Goal: Download file/media

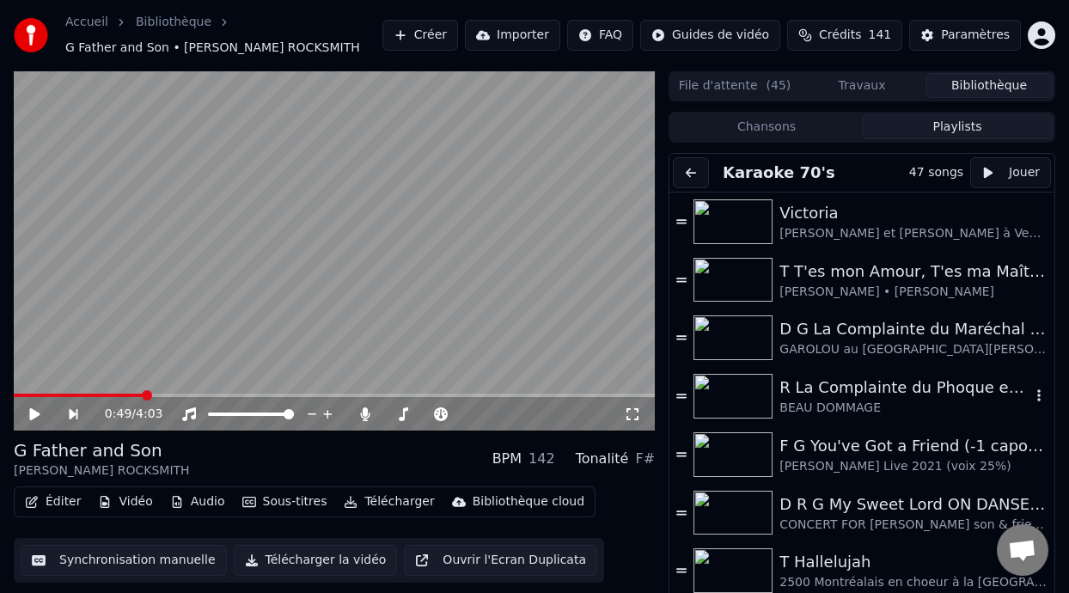
scroll to position [168, 0]
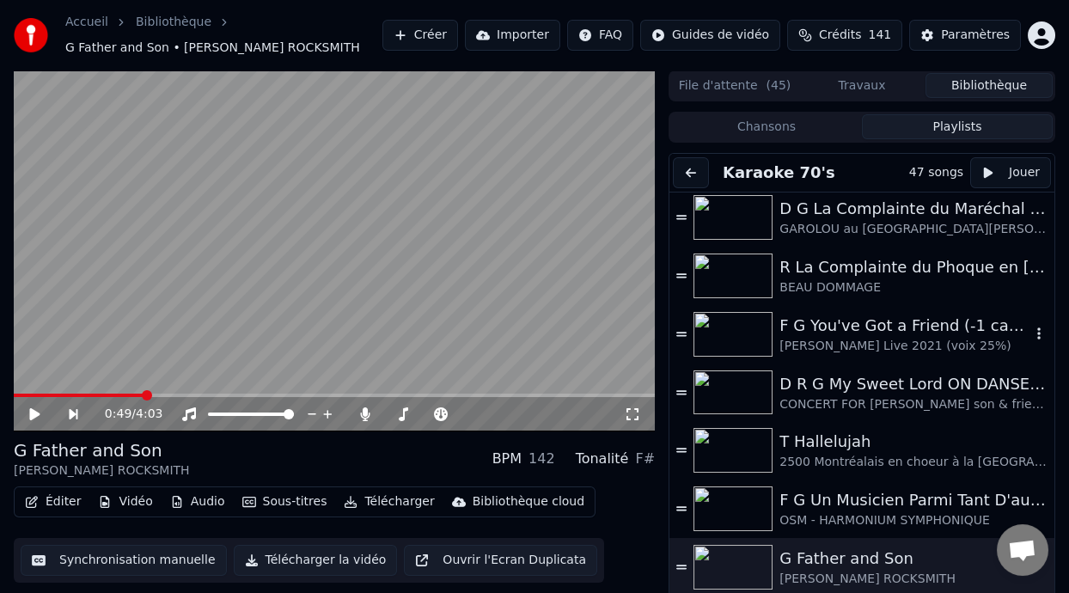
click at [910, 338] on div "[PERSON_NAME] Live 2021 (voix 25%)" at bounding box center [904, 346] width 251 height 17
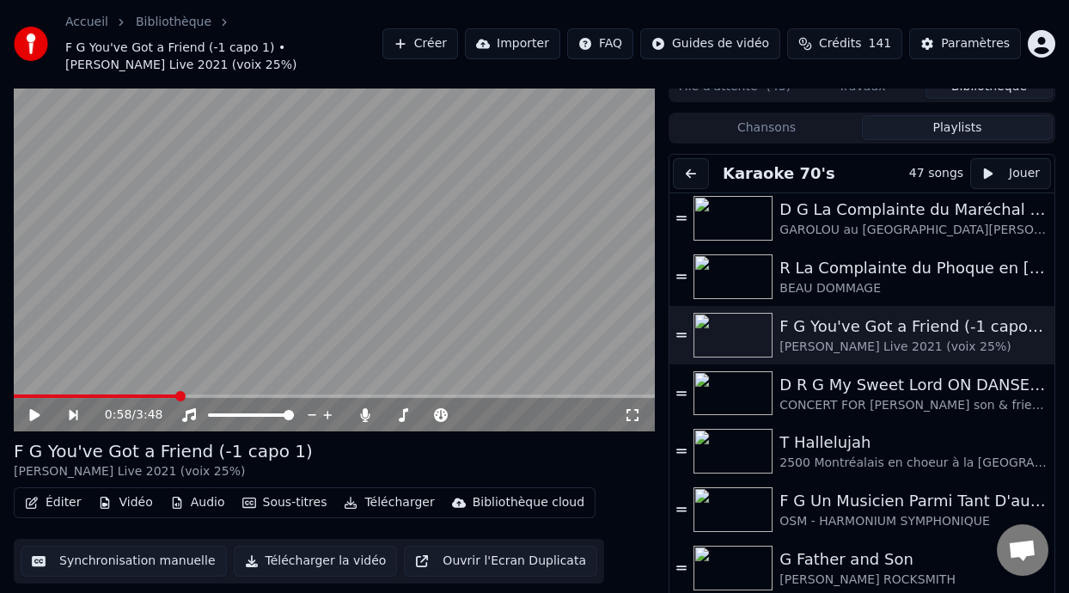
scroll to position [0, 0]
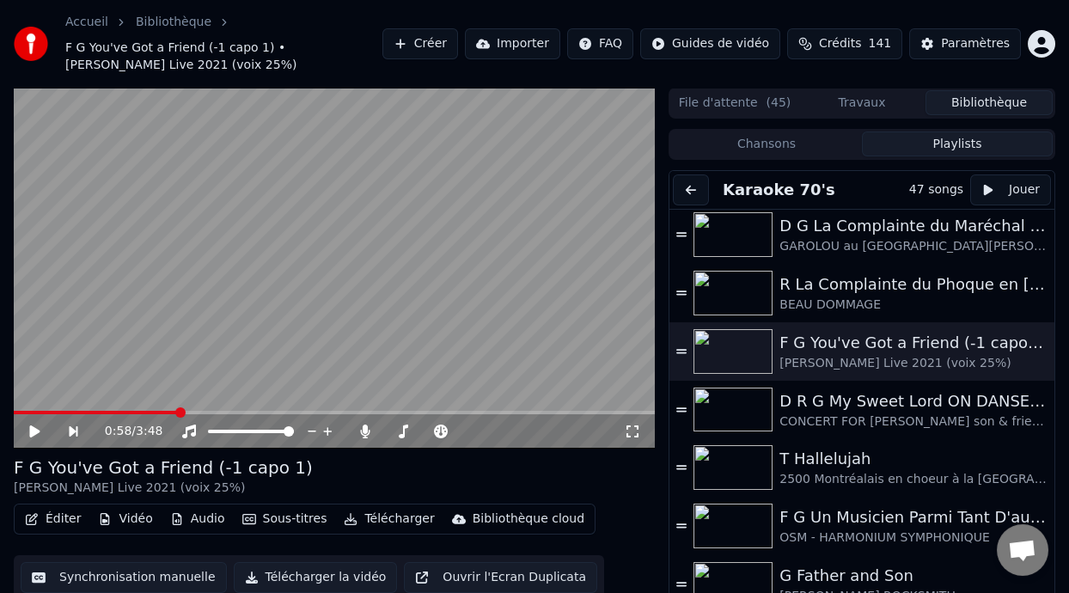
click at [610, 476] on div "F G You've Got a Friend (-1 capo 1) CAROLE KING Live 2021 (voix 25%)" at bounding box center [334, 475] width 641 height 41
click at [634, 429] on icon at bounding box center [632, 431] width 17 height 14
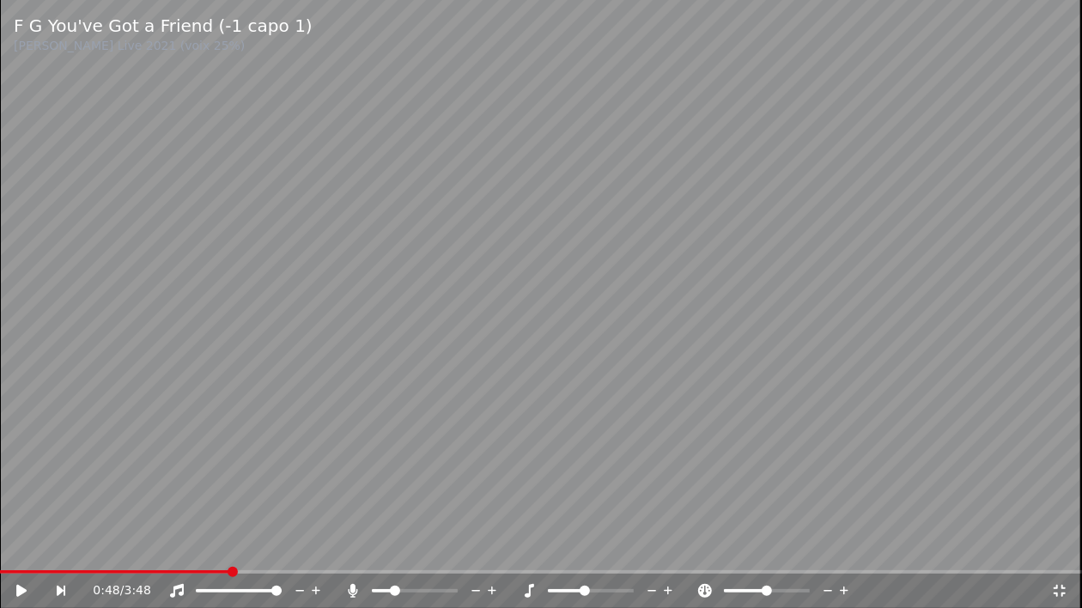
click at [463, 306] on video at bounding box center [541, 304] width 1082 height 608
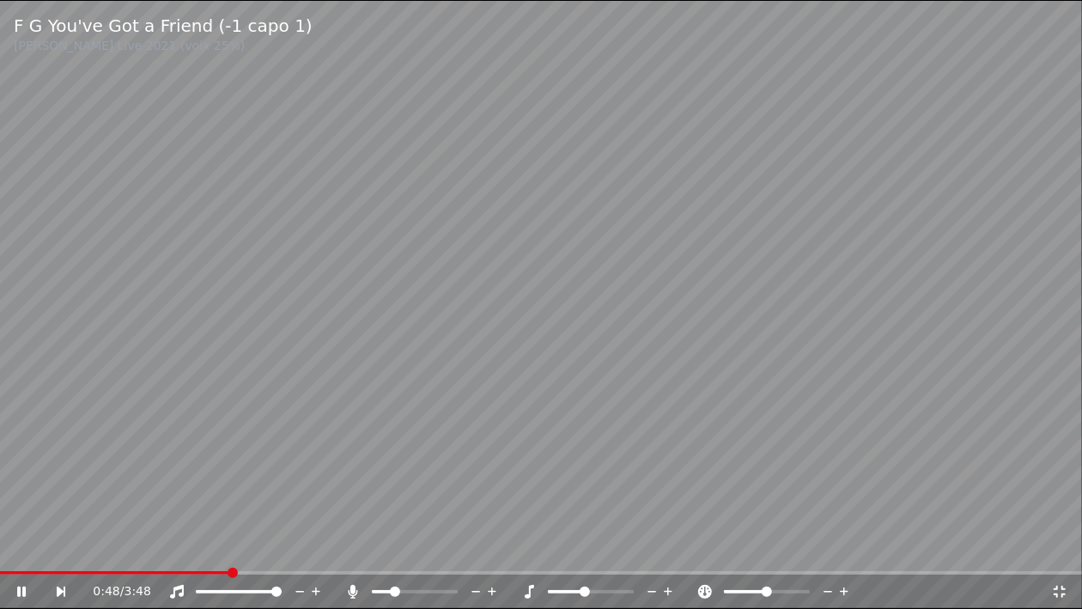
click at [463, 306] on video at bounding box center [541, 304] width 1082 height 609
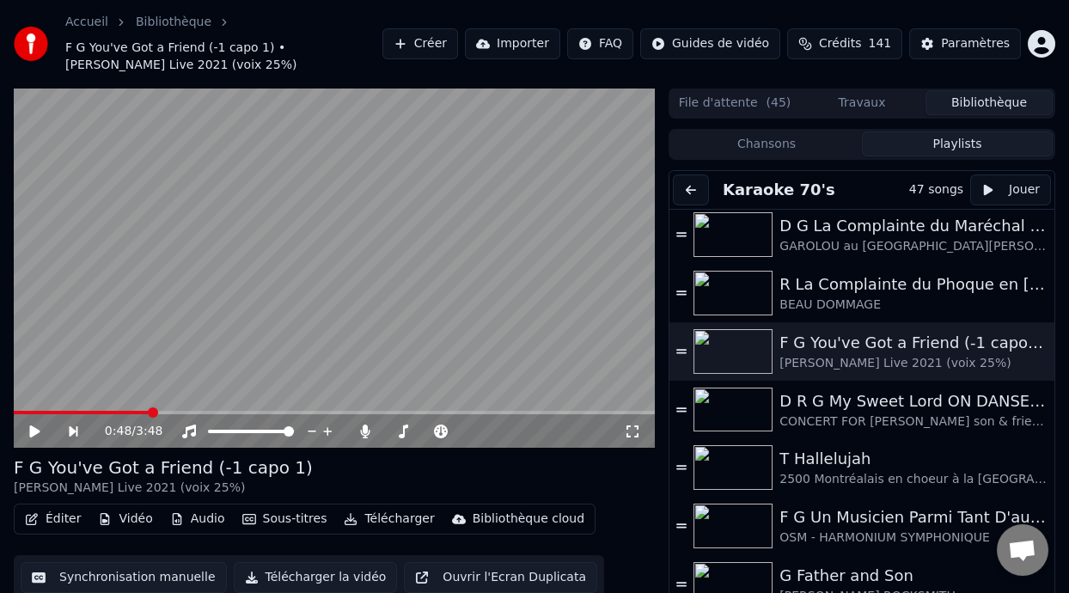
click at [630, 432] on icon at bounding box center [632, 431] width 17 height 14
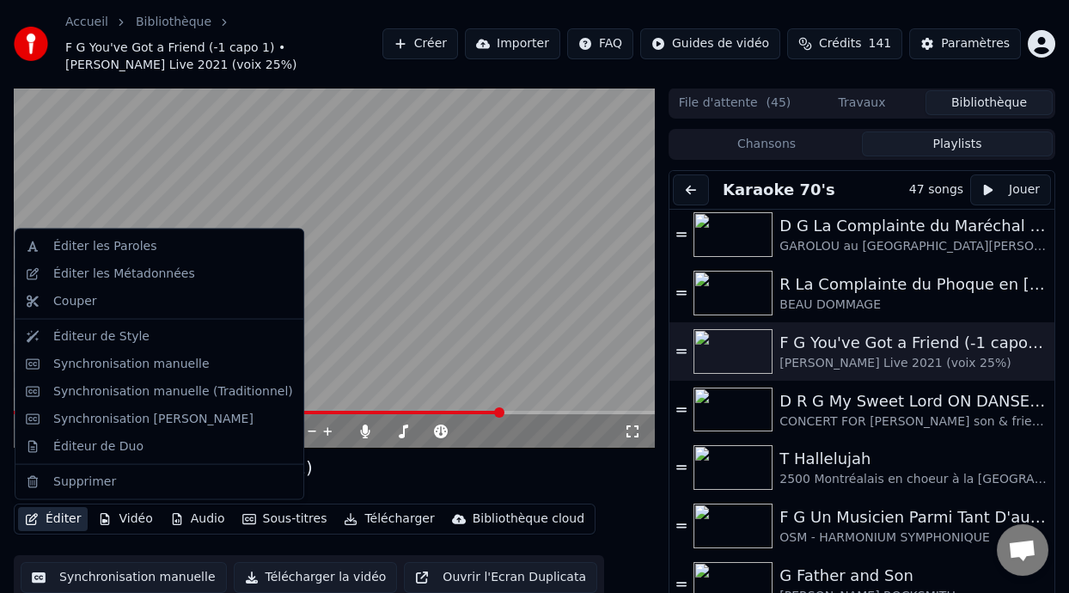
click at [52, 519] on button "Éditer" at bounding box center [53, 519] width 70 height 24
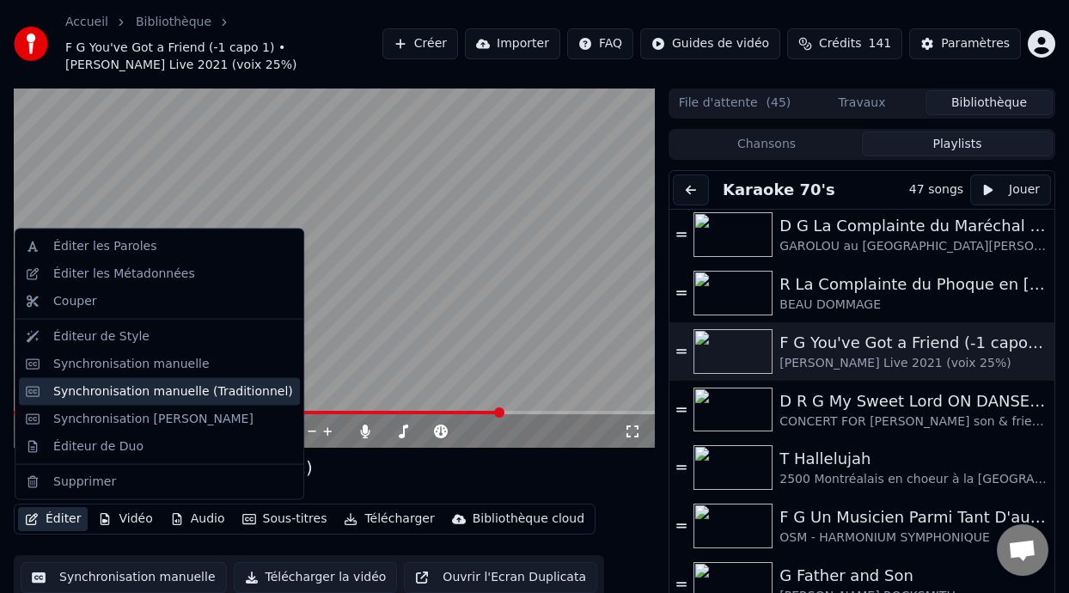
click at [214, 396] on div "Synchronisation manuelle (Traditionnel)" at bounding box center [173, 390] width 240 height 17
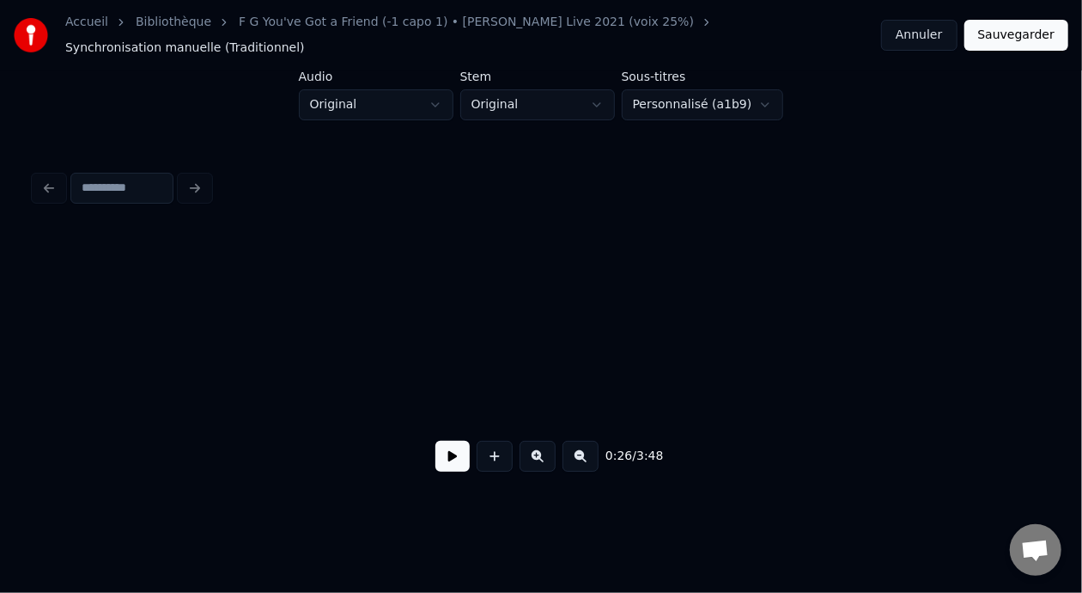
scroll to position [0, 1135]
click at [447, 454] on button at bounding box center [453, 456] width 34 height 31
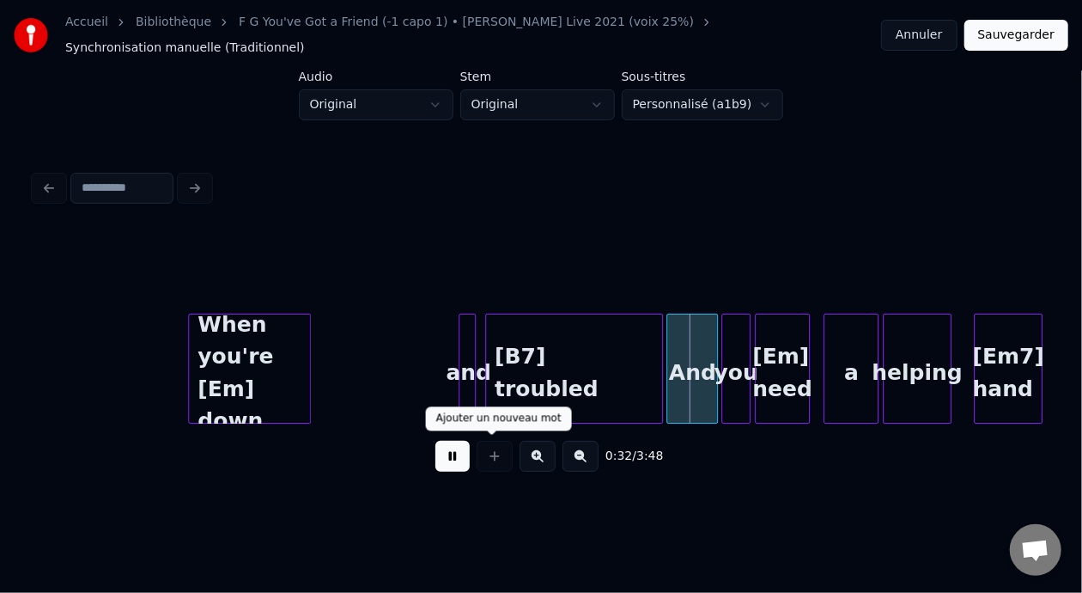
click at [436, 441] on button at bounding box center [453, 456] width 34 height 31
click at [572, 350] on div "[B7] troubled" at bounding box center [574, 372] width 176 height 117
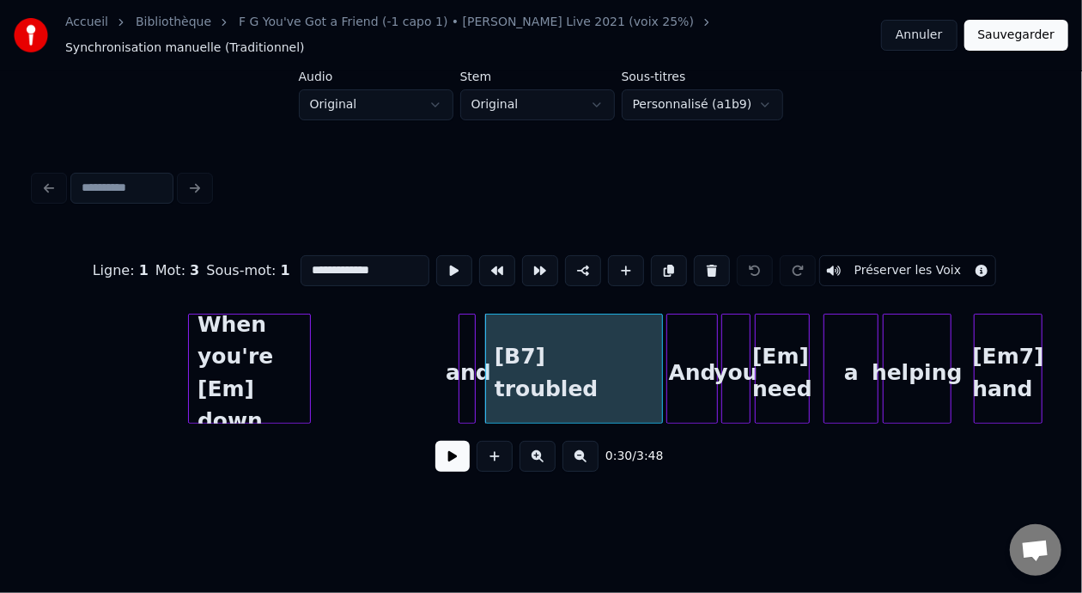
click at [438, 455] on button at bounding box center [453, 456] width 34 height 31
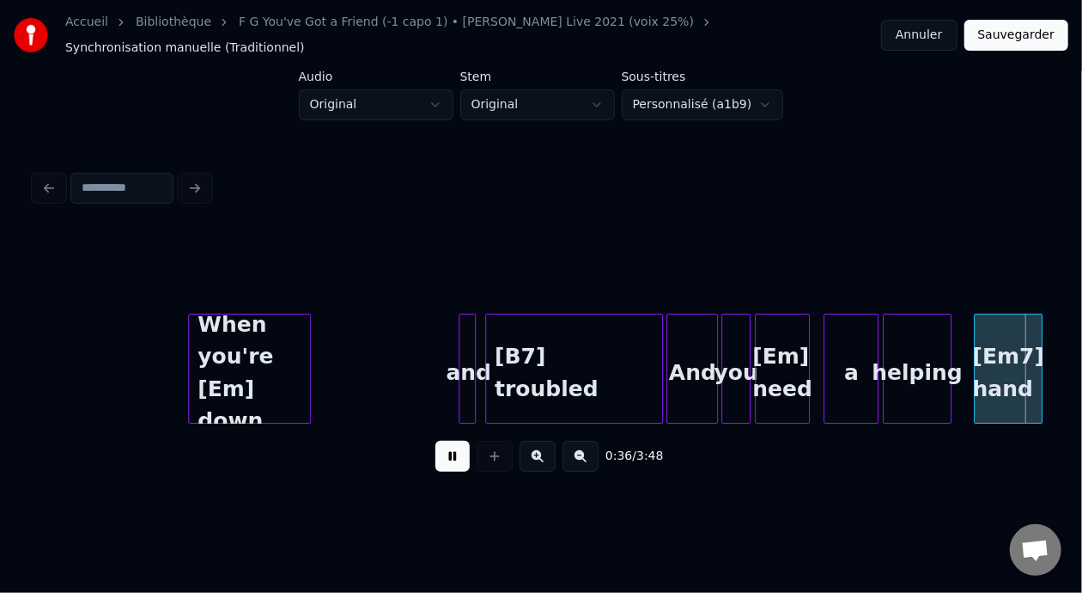
click at [436, 454] on button at bounding box center [453, 456] width 34 height 31
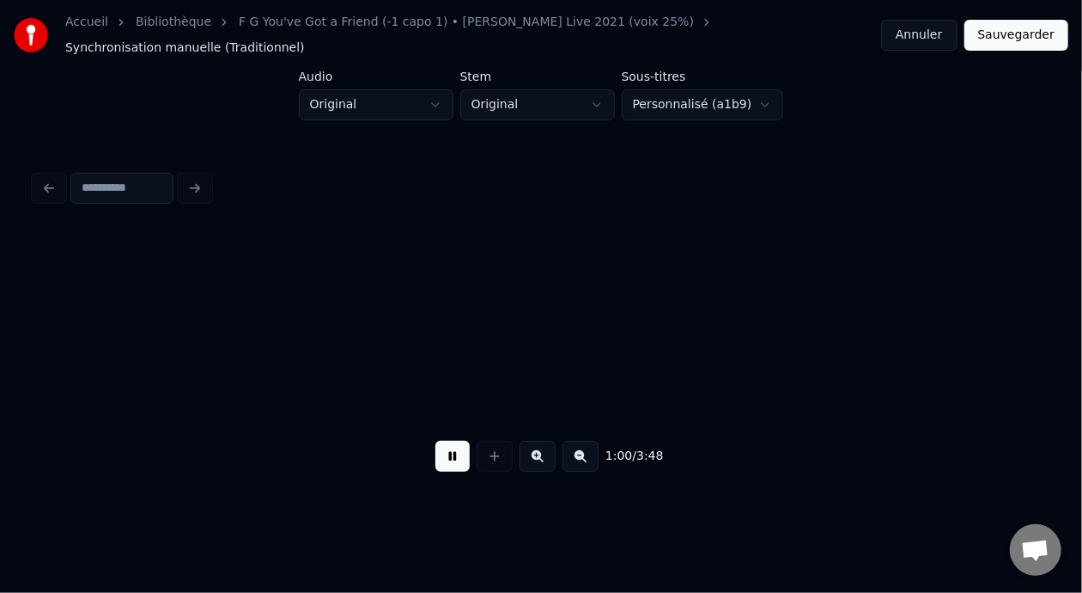
scroll to position [0, 5189]
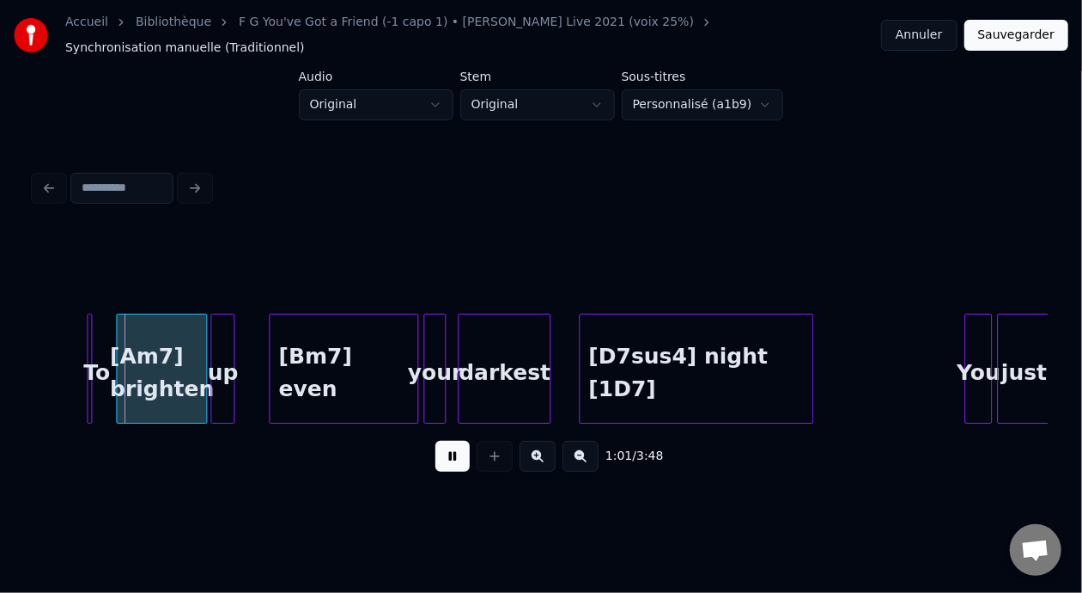
click at [438, 453] on button at bounding box center [453, 456] width 34 height 31
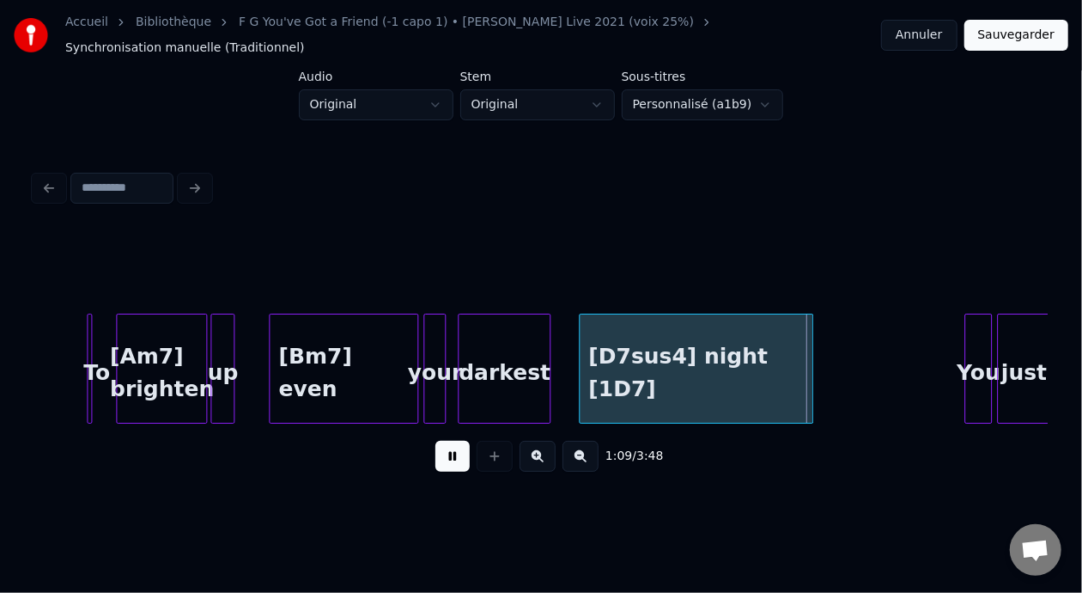
click at [438, 453] on button at bounding box center [453, 456] width 34 height 31
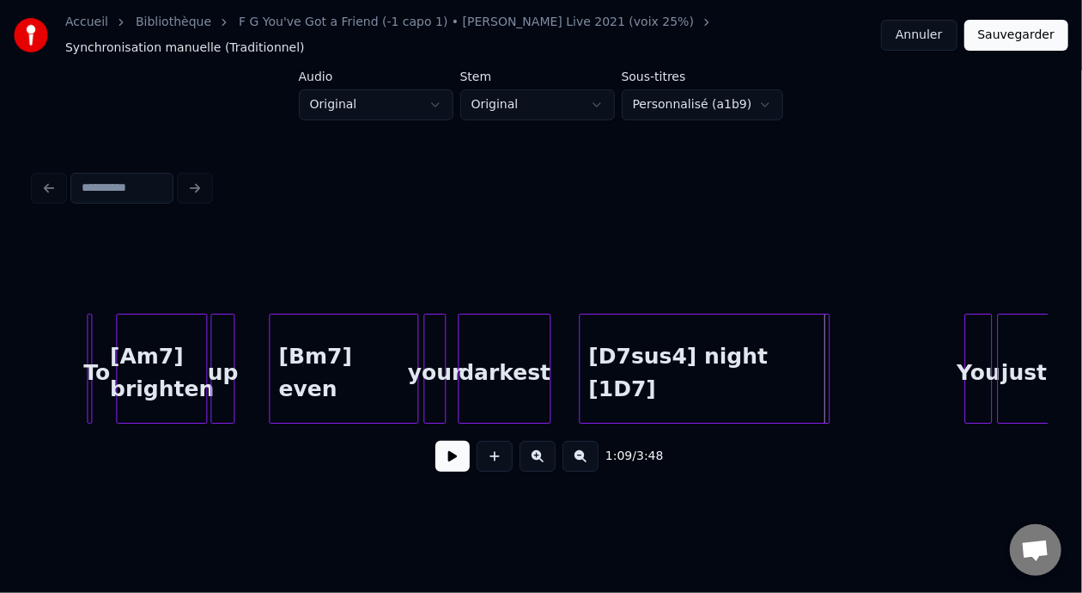
click at [826, 356] on div at bounding box center [826, 368] width 5 height 108
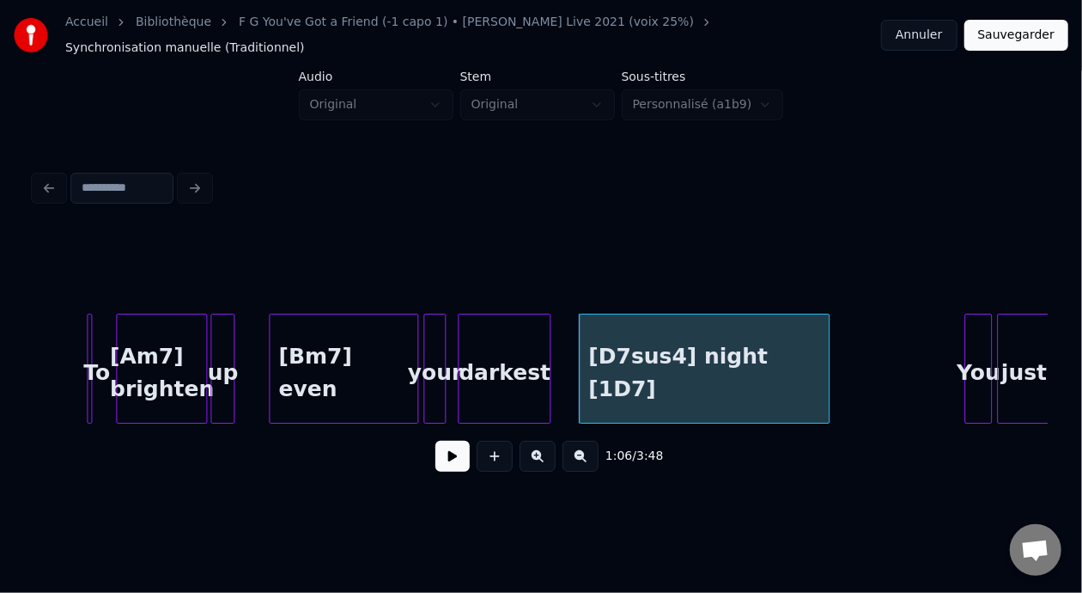
click at [686, 369] on div "[D7sus4] night [1D7]" at bounding box center [704, 372] width 249 height 117
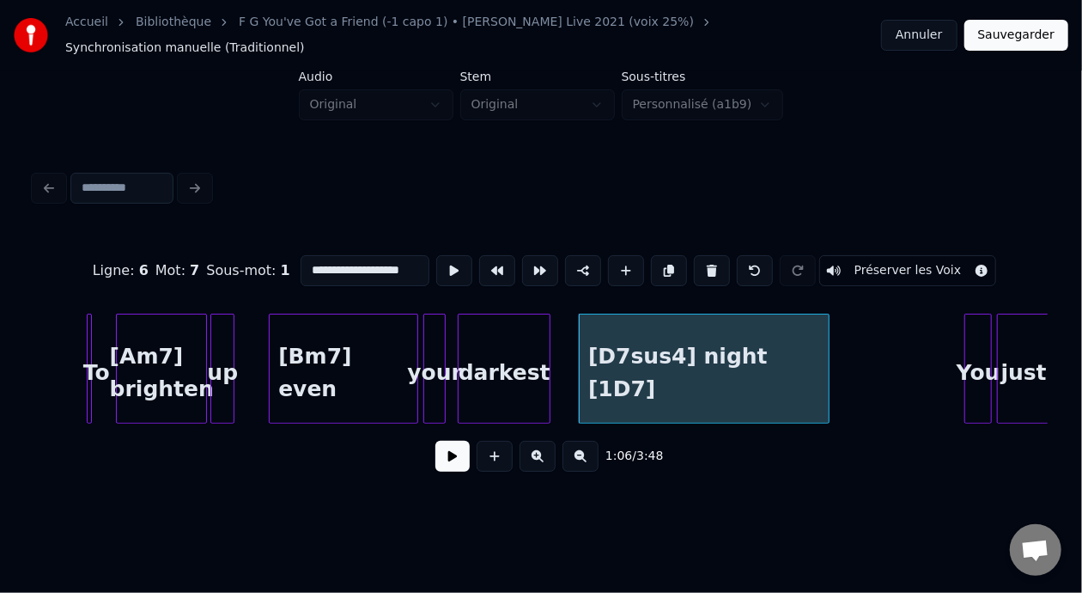
click at [454, 448] on button at bounding box center [453, 456] width 34 height 31
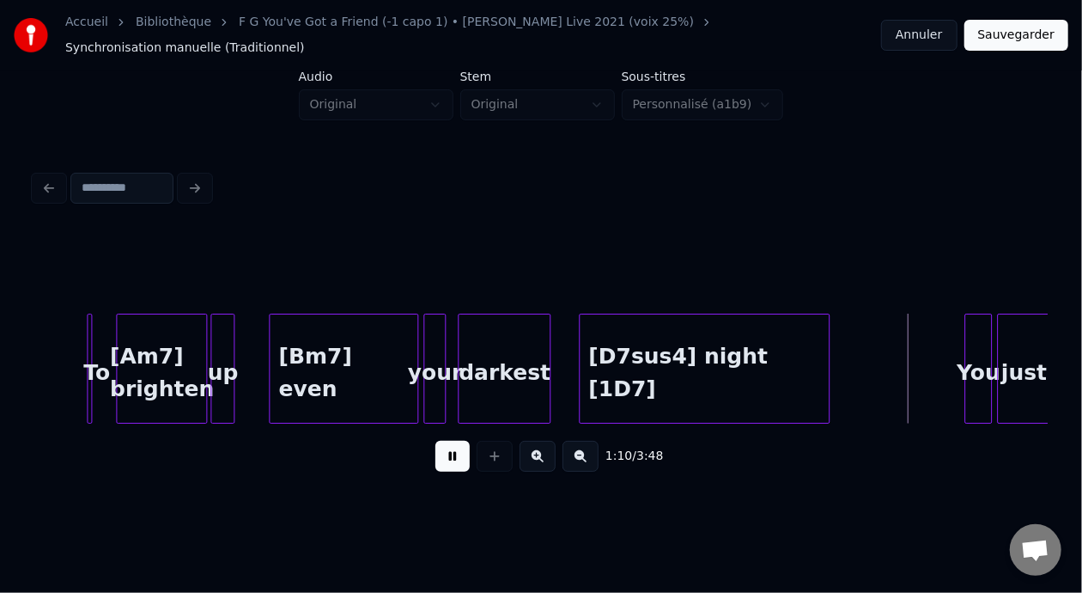
click at [454, 448] on button at bounding box center [453, 456] width 34 height 31
click at [738, 369] on div "[D7sus4] night [1D7]" at bounding box center [704, 372] width 249 height 117
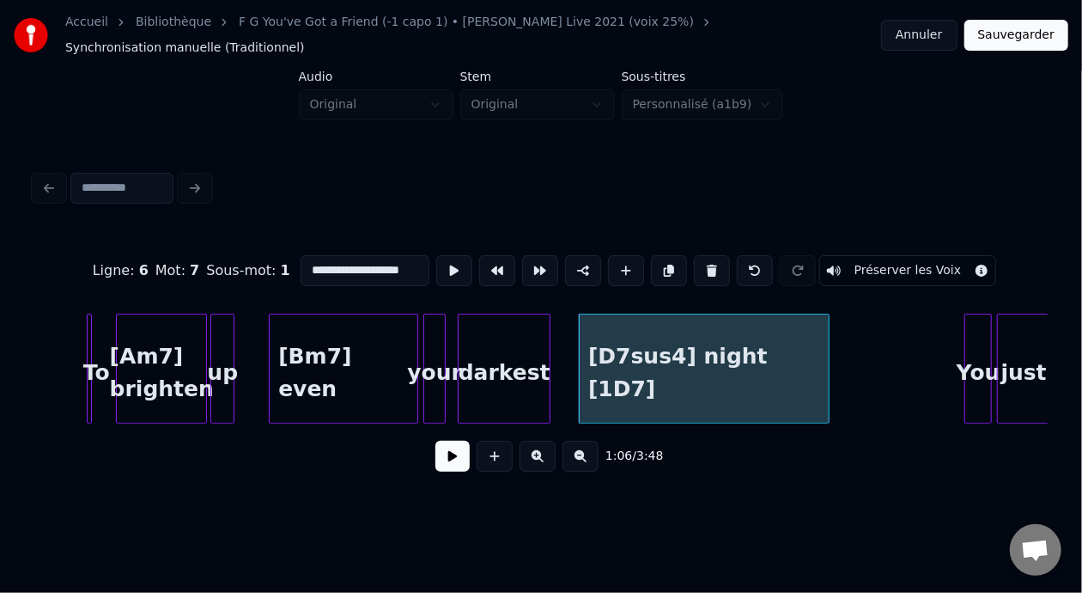
click at [443, 458] on button at bounding box center [453, 456] width 34 height 31
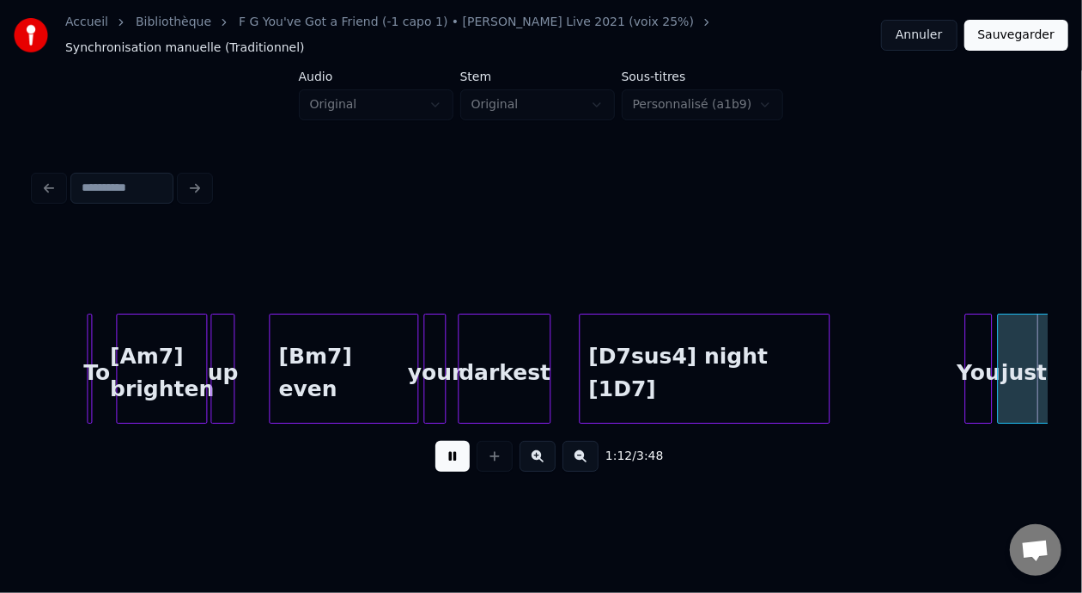
scroll to position [0, 6203]
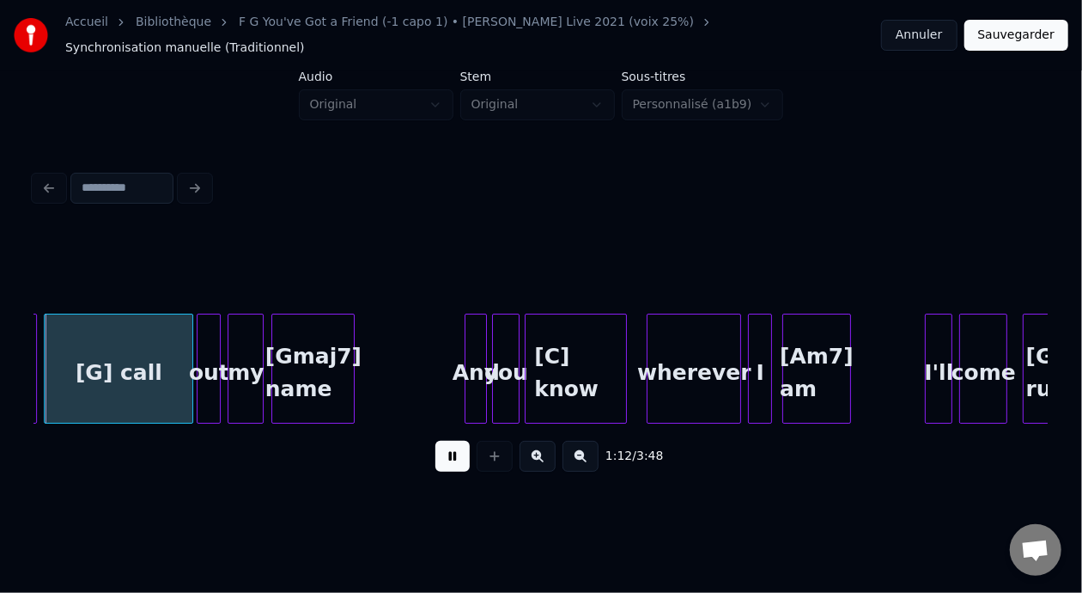
click at [449, 456] on button at bounding box center [453, 456] width 34 height 31
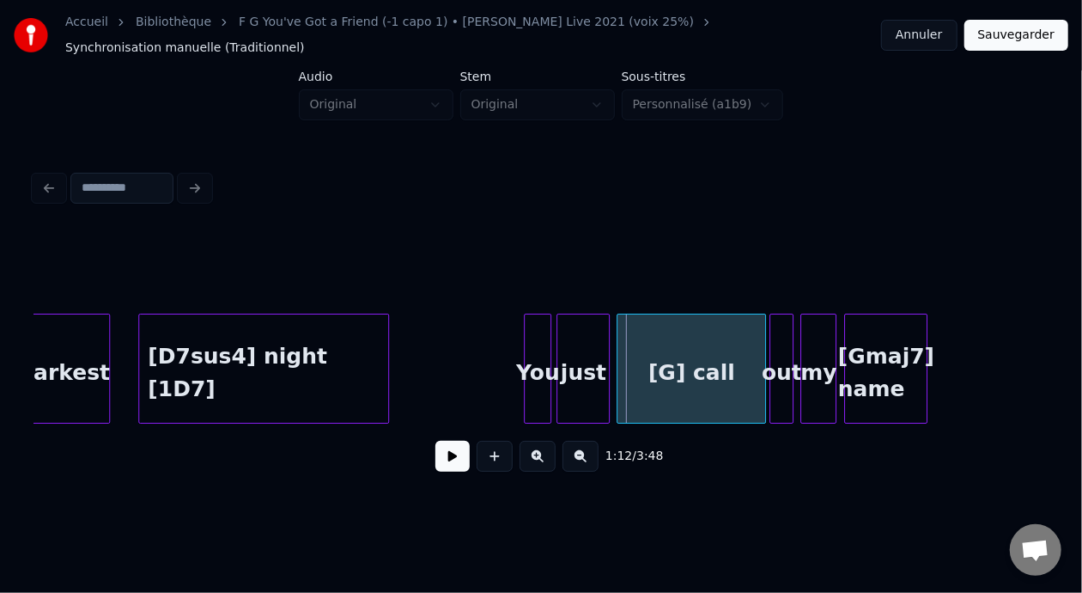
scroll to position [0, 5573]
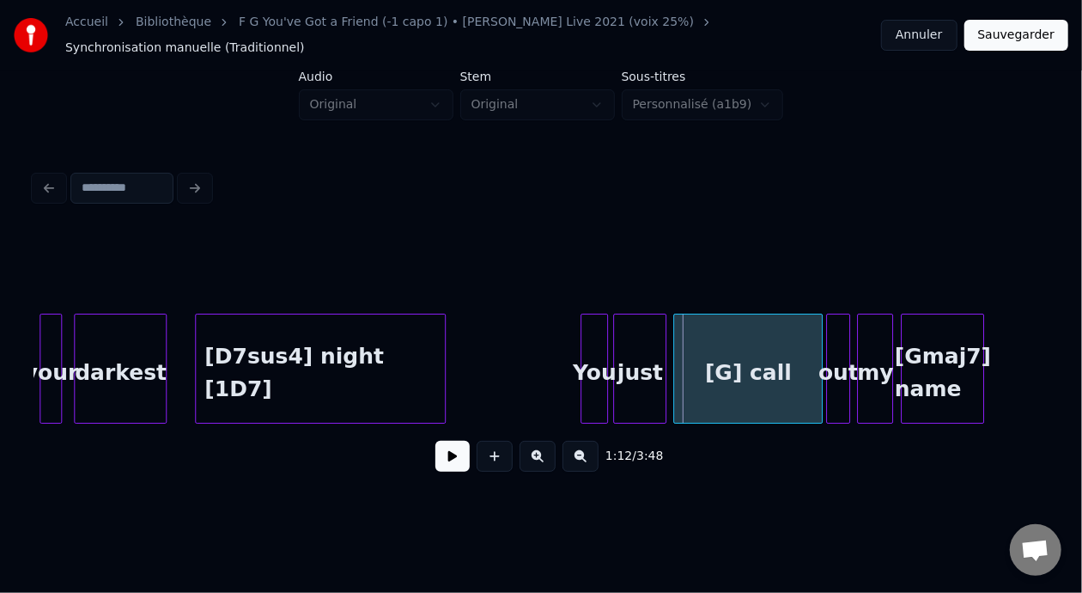
click at [369, 350] on div "[D7sus4] night [1D7]" at bounding box center [320, 372] width 249 height 117
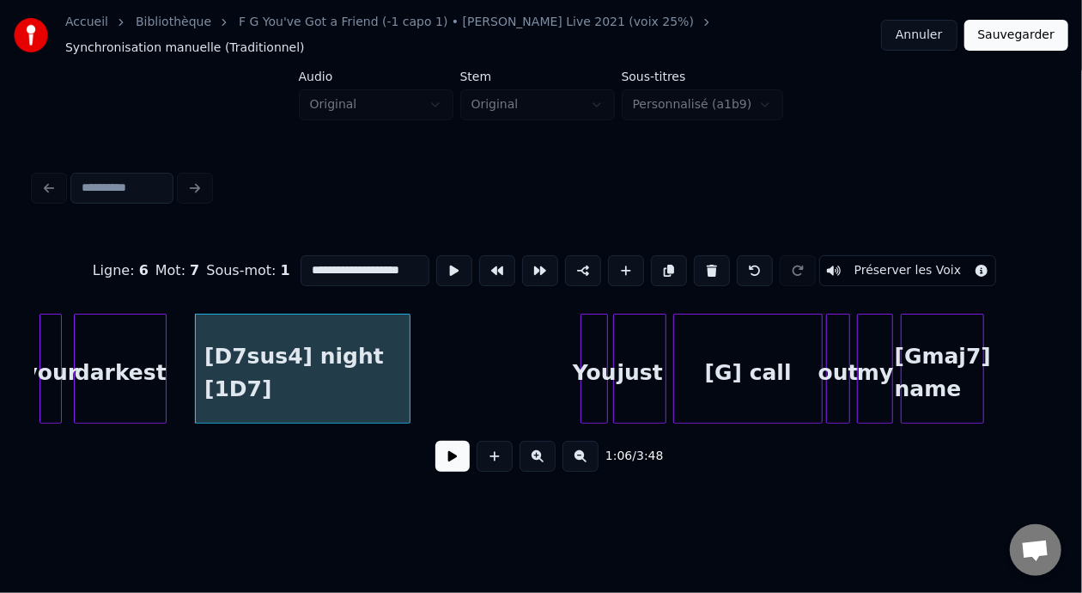
click at [406, 361] on div at bounding box center [407, 368] width 5 height 108
click at [302, 358] on div "[D7sus4] night [1D7]" at bounding box center [302, 372] width 213 height 117
click at [438, 457] on button at bounding box center [453, 456] width 34 height 31
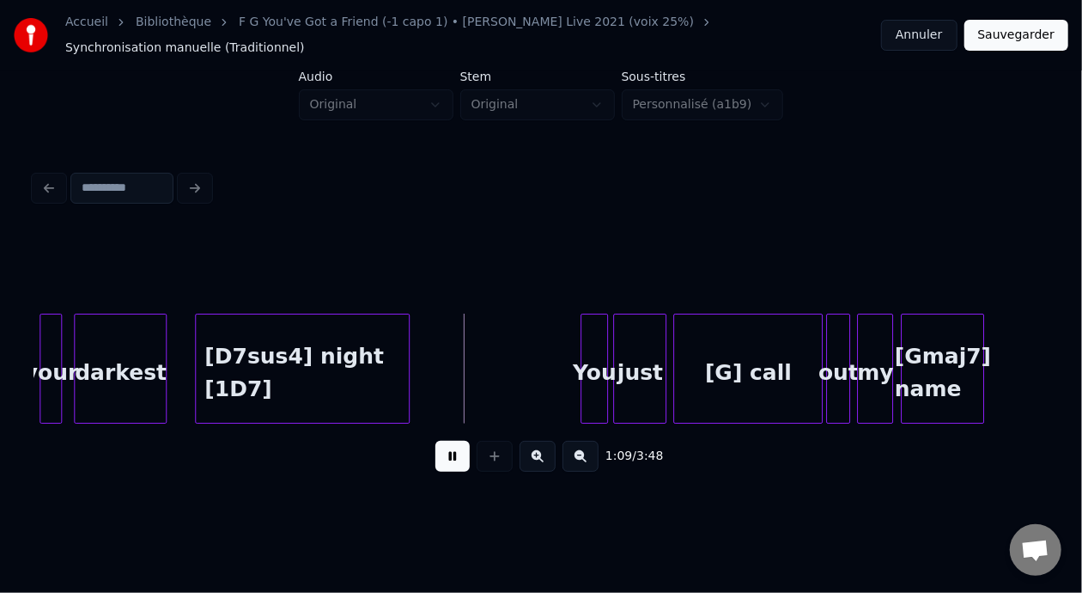
click at [436, 456] on button at bounding box center [453, 456] width 34 height 31
click at [440, 457] on button at bounding box center [453, 456] width 34 height 31
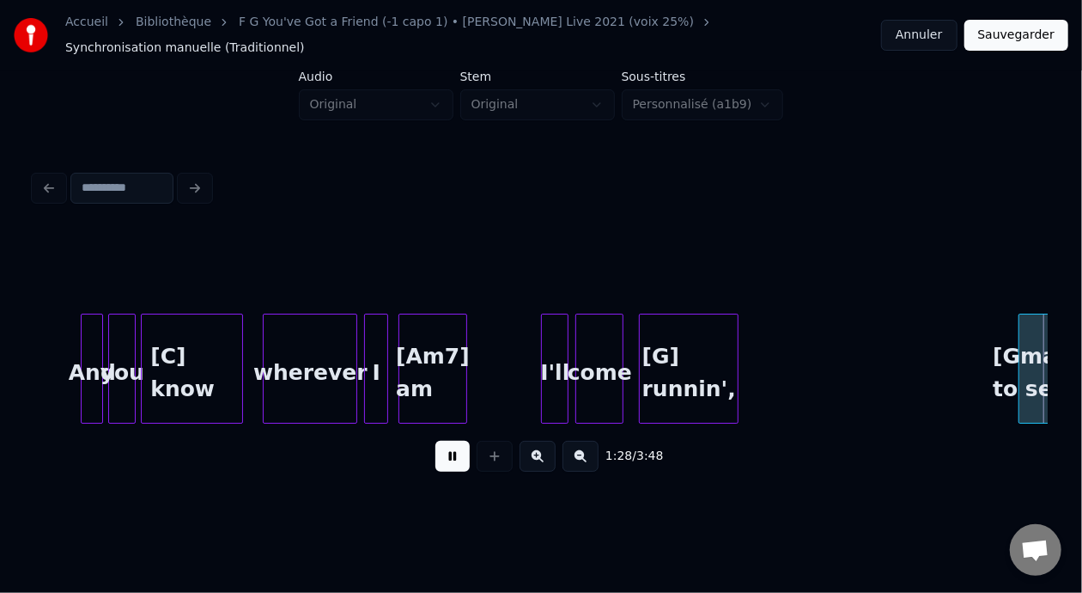
click at [437, 456] on button at bounding box center [453, 456] width 34 height 31
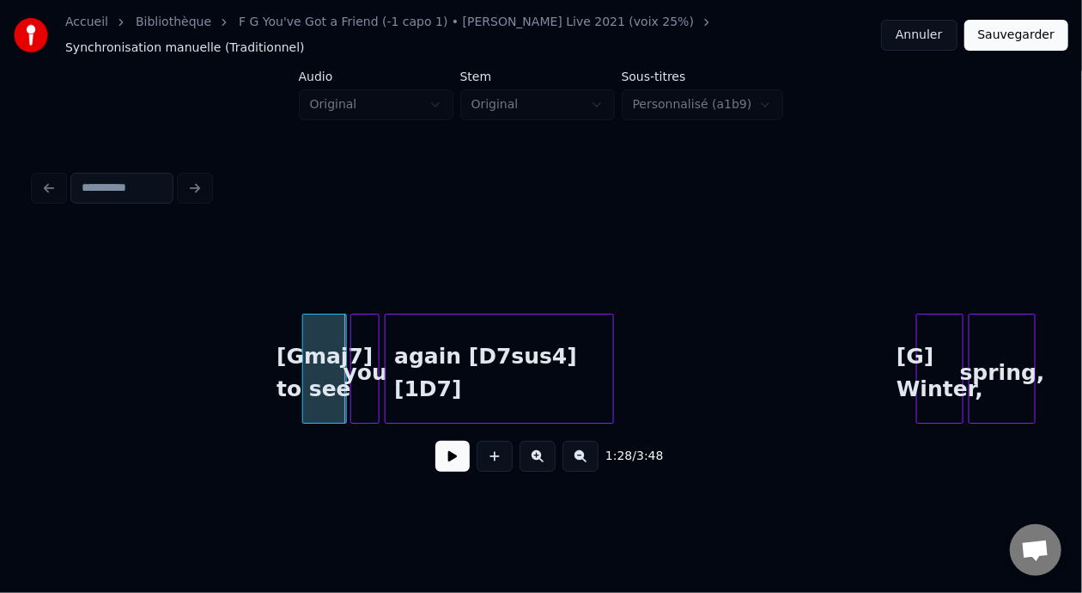
scroll to position [0, 7269]
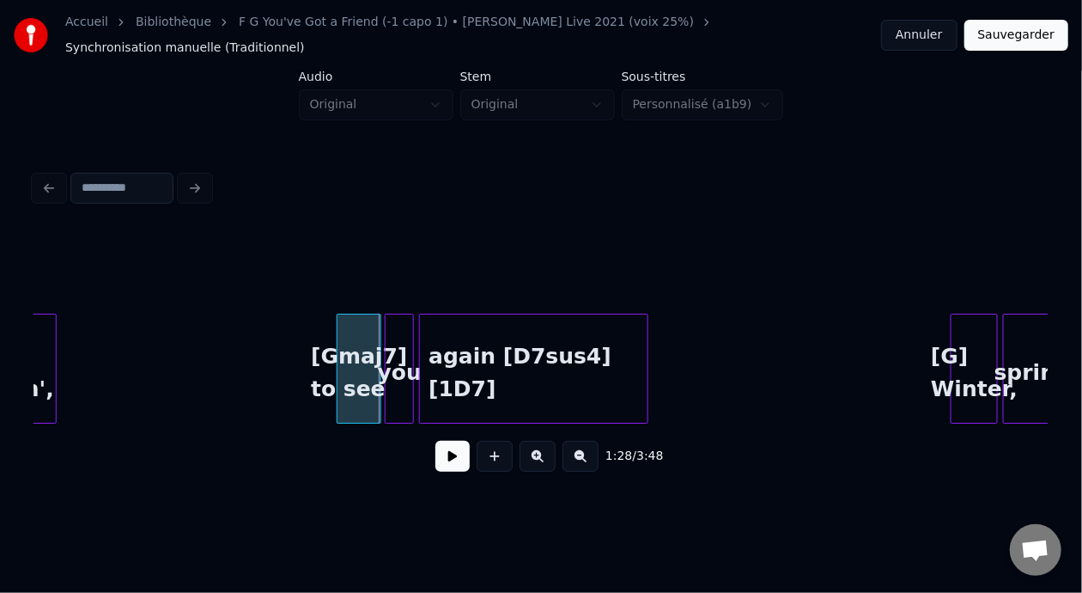
click at [436, 463] on button at bounding box center [453, 456] width 34 height 31
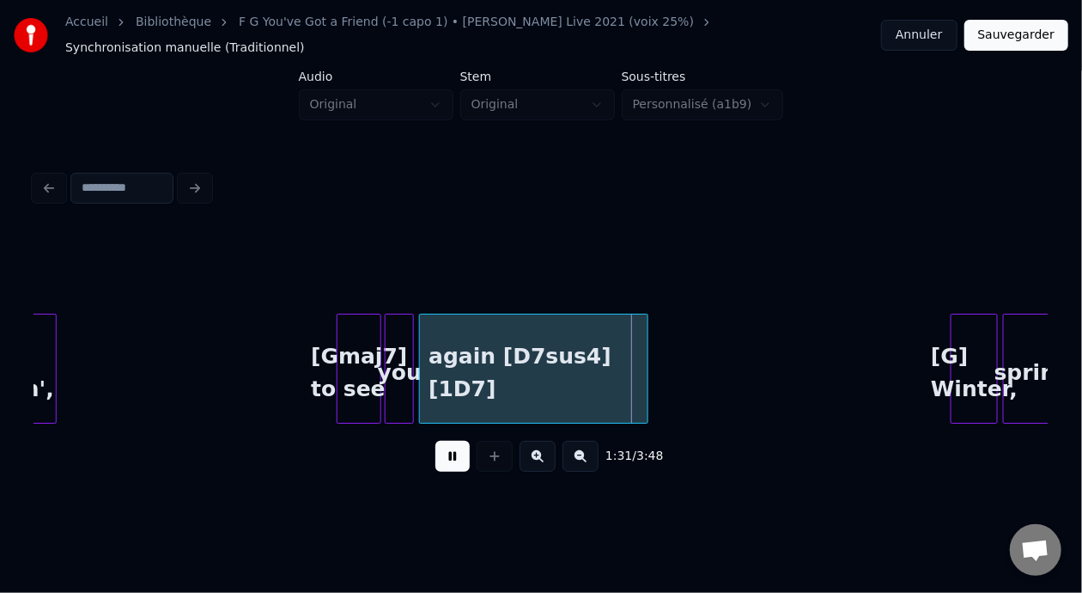
click at [436, 463] on button at bounding box center [453, 456] width 34 height 31
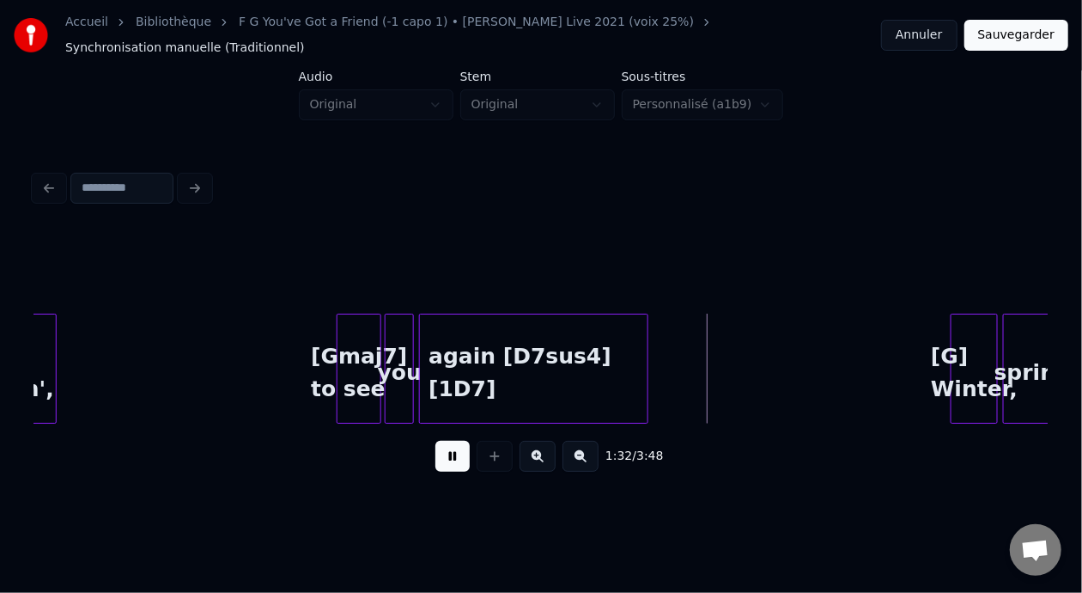
click at [436, 464] on button at bounding box center [453, 456] width 34 height 31
click at [657, 355] on div at bounding box center [658, 368] width 5 height 108
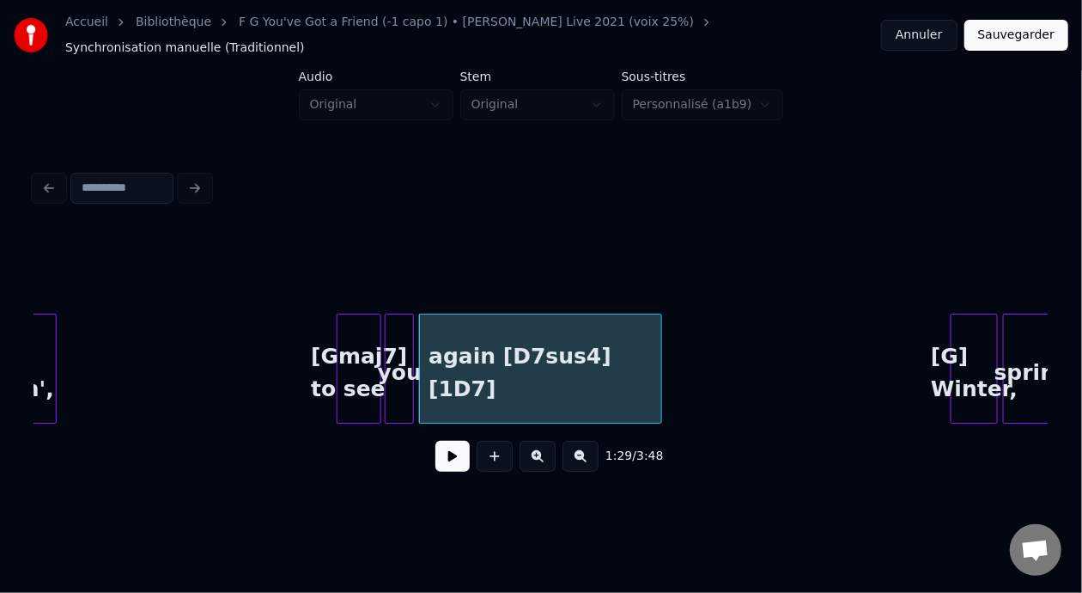
click at [459, 462] on button at bounding box center [453, 456] width 34 height 31
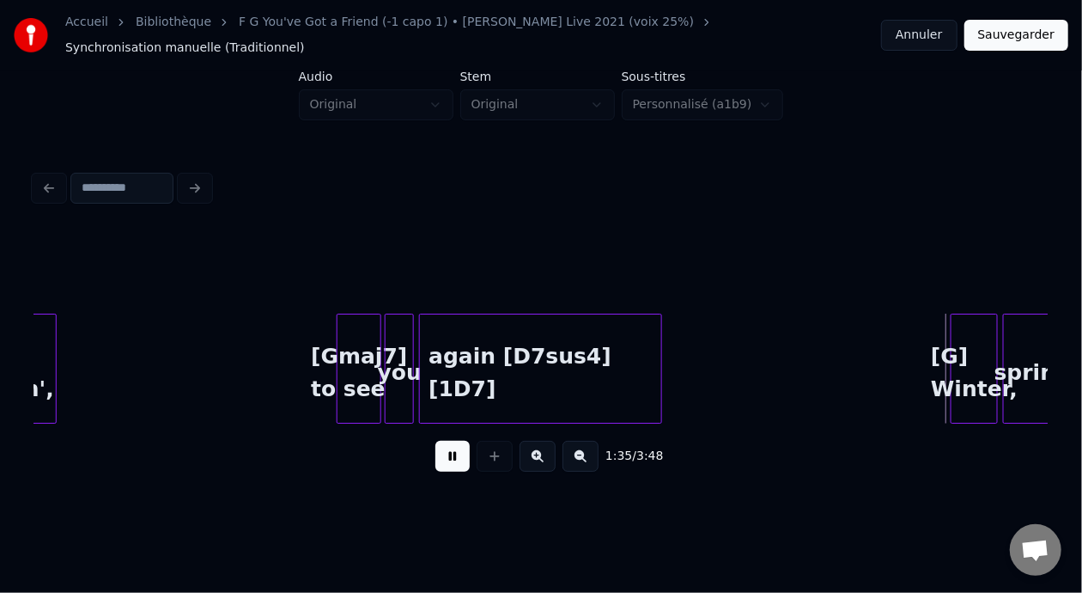
click at [458, 460] on button at bounding box center [453, 456] width 34 height 31
click at [555, 366] on div "again [D7sus4] [1D7]" at bounding box center [540, 372] width 241 height 117
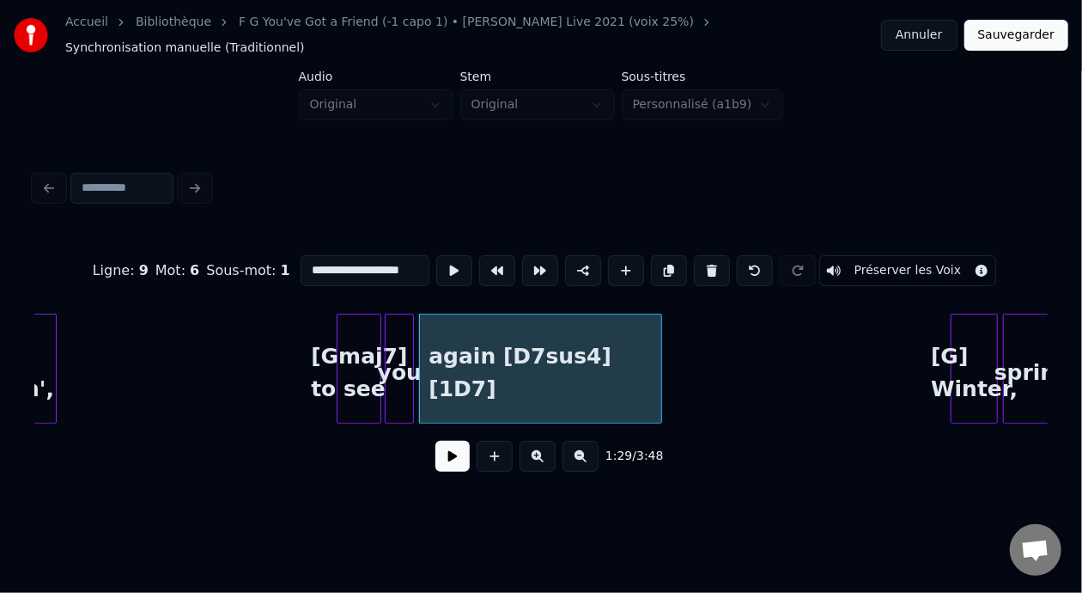
click at [535, 363] on div "again [D7sus4] [1D7]" at bounding box center [540, 372] width 241 height 117
click at [438, 458] on button at bounding box center [453, 456] width 34 height 31
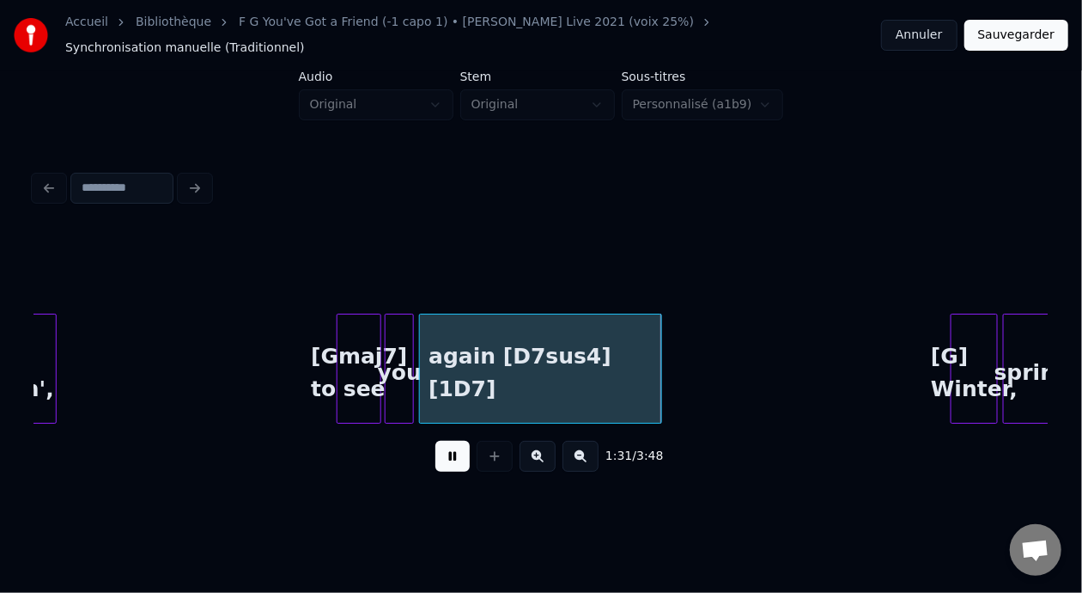
click at [442, 445] on button at bounding box center [453, 456] width 34 height 31
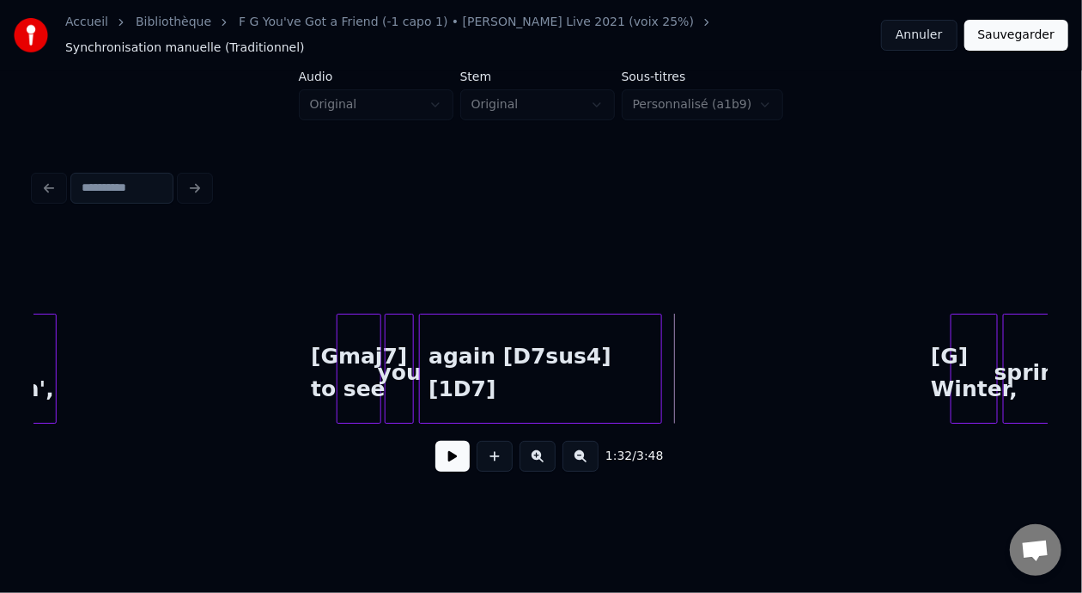
click at [436, 453] on button at bounding box center [453, 456] width 34 height 31
click at [449, 459] on button at bounding box center [453, 456] width 34 height 31
click at [639, 361] on div at bounding box center [641, 368] width 5 height 108
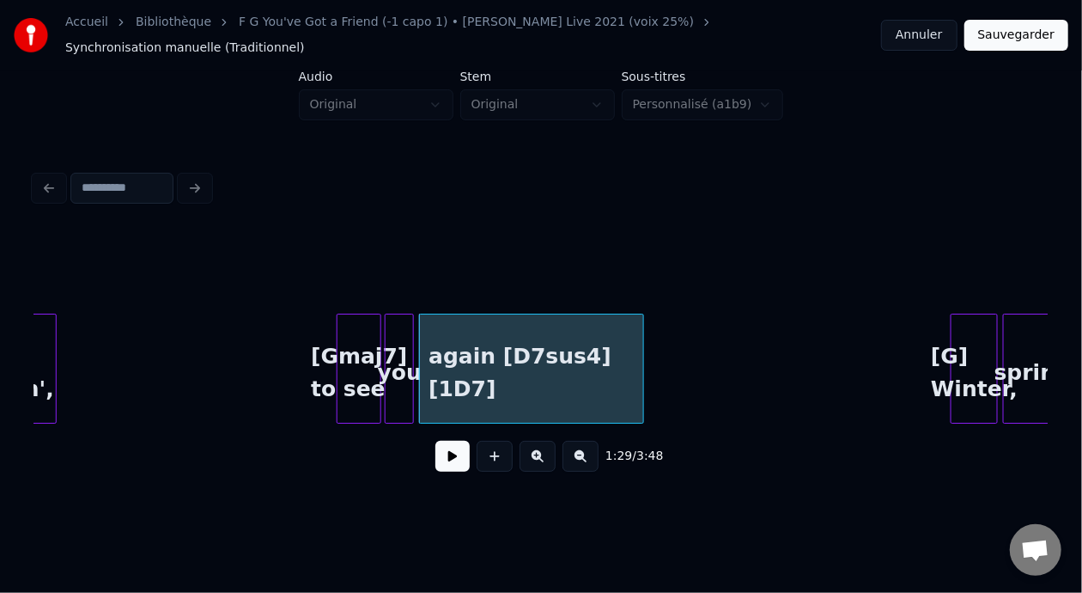
click at [509, 354] on div "again [D7sus4] [1D7]" at bounding box center [531, 372] width 222 height 117
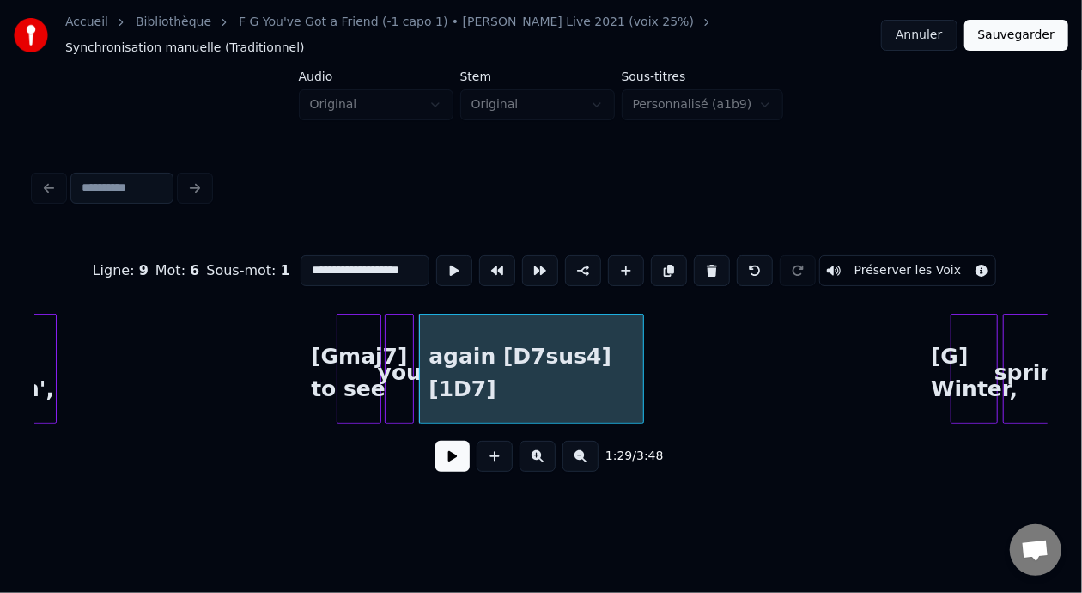
click at [436, 460] on button at bounding box center [453, 456] width 34 height 31
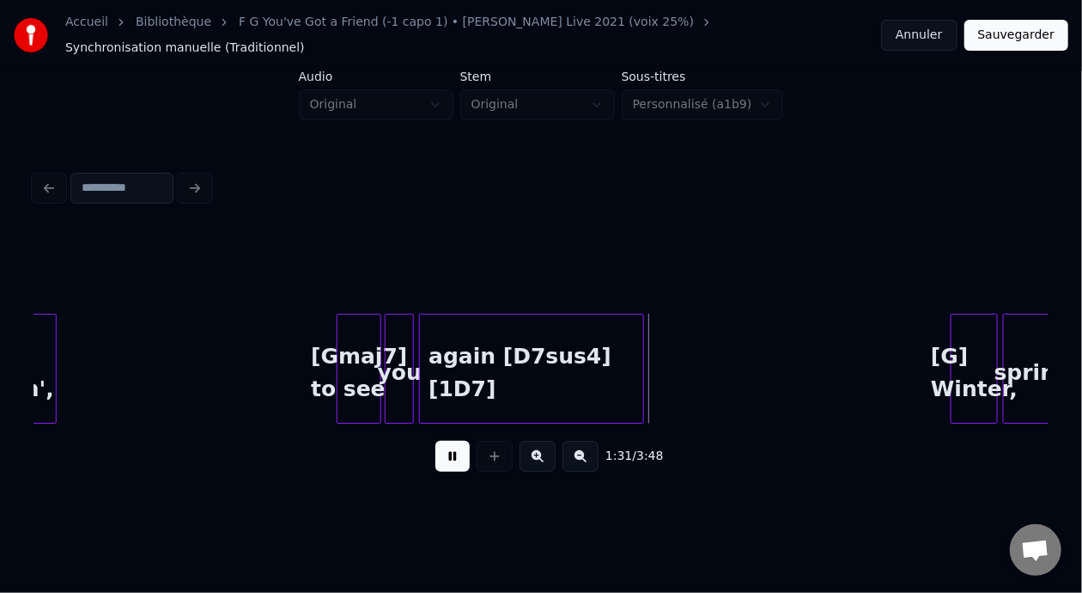
click at [436, 459] on button at bounding box center [453, 456] width 34 height 31
click at [664, 355] on div at bounding box center [663, 368] width 5 height 108
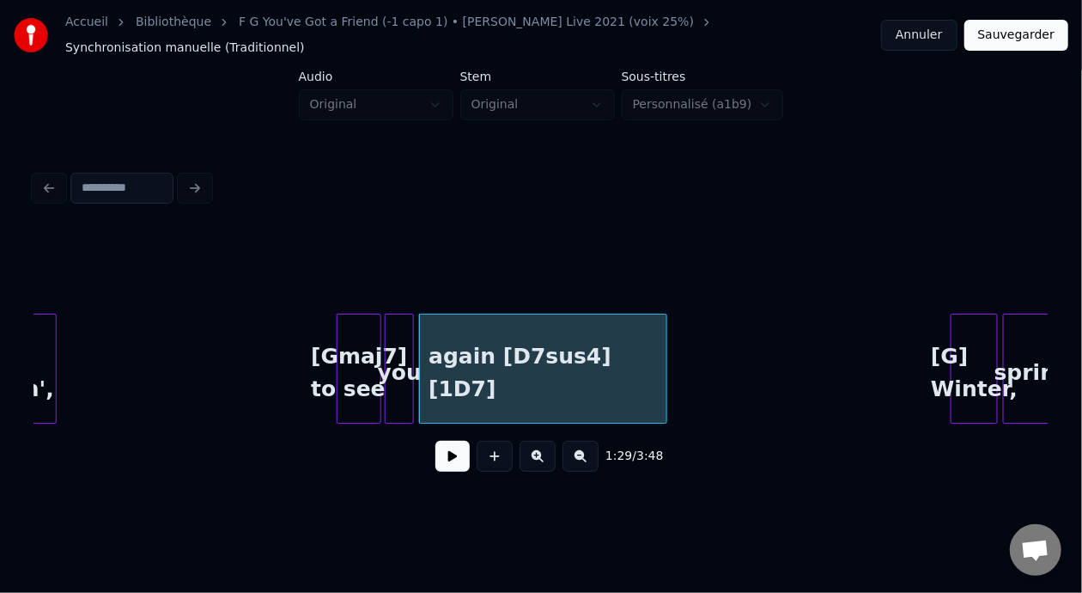
click at [456, 446] on button at bounding box center [453, 456] width 34 height 31
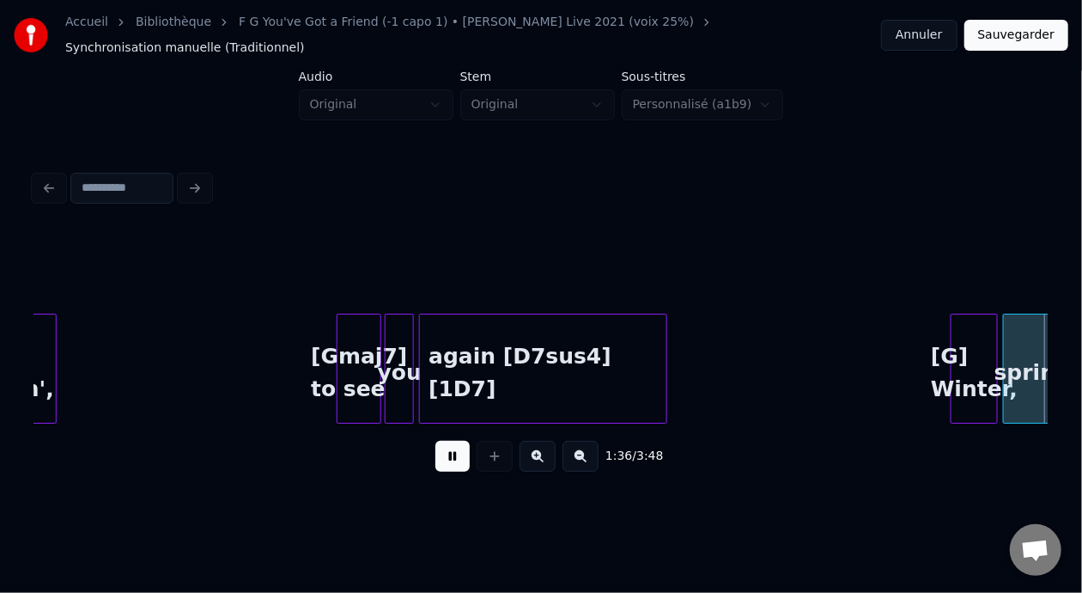
scroll to position [0, 8284]
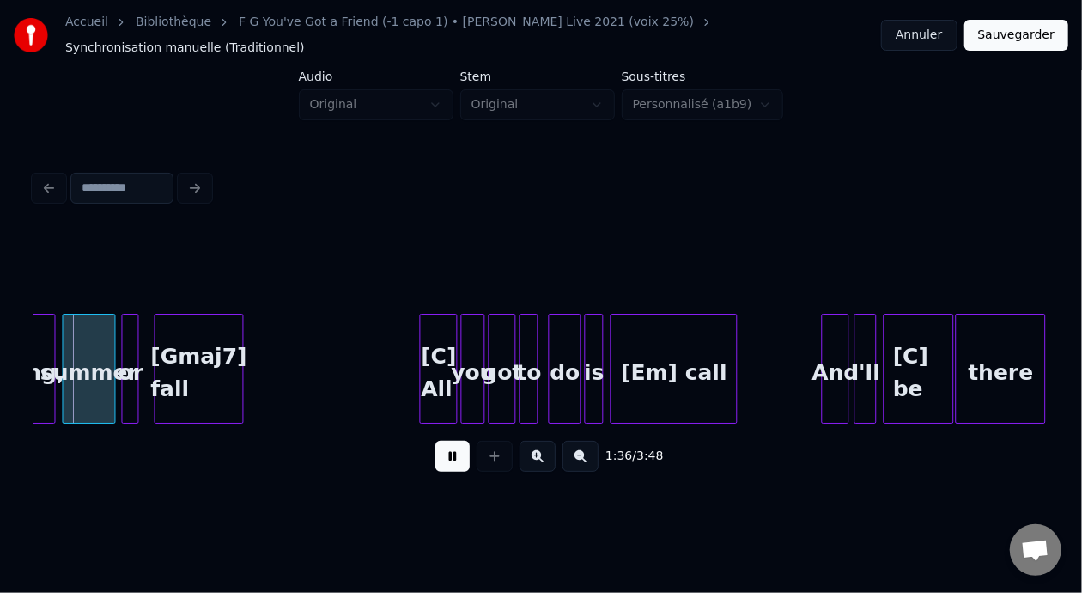
click at [436, 456] on button at bounding box center [453, 456] width 34 height 31
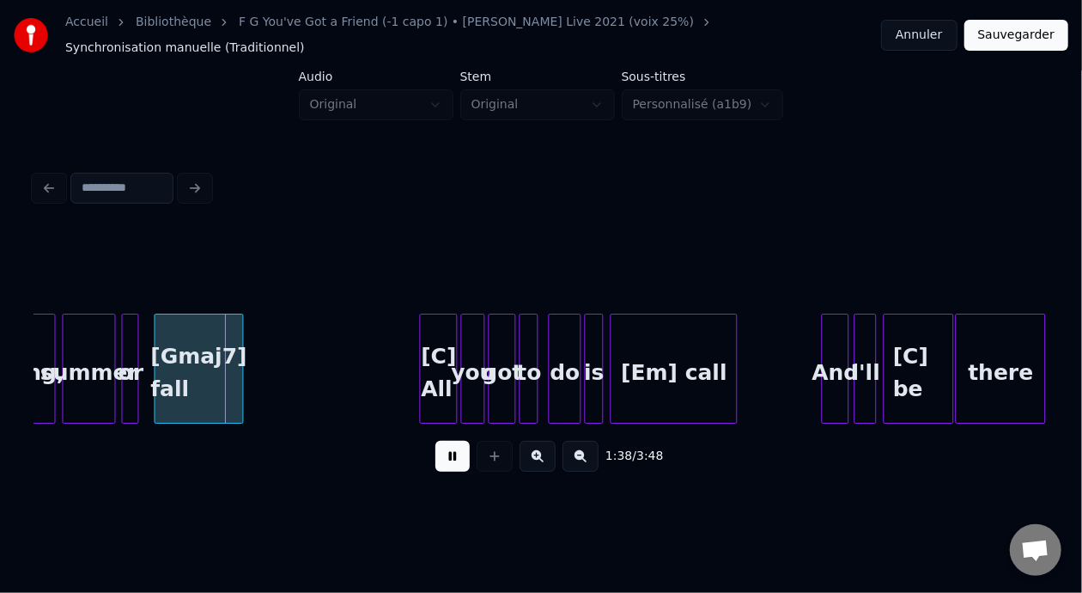
click at [436, 456] on button at bounding box center [453, 456] width 34 height 31
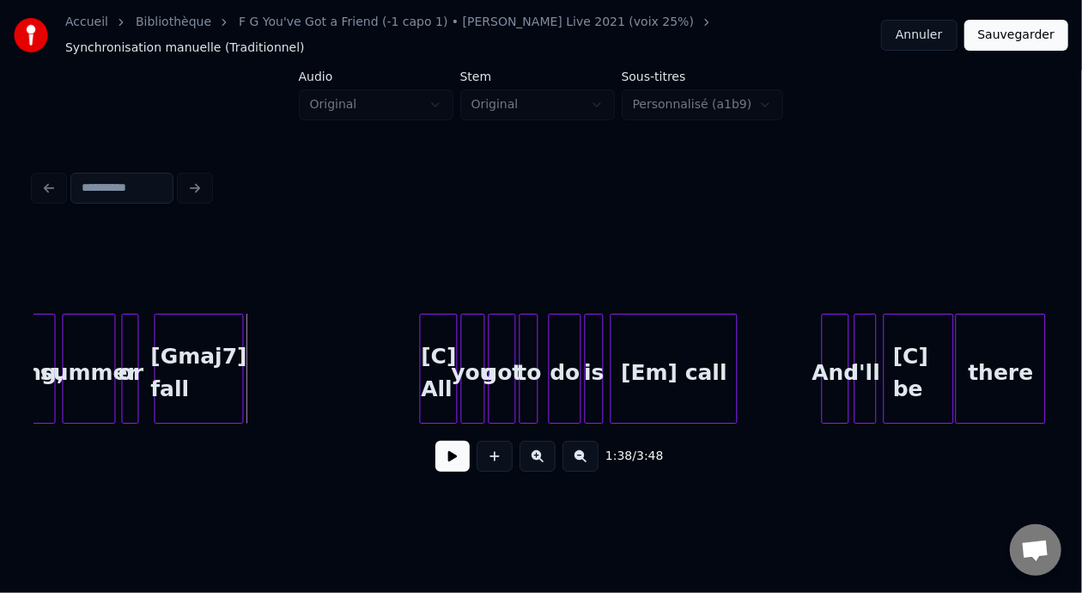
click at [448, 460] on button at bounding box center [453, 456] width 34 height 31
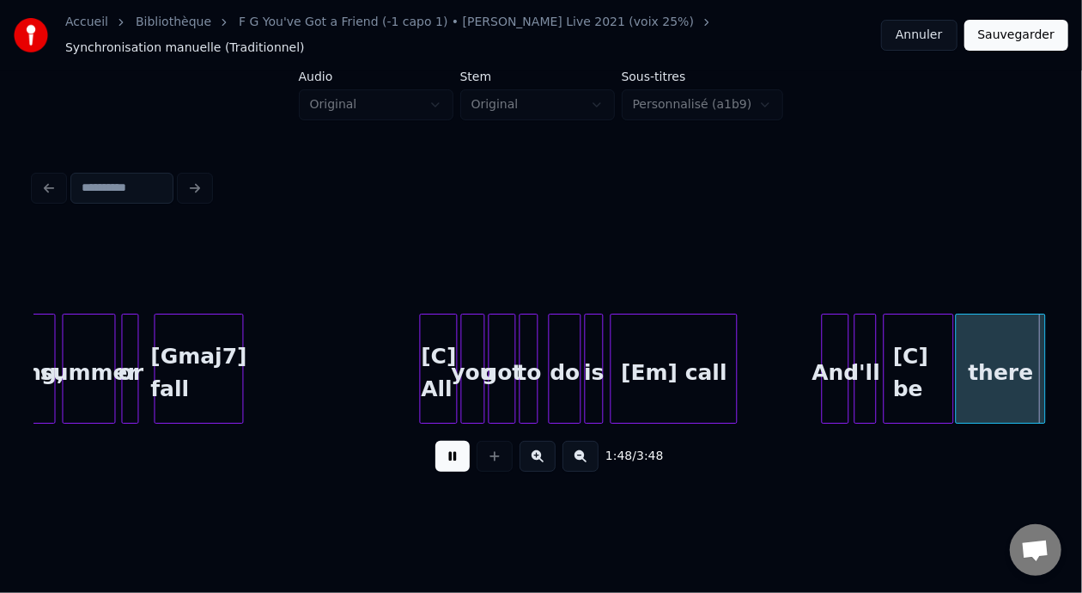
scroll to position [0, 9298]
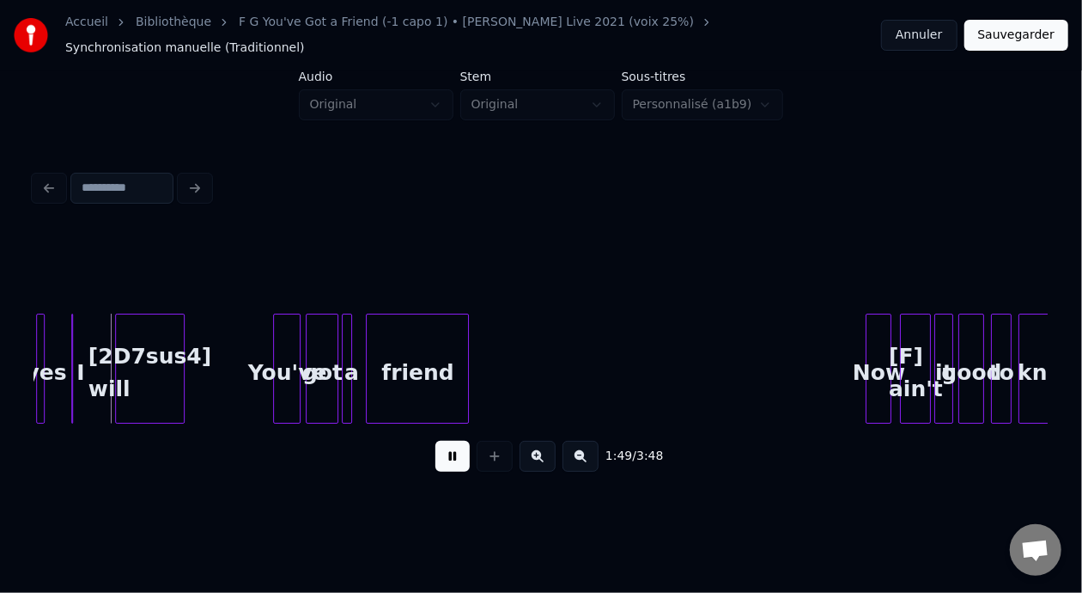
click at [448, 460] on button at bounding box center [453, 456] width 34 height 31
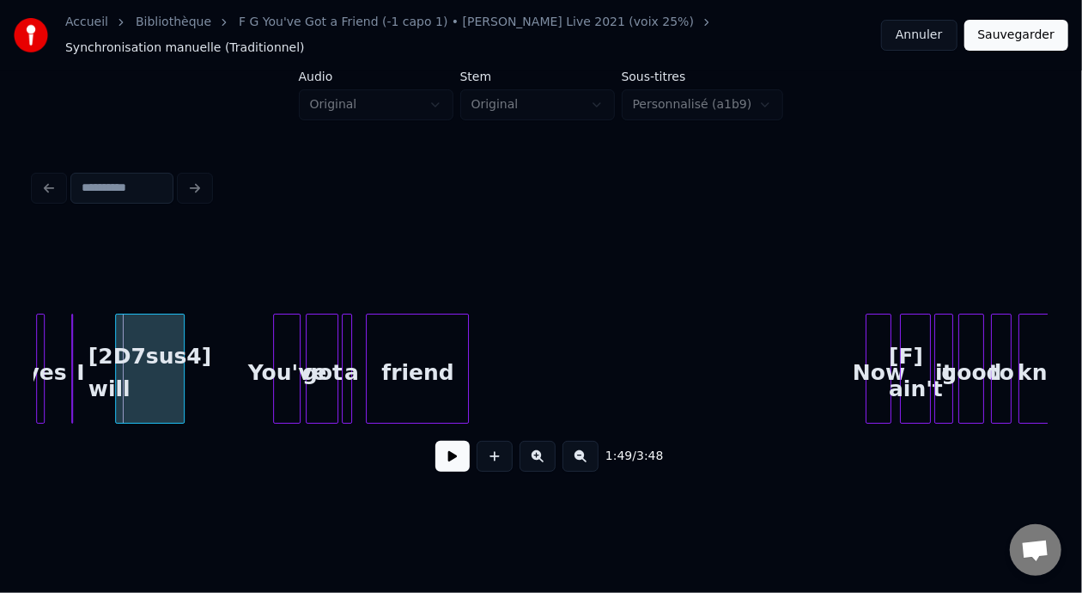
click at [448, 460] on button at bounding box center [453, 456] width 34 height 31
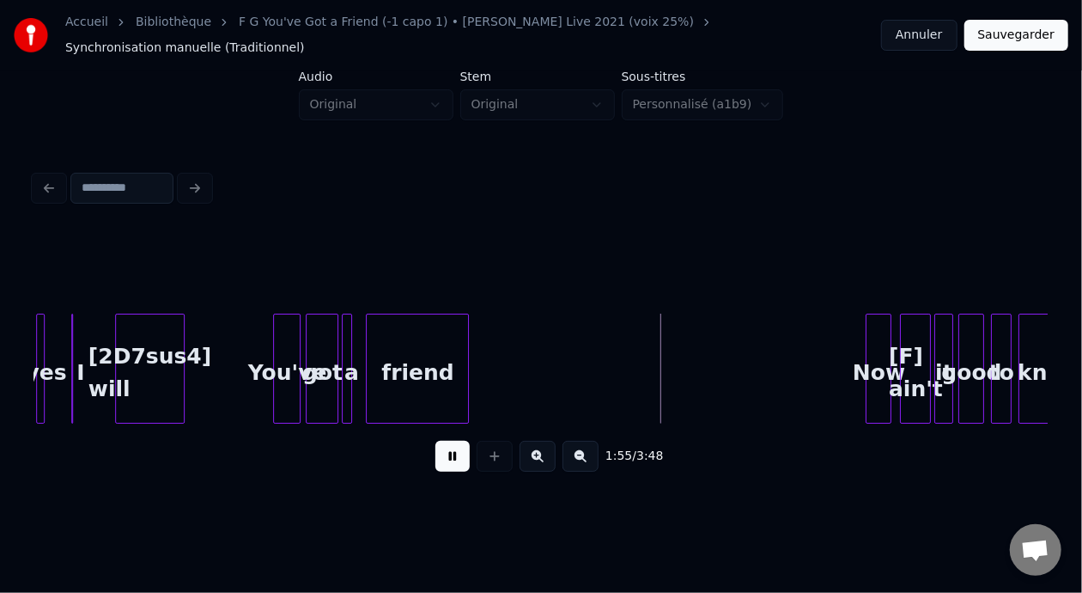
click at [448, 460] on button at bounding box center [453, 456] width 34 height 31
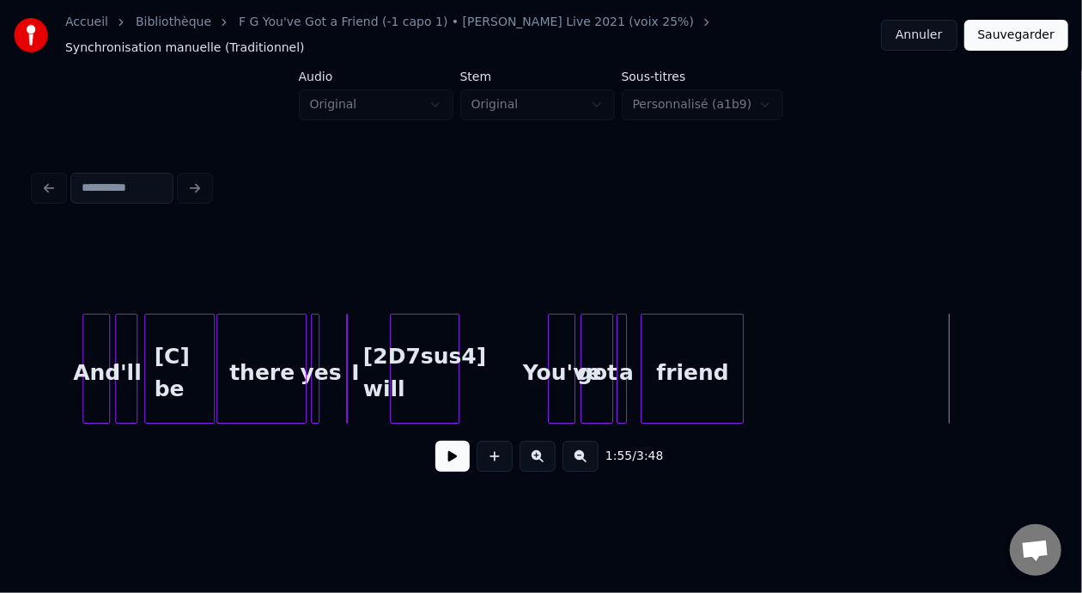
scroll to position [0, 8966]
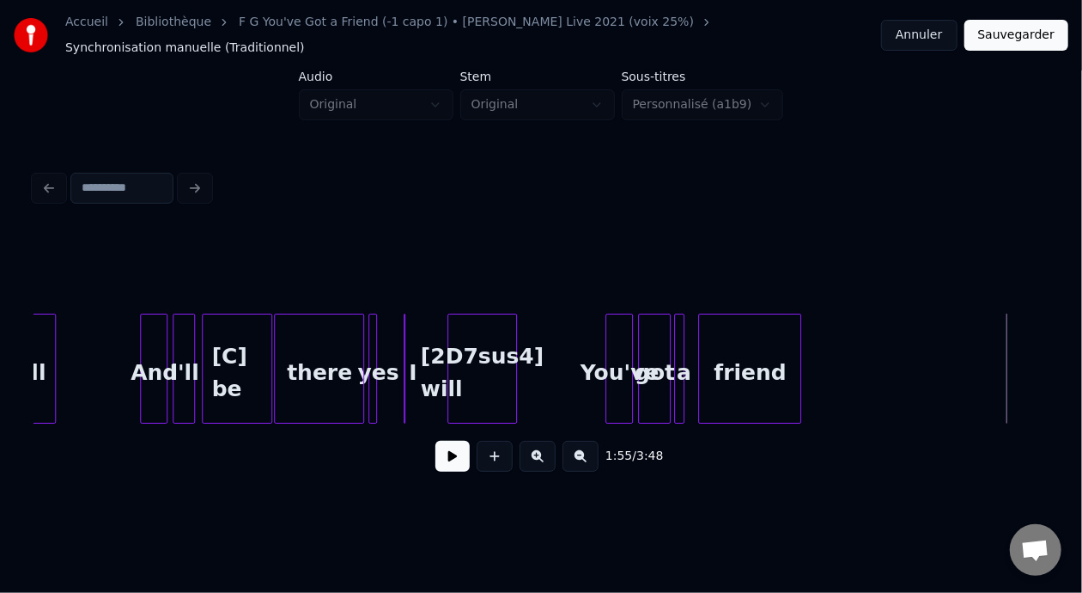
click at [226, 359] on div "[C] be" at bounding box center [237, 372] width 69 height 117
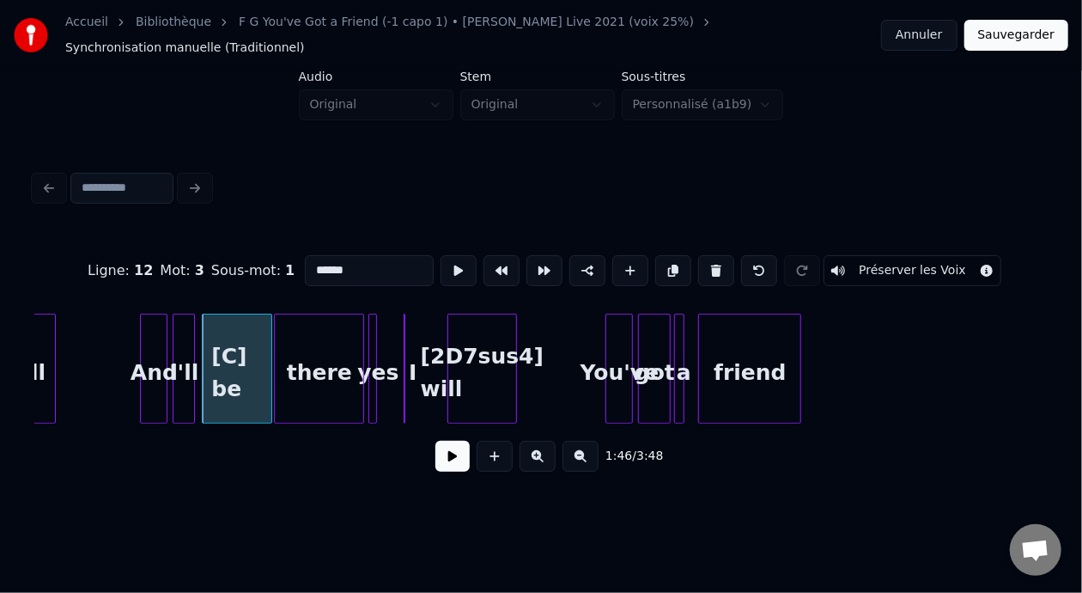
click at [436, 454] on button at bounding box center [453, 456] width 34 height 31
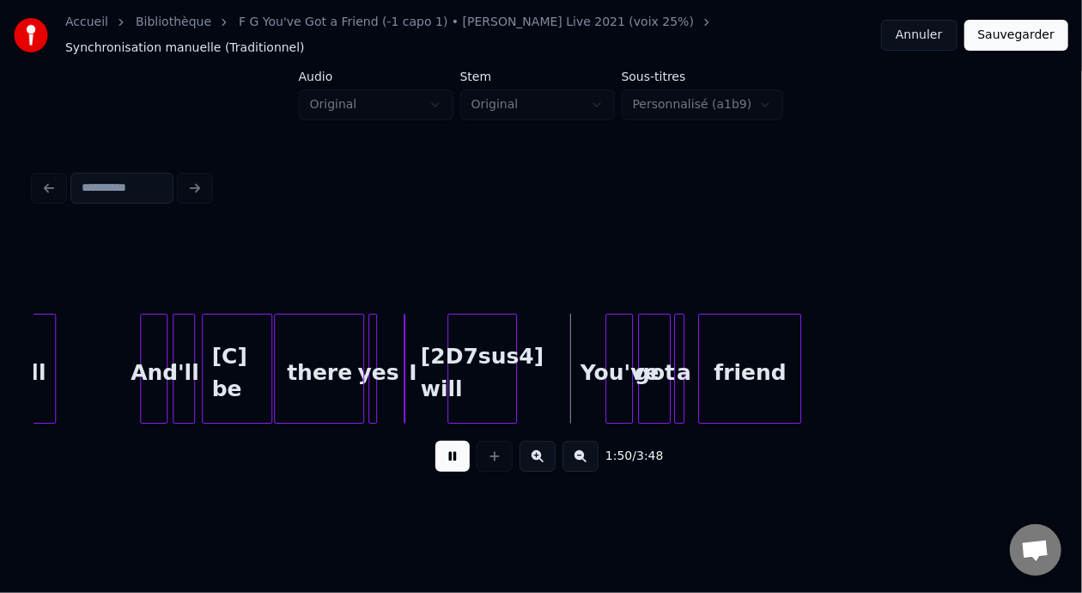
click at [436, 456] on button at bounding box center [453, 456] width 34 height 31
click at [567, 369] on div at bounding box center [566, 368] width 5 height 108
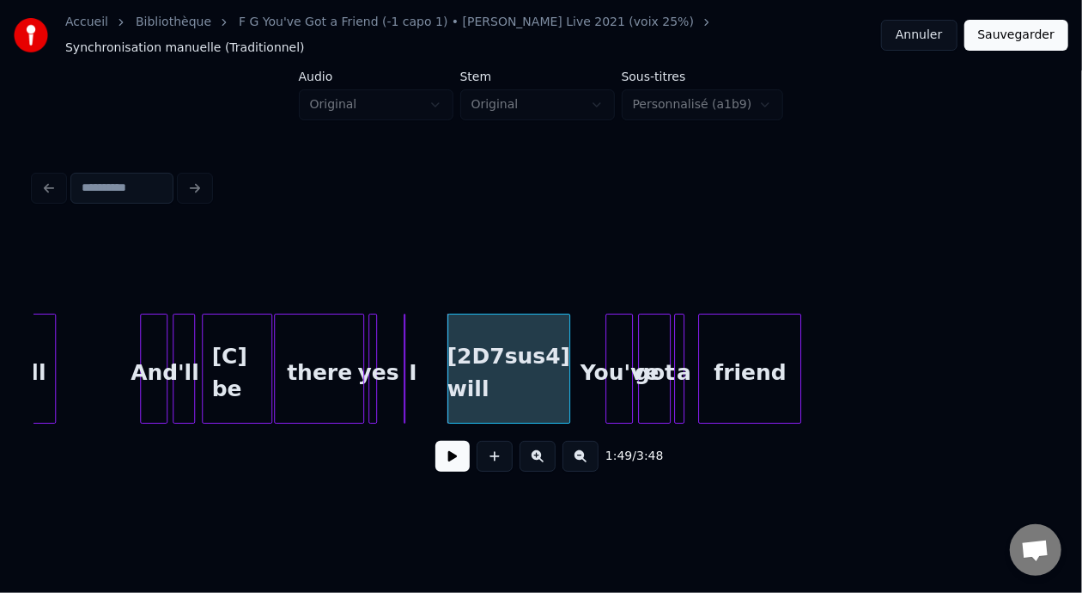
click at [454, 448] on button at bounding box center [453, 456] width 34 height 31
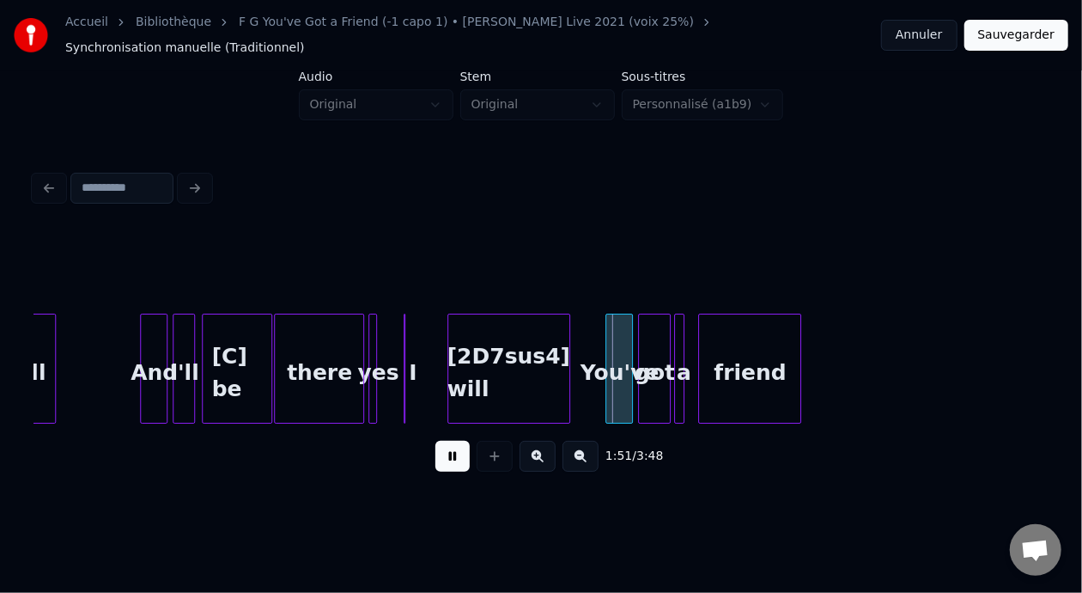
click at [453, 448] on button at bounding box center [453, 456] width 34 height 31
click at [316, 348] on div "there" at bounding box center [319, 372] width 88 height 117
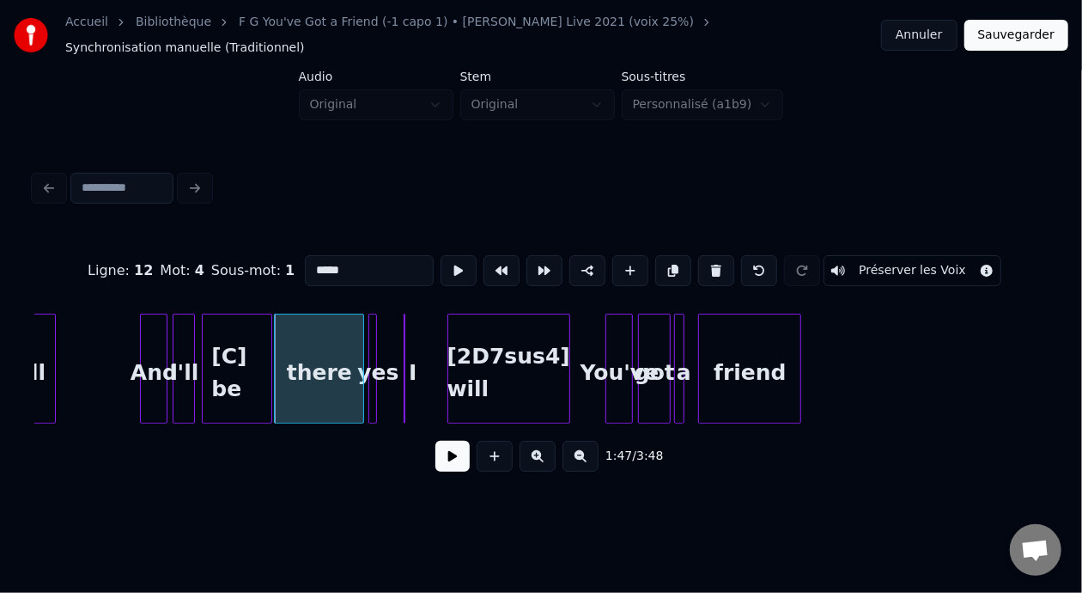
click at [457, 458] on button at bounding box center [453, 456] width 34 height 31
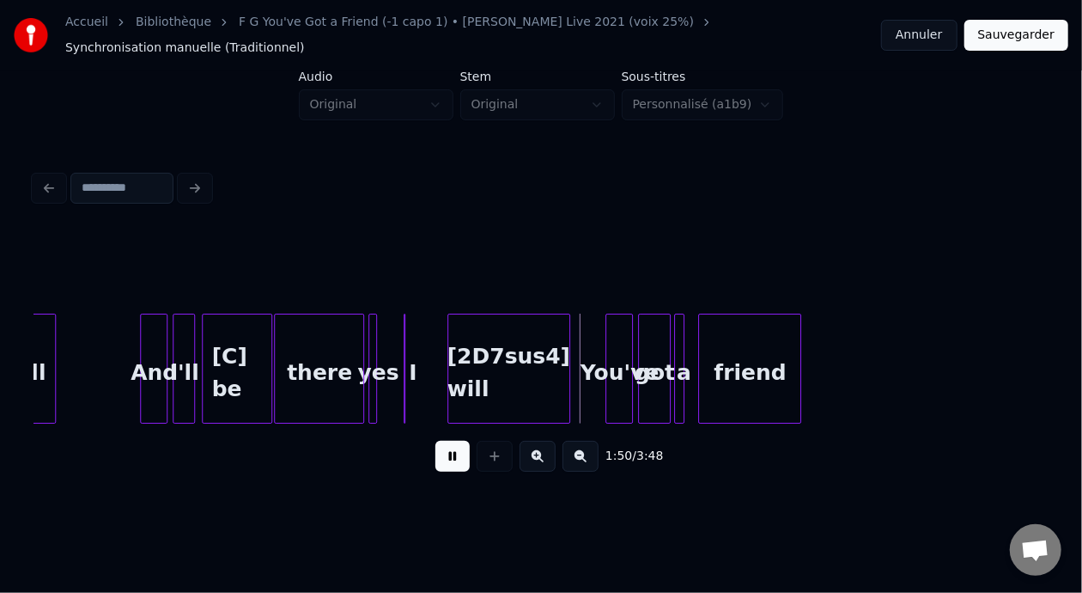
click at [453, 460] on button at bounding box center [453, 456] width 34 height 31
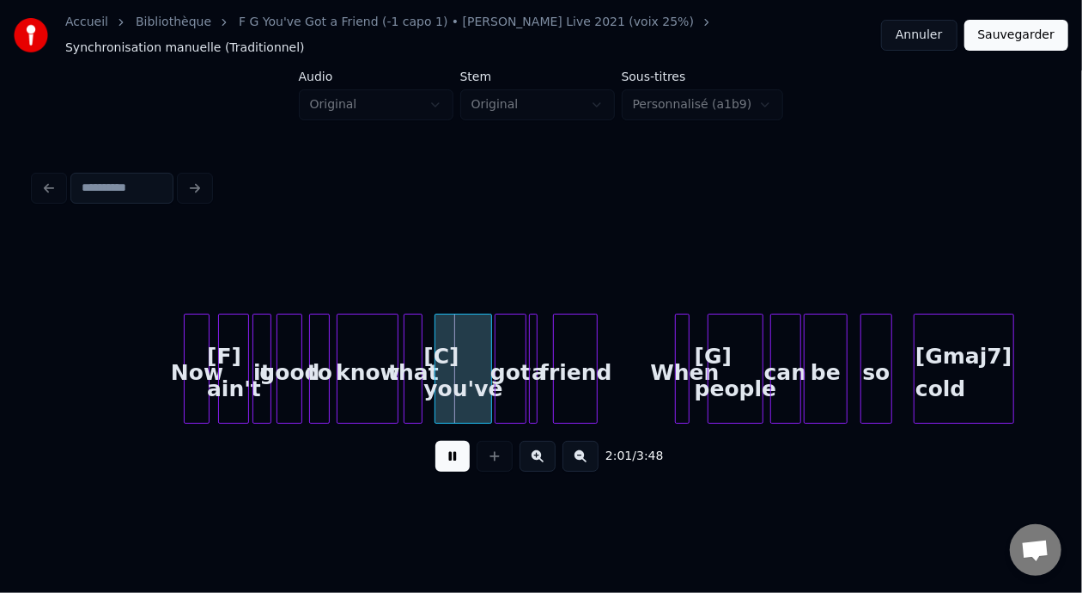
click at [534, 456] on button at bounding box center [538, 456] width 36 height 31
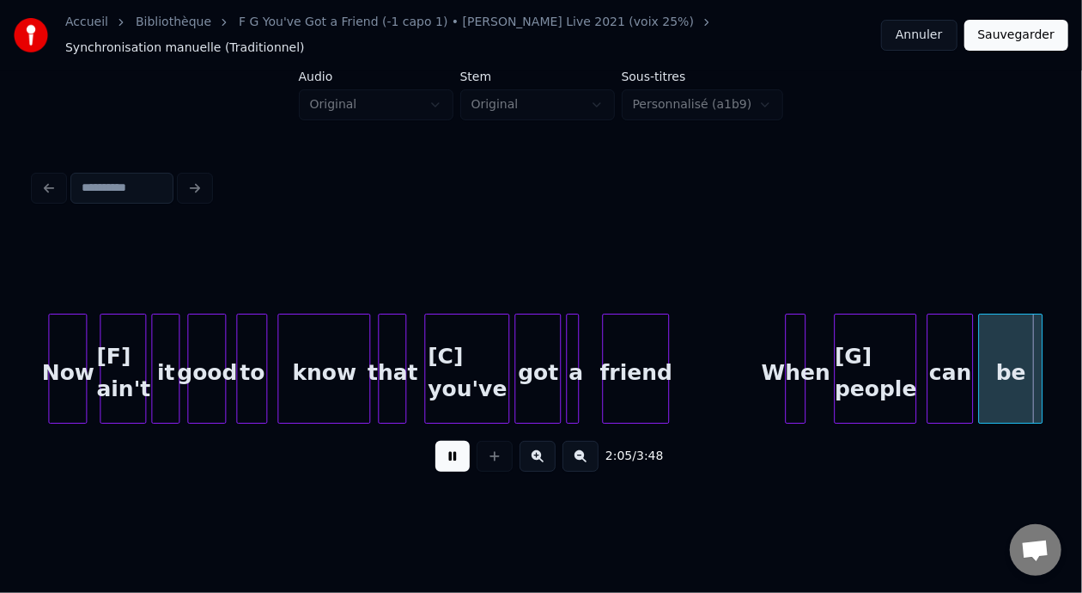
scroll to position [0, 16197]
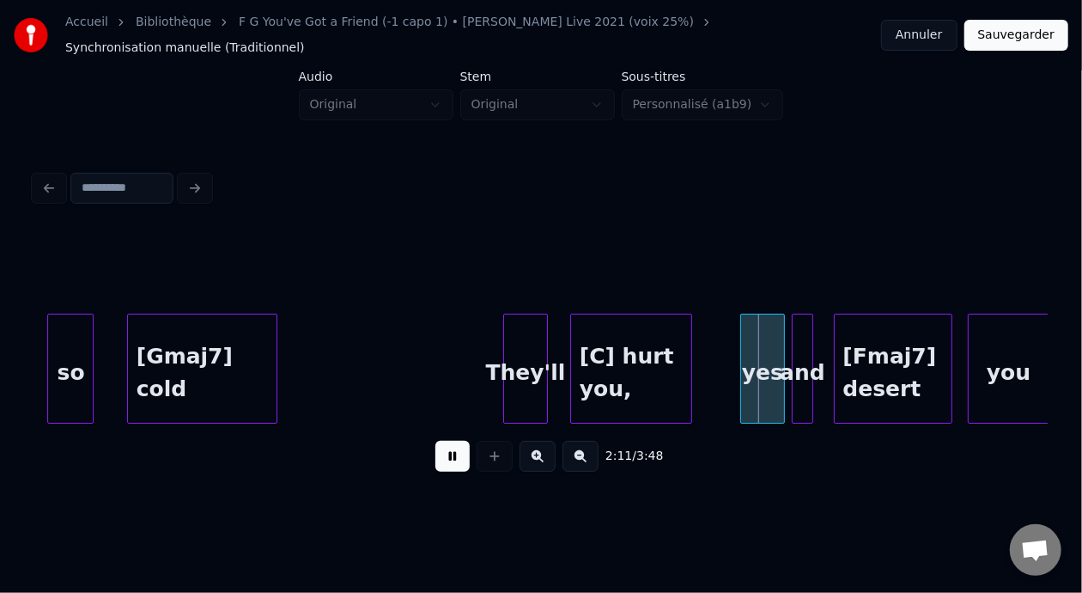
click at [449, 453] on button at bounding box center [453, 456] width 34 height 31
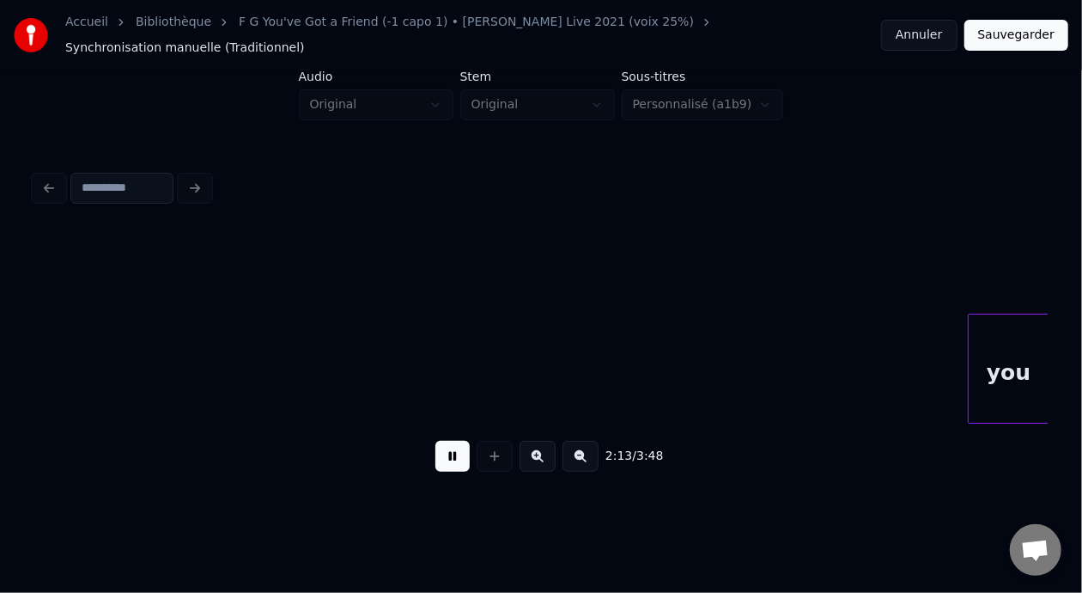
scroll to position [0, 17211]
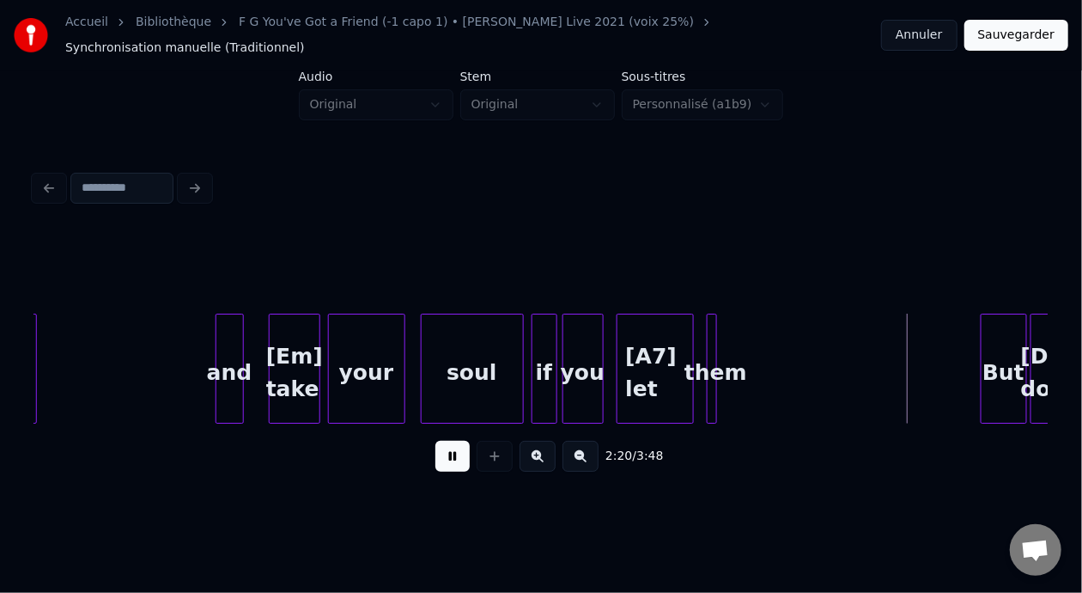
click at [449, 453] on button at bounding box center [453, 456] width 34 height 31
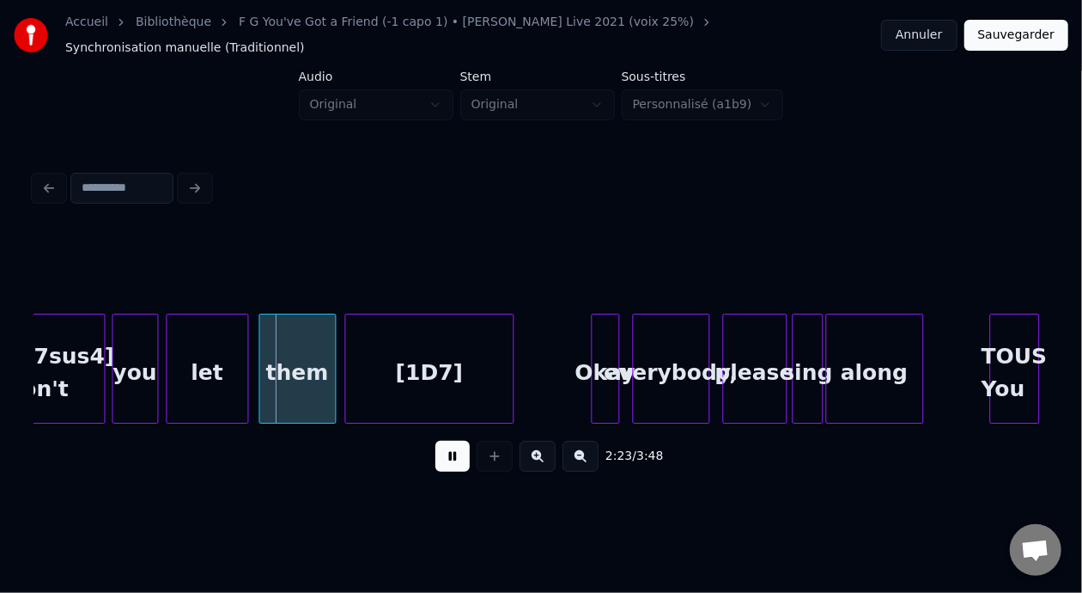
click at [449, 453] on button at bounding box center [453, 456] width 34 height 31
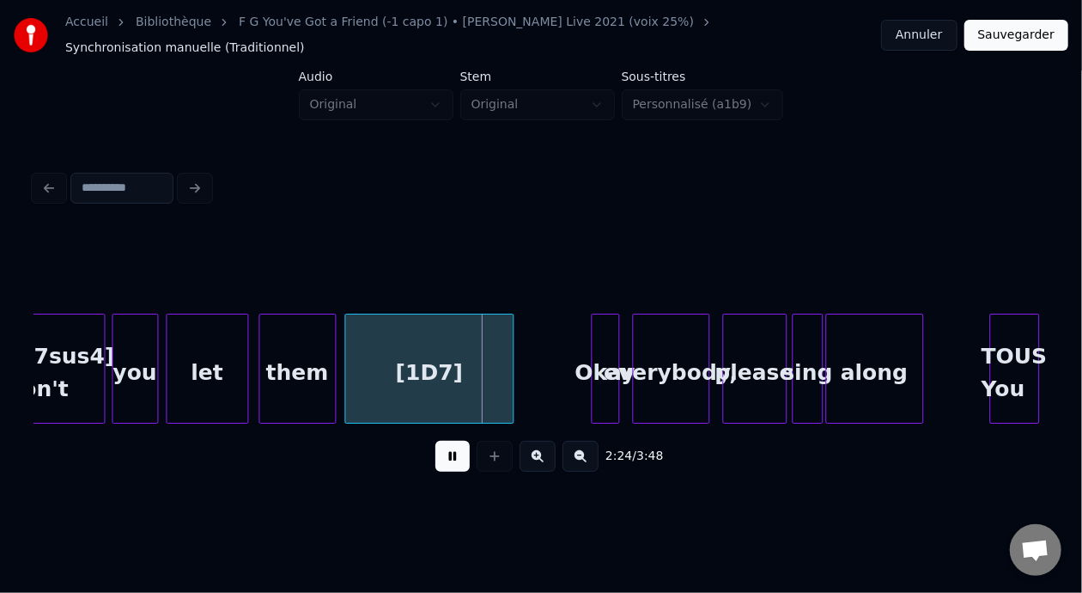
click at [449, 453] on button at bounding box center [453, 456] width 34 height 31
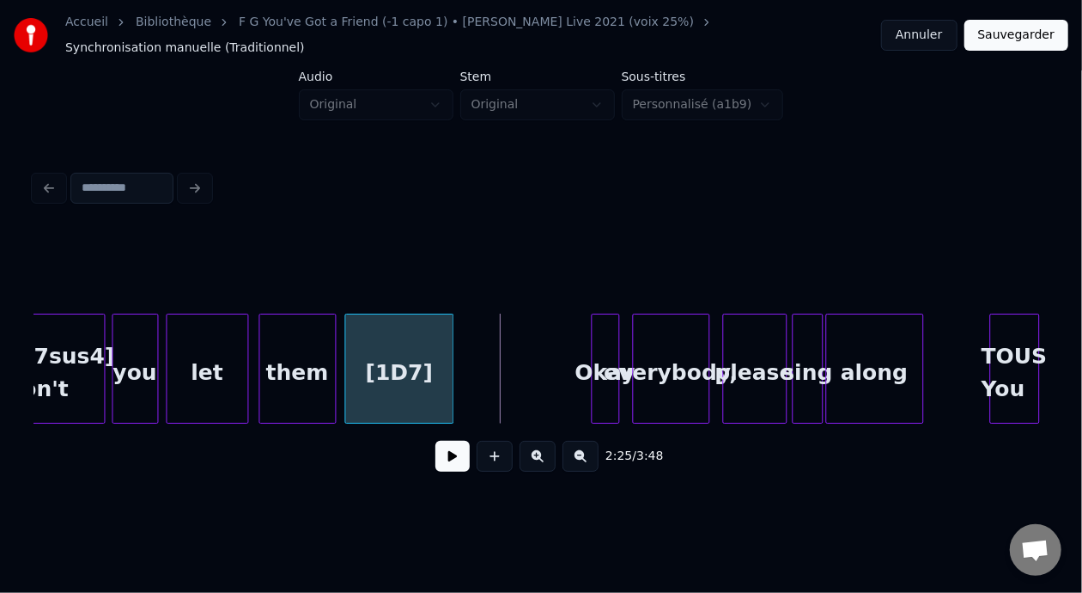
click at [449, 359] on div at bounding box center [450, 368] width 5 height 108
click at [308, 359] on div "them" at bounding box center [297, 372] width 76 height 117
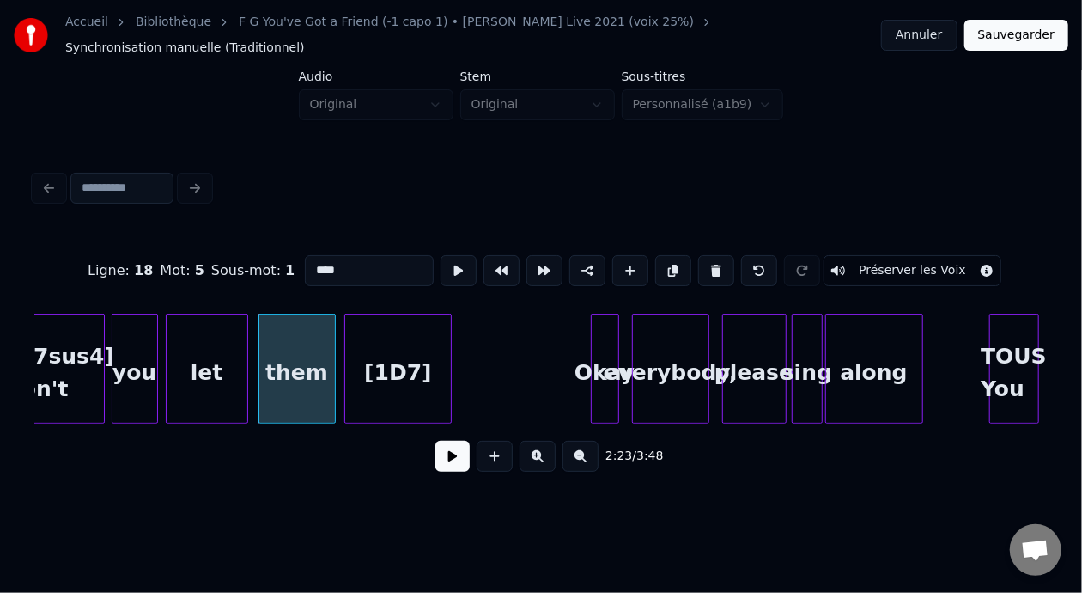
click at [445, 460] on button at bounding box center [453, 456] width 34 height 31
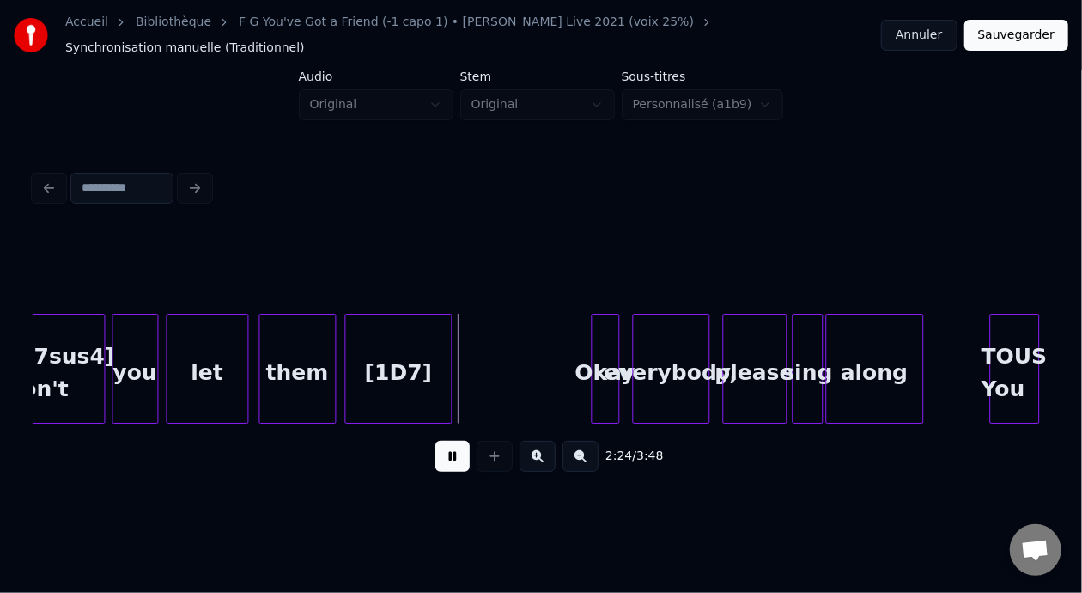
click at [445, 460] on button at bounding box center [453, 456] width 34 height 31
click at [312, 369] on div "them" at bounding box center [297, 372] width 76 height 117
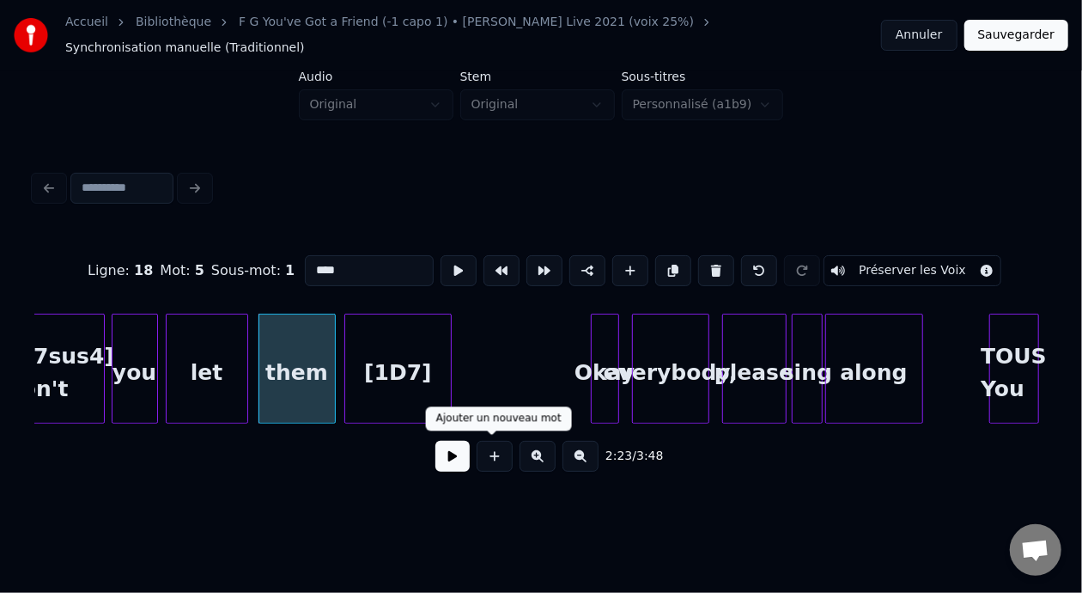
click at [458, 452] on button at bounding box center [453, 456] width 34 height 31
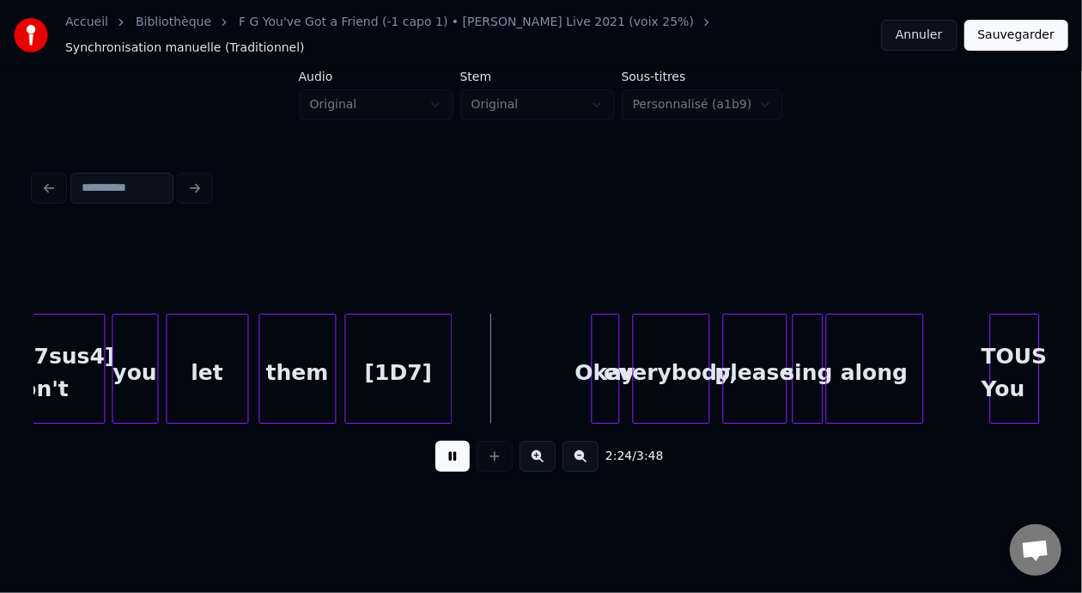
click at [456, 451] on button at bounding box center [453, 456] width 34 height 31
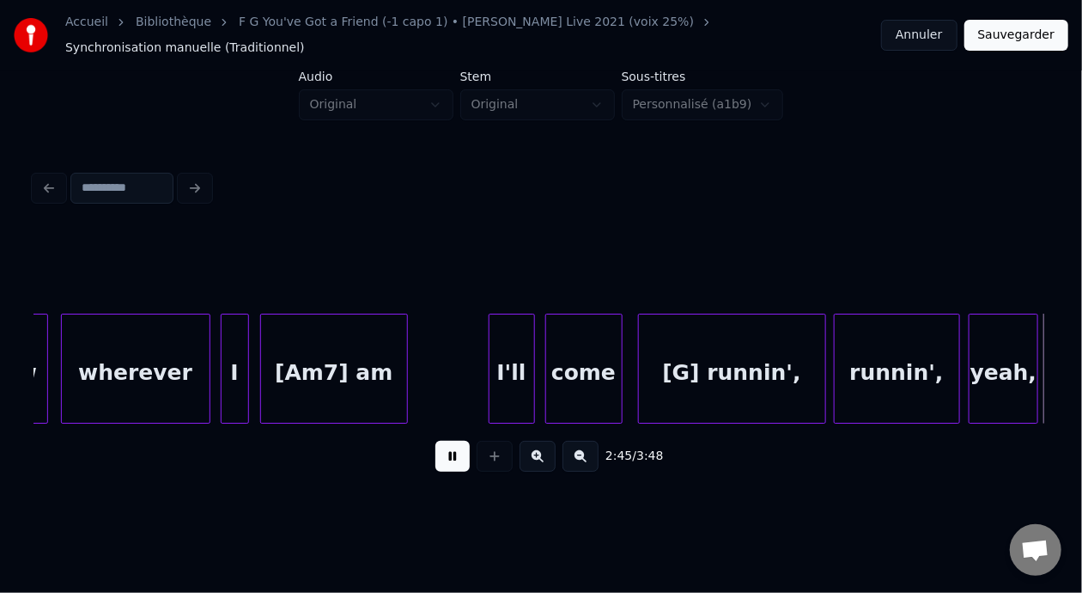
scroll to position [0, 21266]
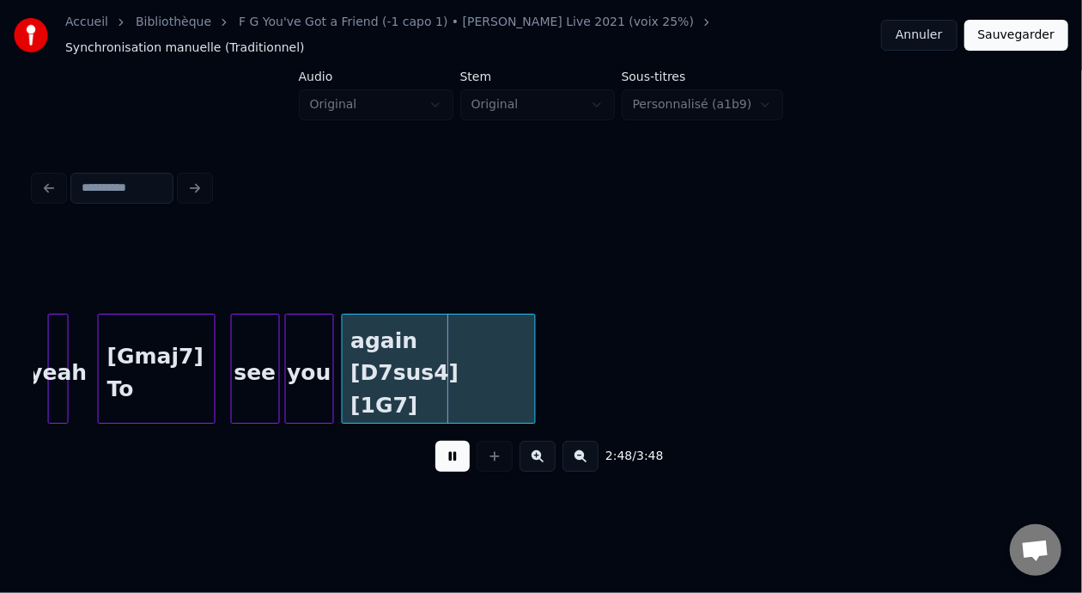
click at [460, 453] on button at bounding box center [453, 456] width 34 height 31
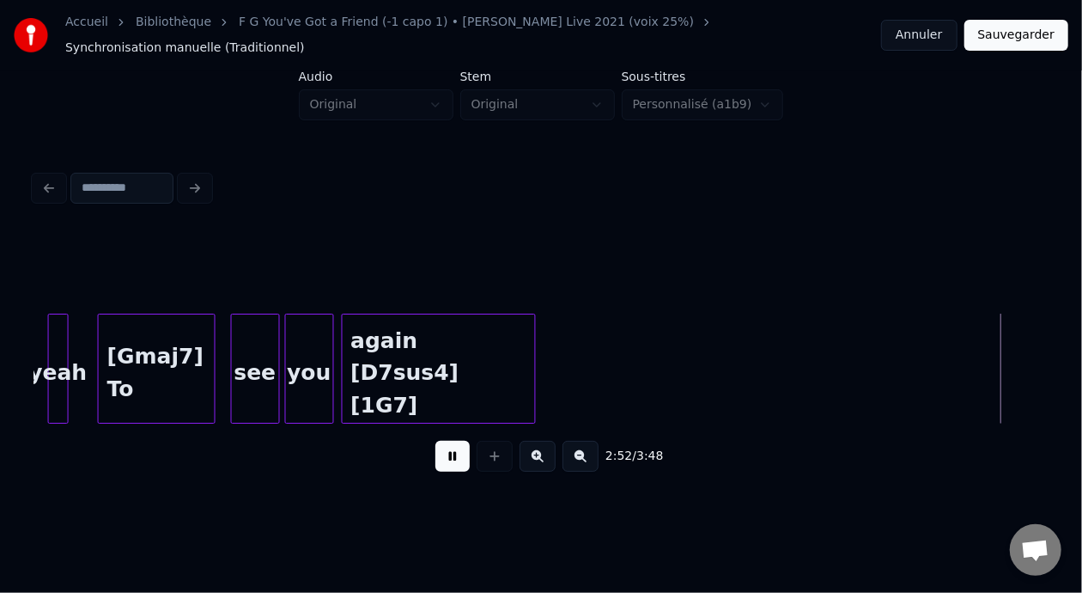
click at [460, 453] on button at bounding box center [453, 456] width 34 height 31
click at [455, 353] on div "again [D7sus4] [1G7]" at bounding box center [439, 372] width 193 height 117
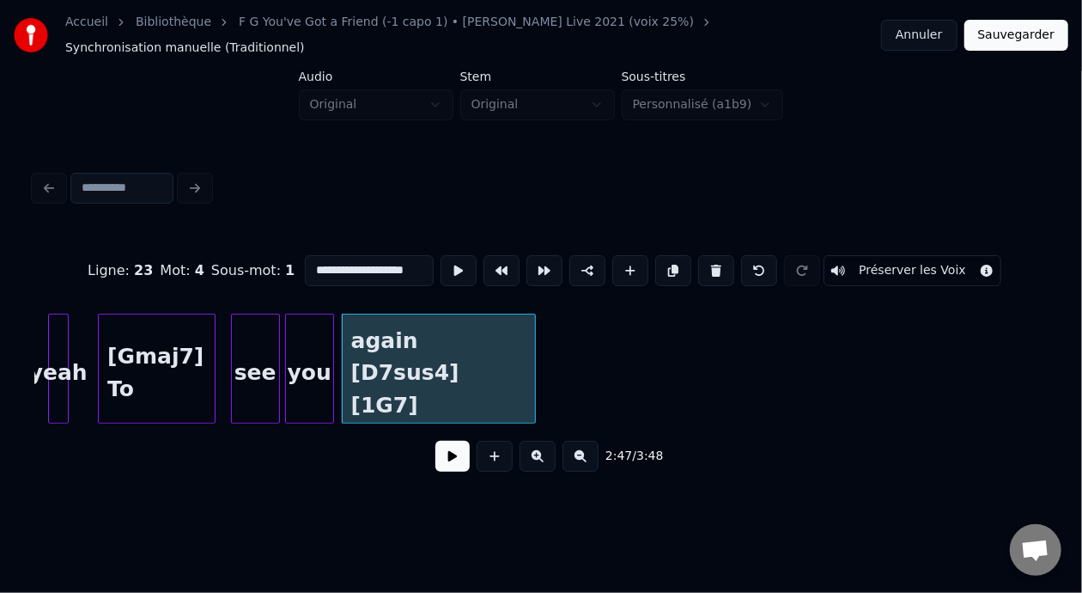
click at [259, 358] on div "see" at bounding box center [255, 372] width 47 height 117
type input "***"
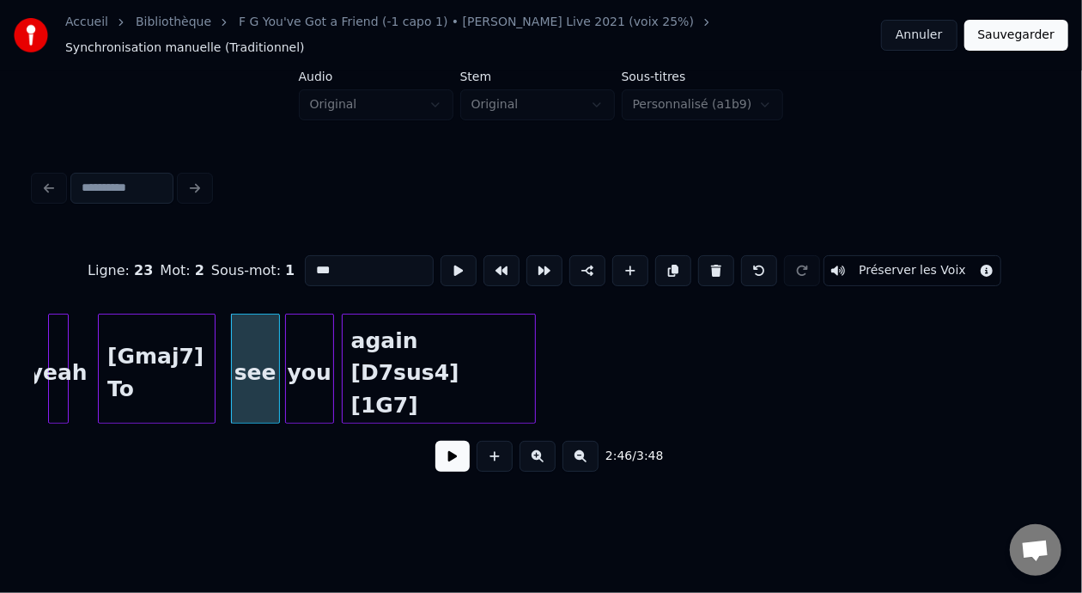
click at [444, 454] on button at bounding box center [453, 456] width 34 height 31
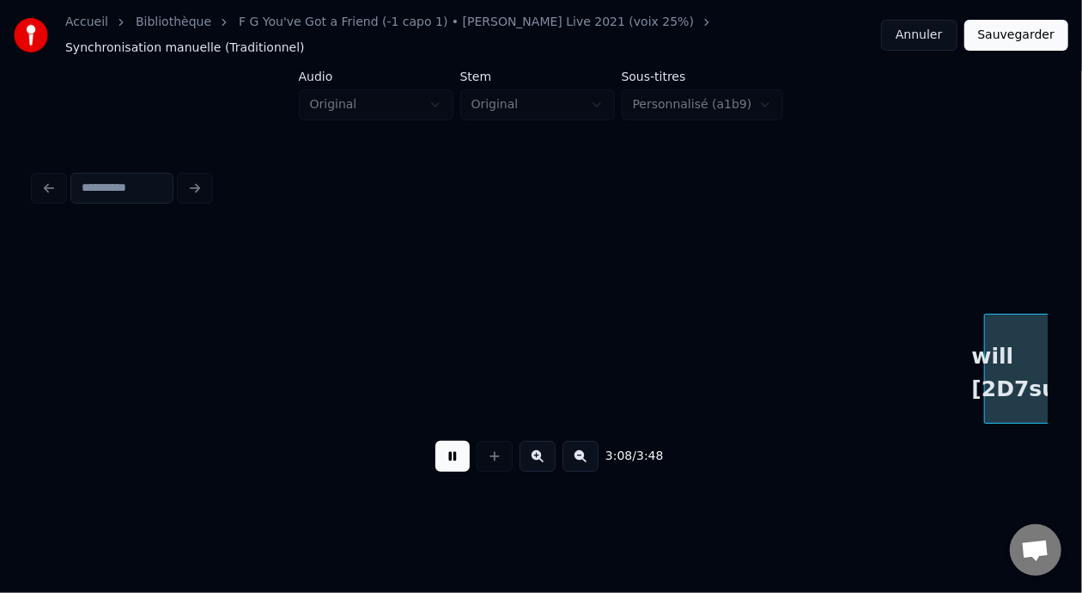
scroll to position [0, 24308]
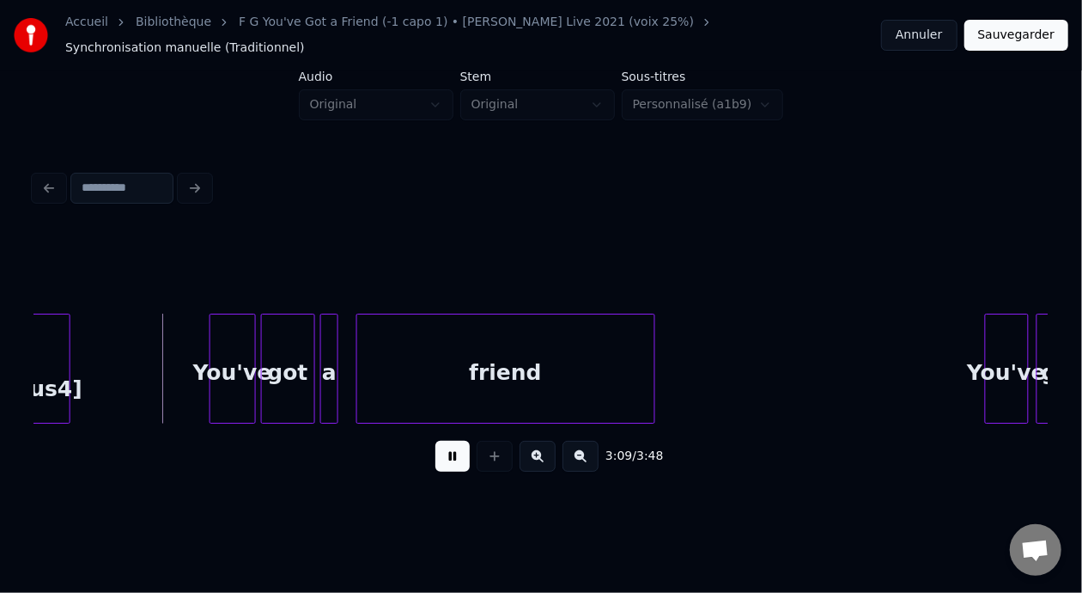
click at [453, 455] on button at bounding box center [453, 456] width 34 height 31
click at [137, 357] on div at bounding box center [135, 368] width 5 height 108
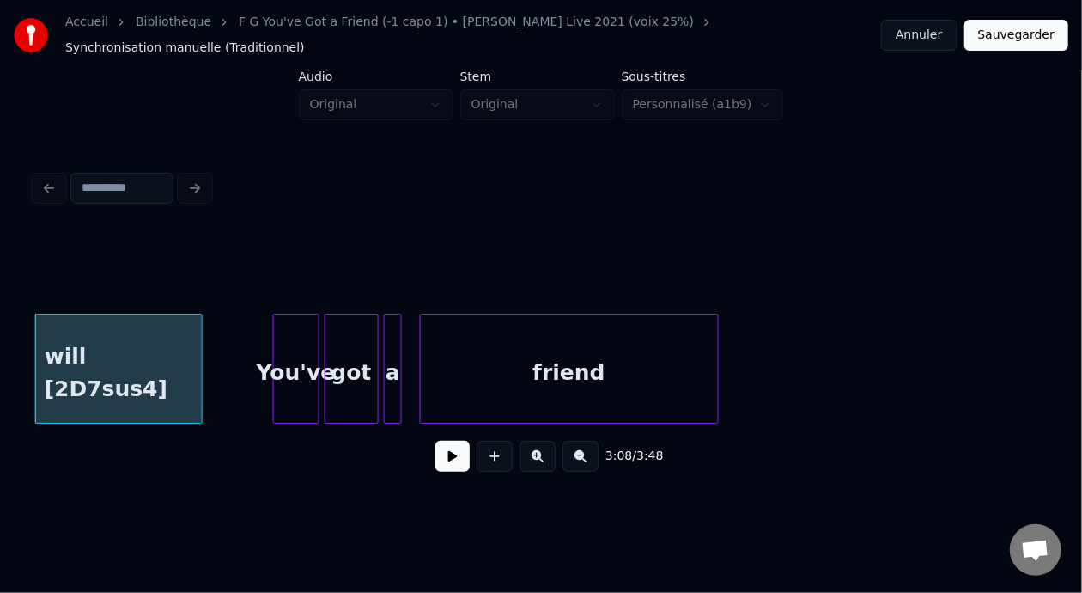
click at [448, 460] on button at bounding box center [453, 456] width 34 height 31
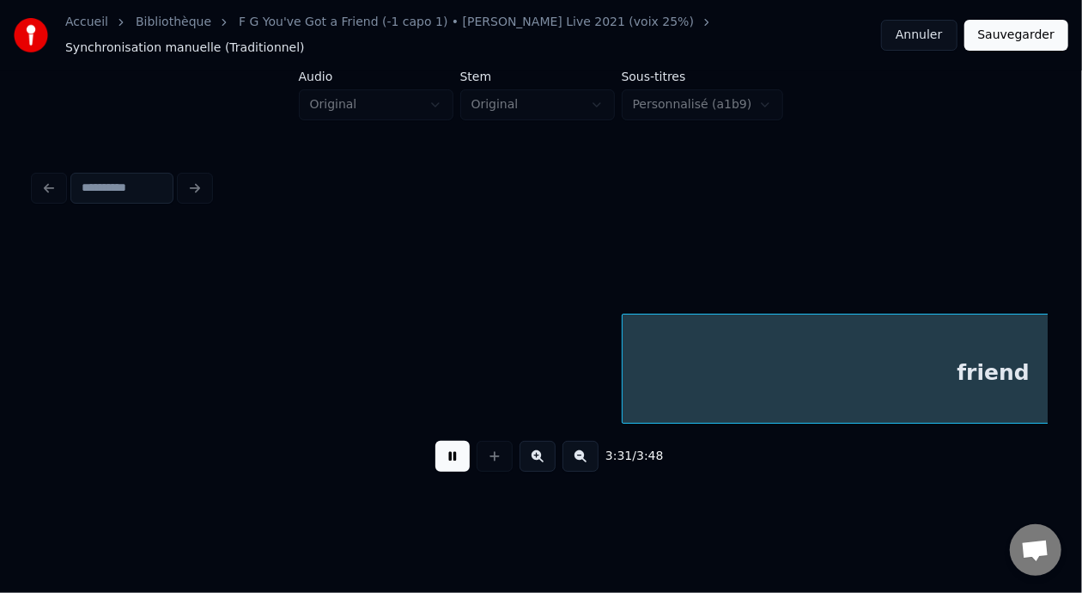
scroll to position [0, 27286]
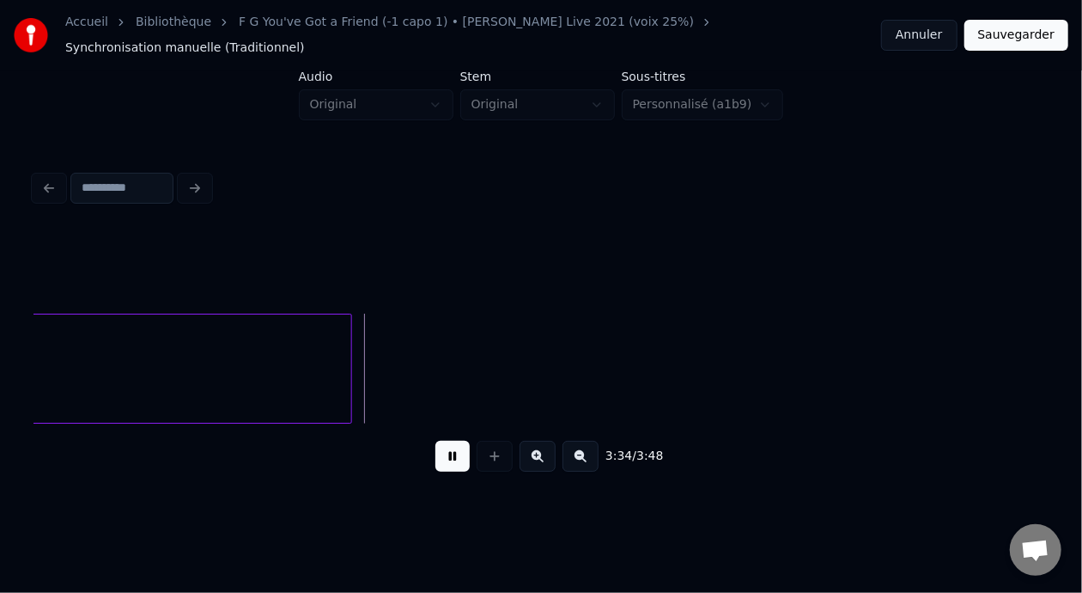
click at [1016, 33] on button "Sauvegarder" at bounding box center [1017, 35] width 104 height 31
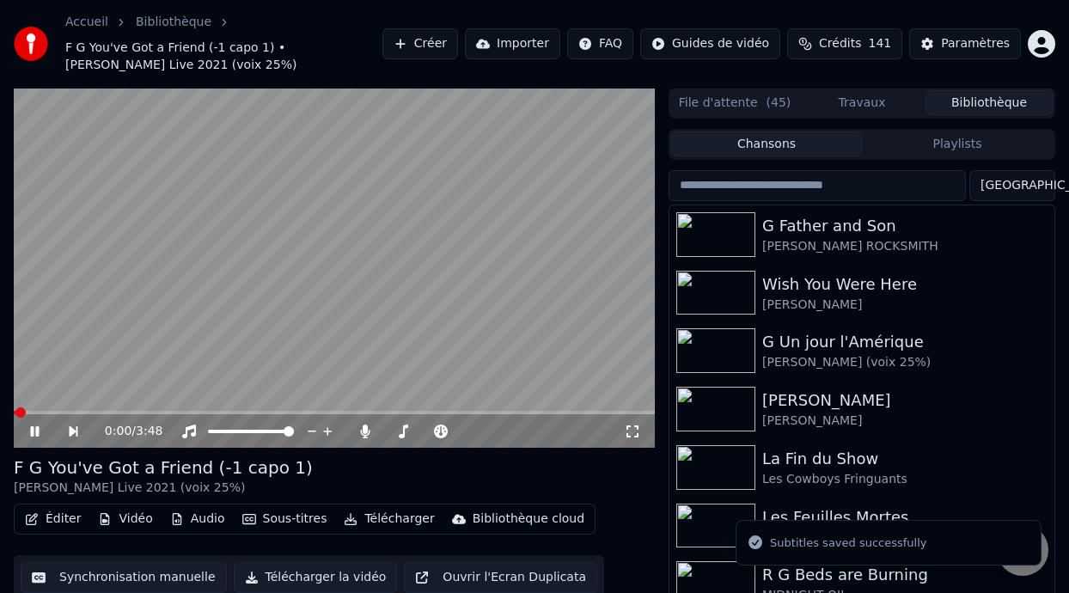
click at [633, 429] on icon at bounding box center [632, 431] width 17 height 14
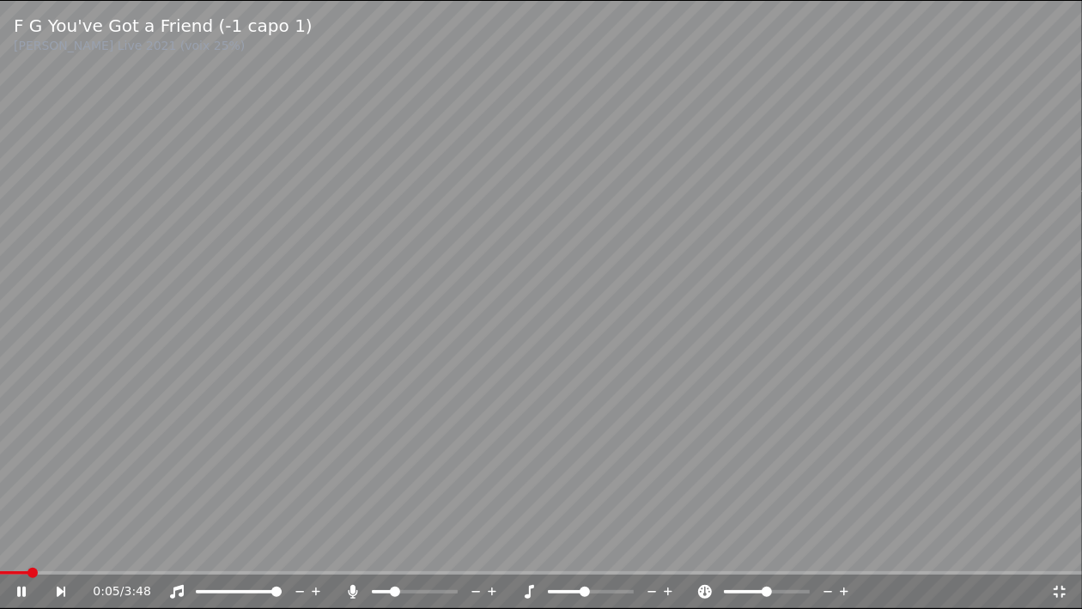
click at [532, 587] on icon at bounding box center [529, 592] width 9 height 14
click at [583, 590] on span at bounding box center [585, 592] width 10 height 10
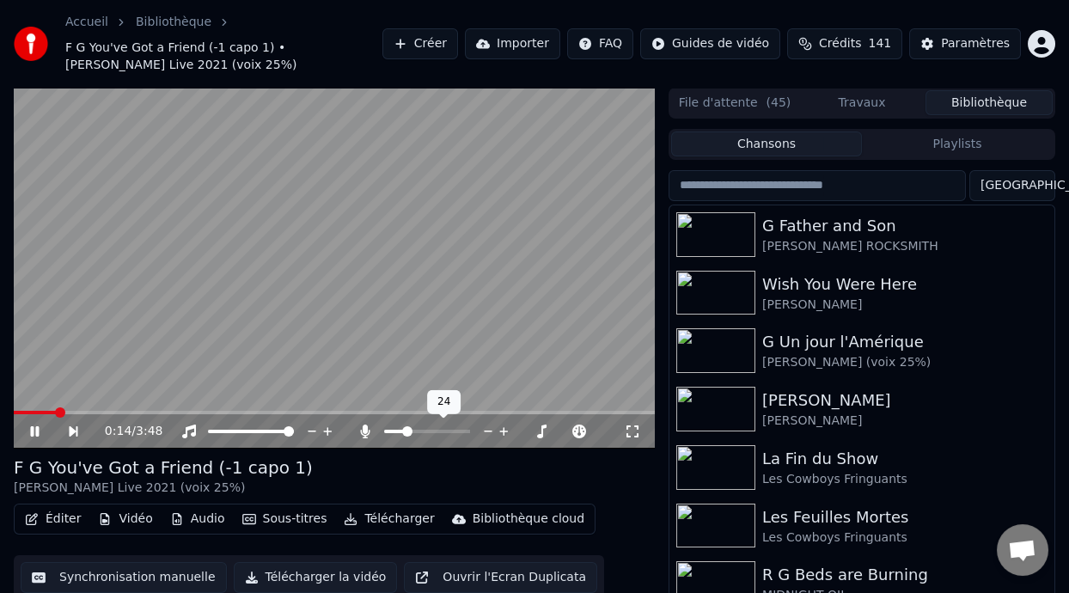
click at [362, 425] on icon at bounding box center [365, 431] width 17 height 14
click at [635, 427] on icon at bounding box center [632, 431] width 17 height 14
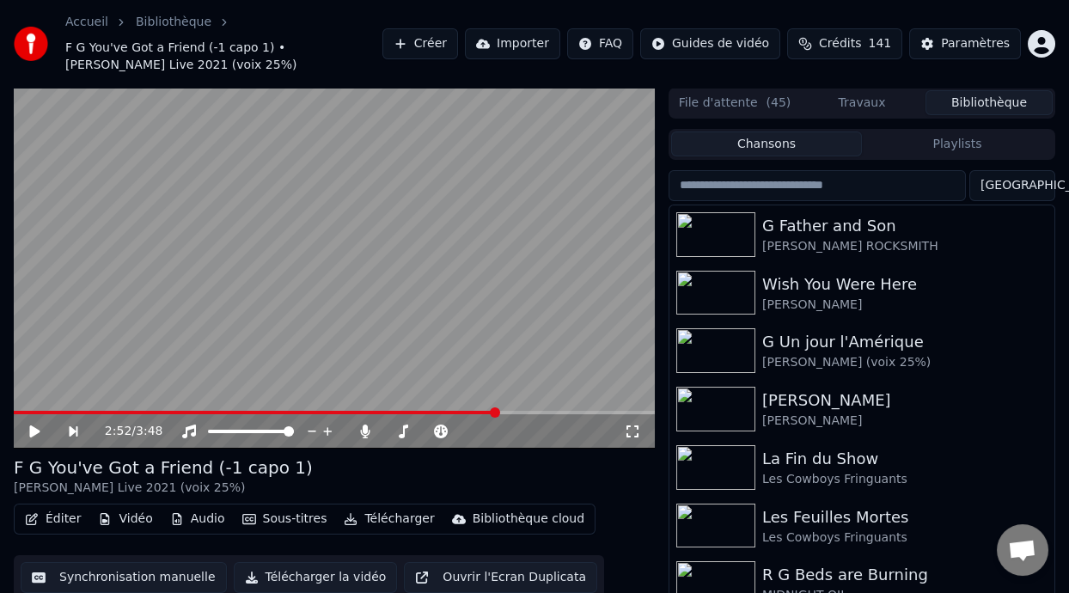
click at [69, 521] on button "Éditer" at bounding box center [53, 519] width 70 height 24
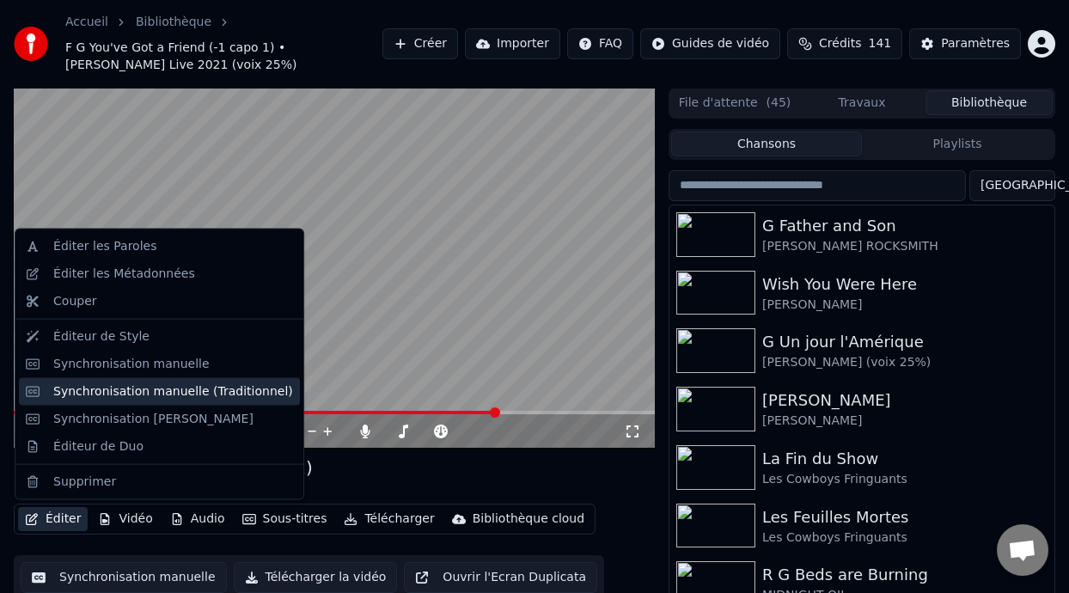
click at [178, 394] on div "Synchronisation manuelle (Traditionnel)" at bounding box center [173, 390] width 240 height 17
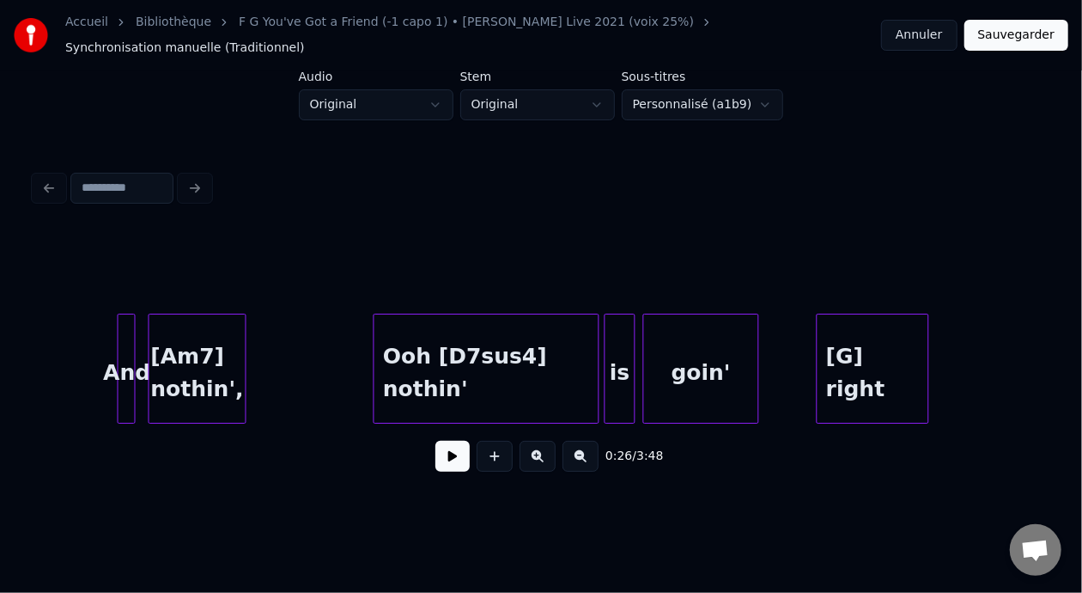
scroll to position [0, 5151]
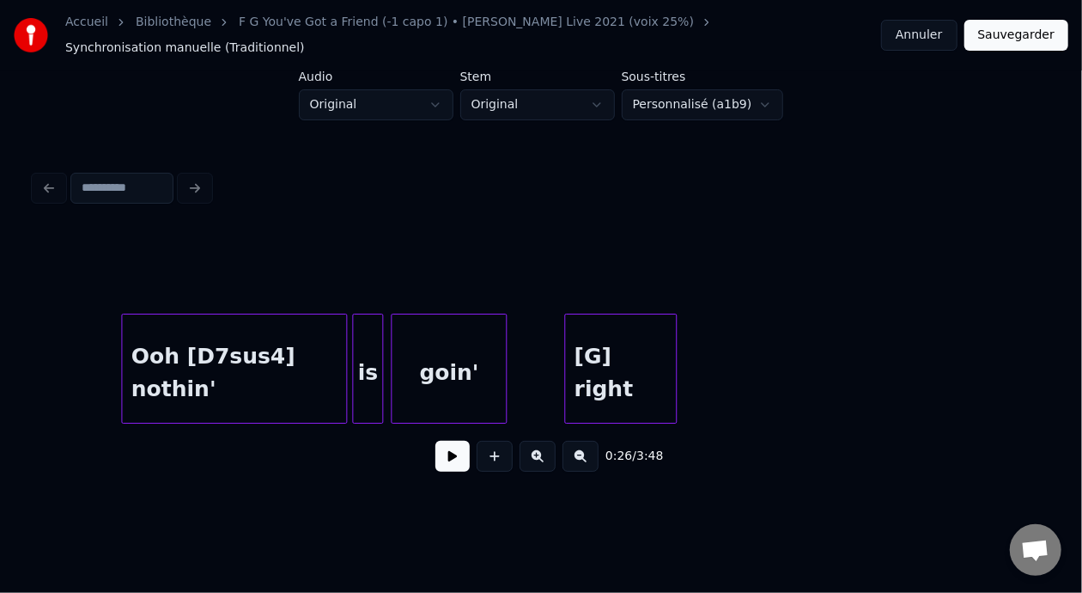
click at [476, 356] on div "goin'" at bounding box center [449, 372] width 114 height 117
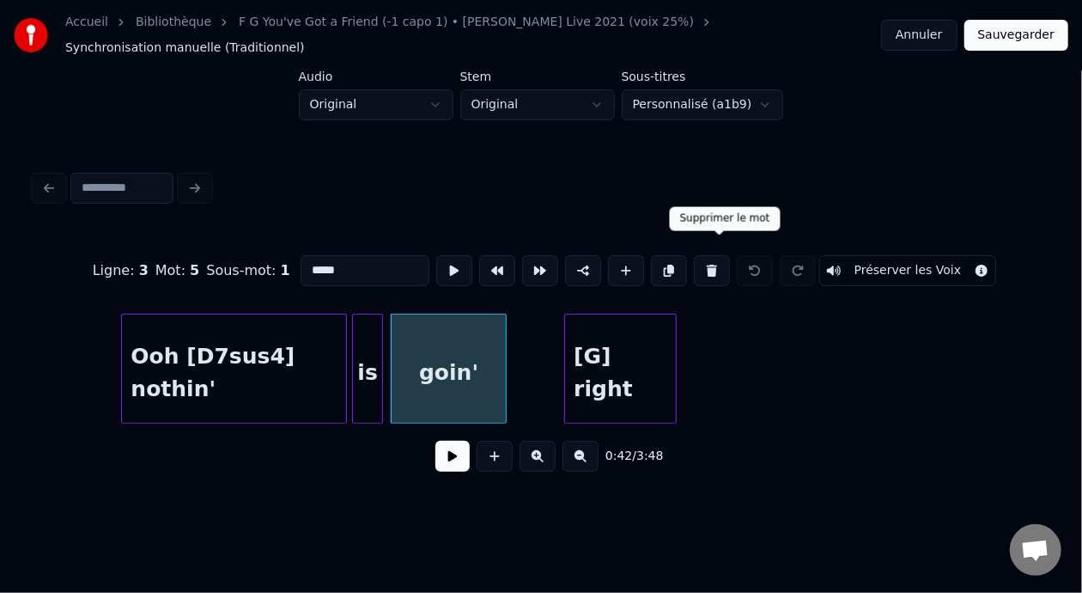
click at [720, 255] on button at bounding box center [712, 270] width 36 height 31
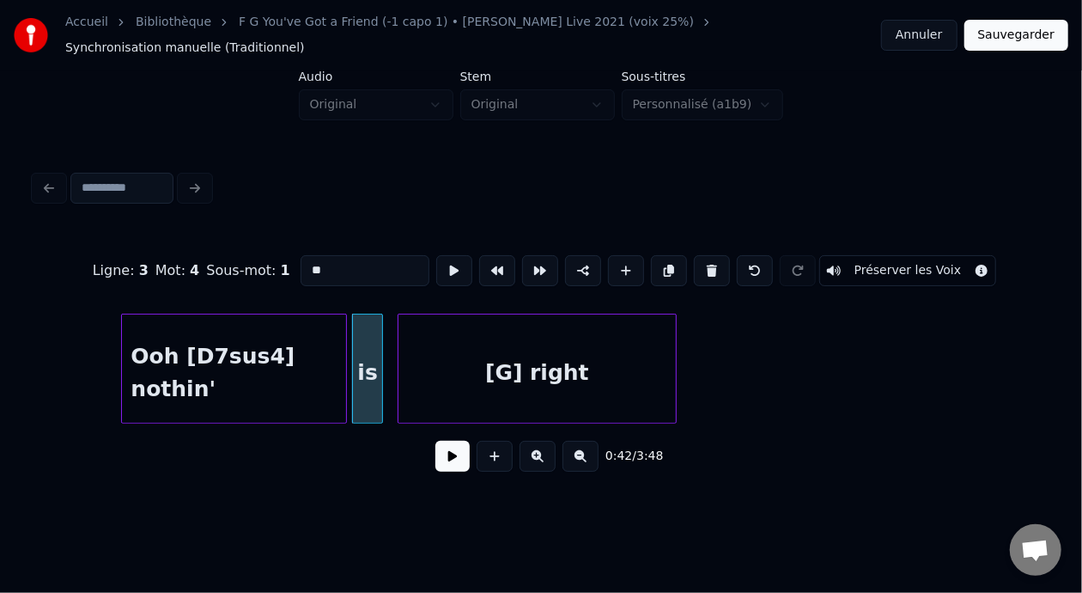
click at [399, 360] on div at bounding box center [401, 368] width 5 height 108
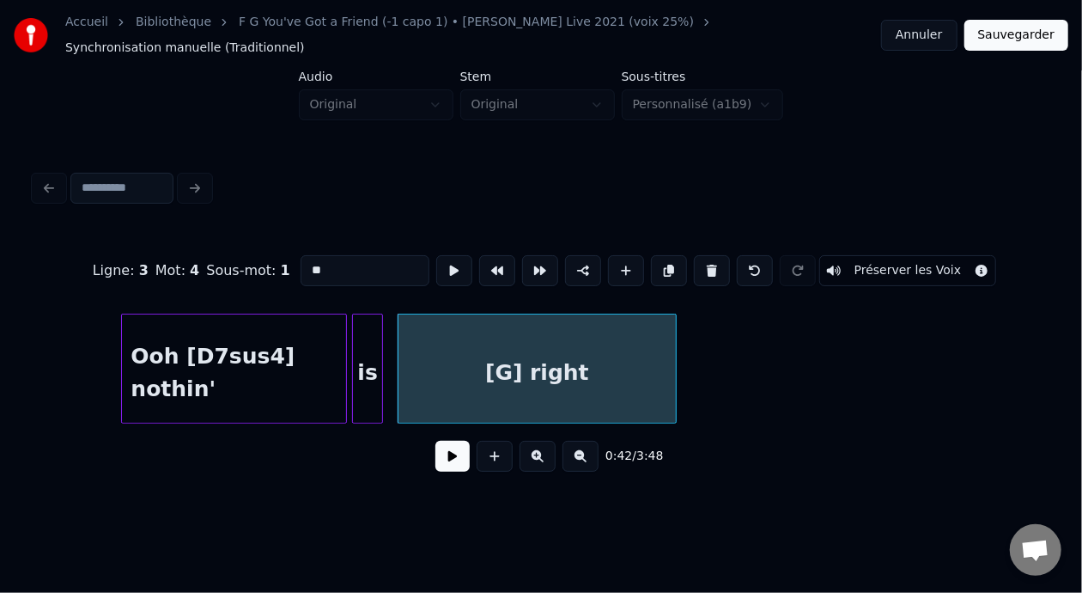
click at [466, 358] on div "[G] right" at bounding box center [538, 372] width 278 height 117
click at [301, 257] on input "*********" at bounding box center [365, 270] width 129 height 31
click at [248, 343] on div "Ooh [D7sus4] nothin'" at bounding box center [234, 372] width 224 height 117
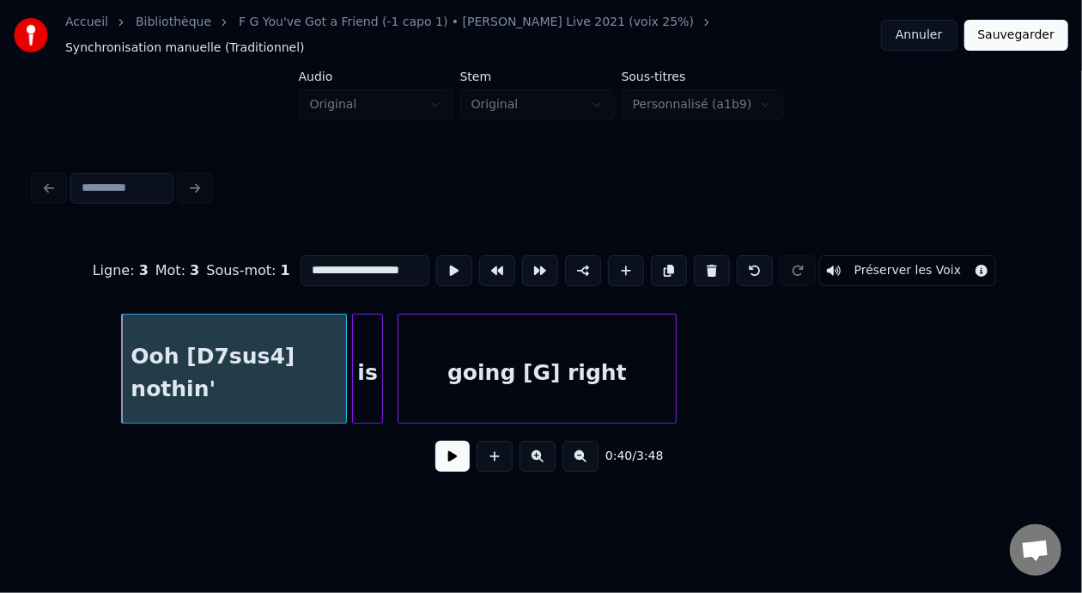
type input "**********"
click at [446, 454] on button at bounding box center [453, 456] width 34 height 31
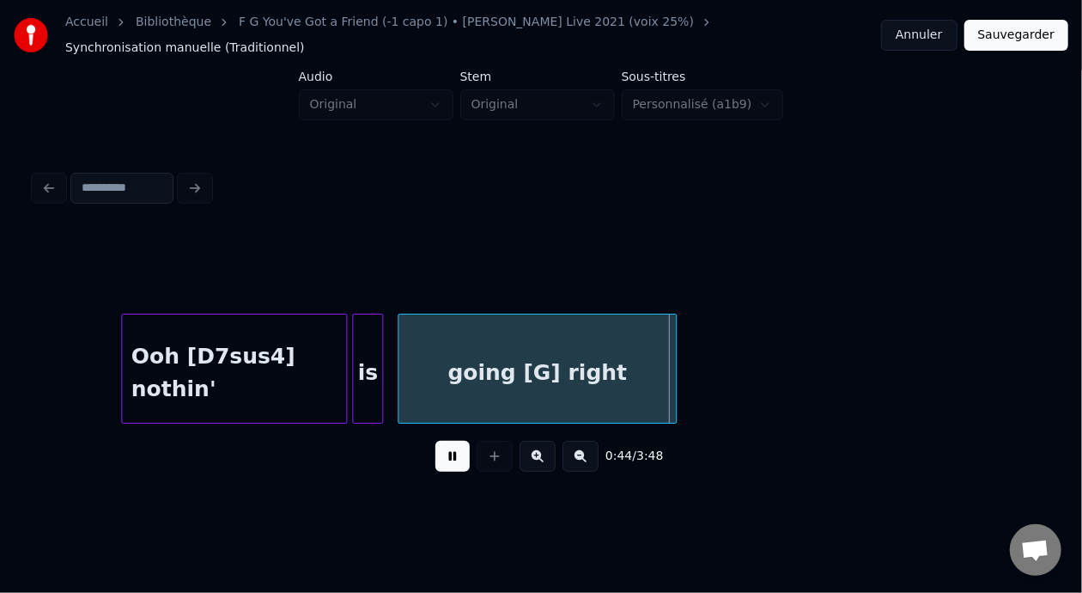
click at [436, 449] on button at bounding box center [453, 456] width 34 height 31
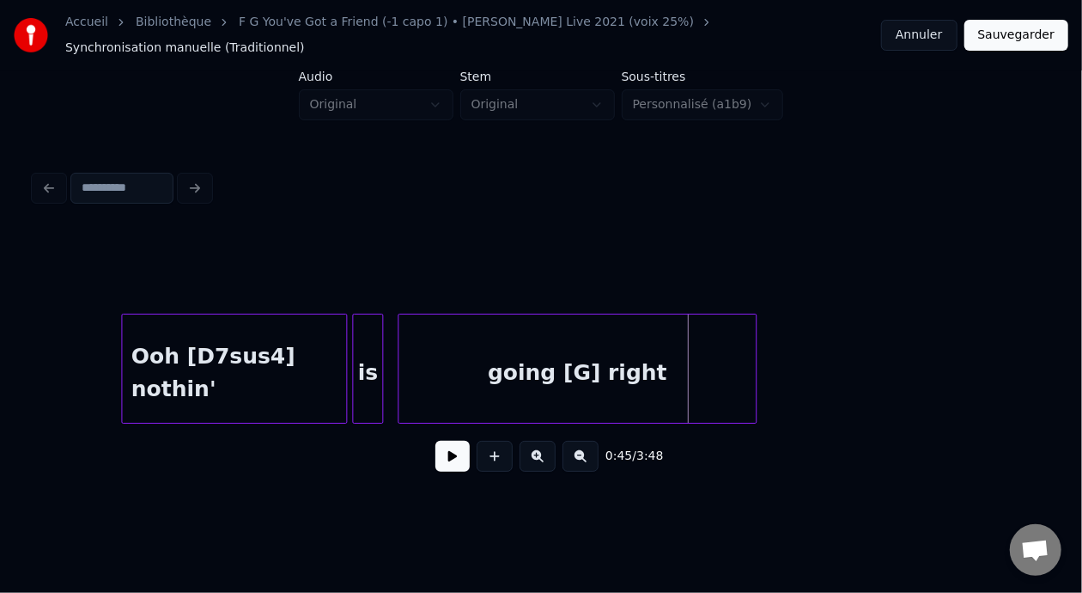
click at [754, 351] on div at bounding box center [753, 368] width 5 height 108
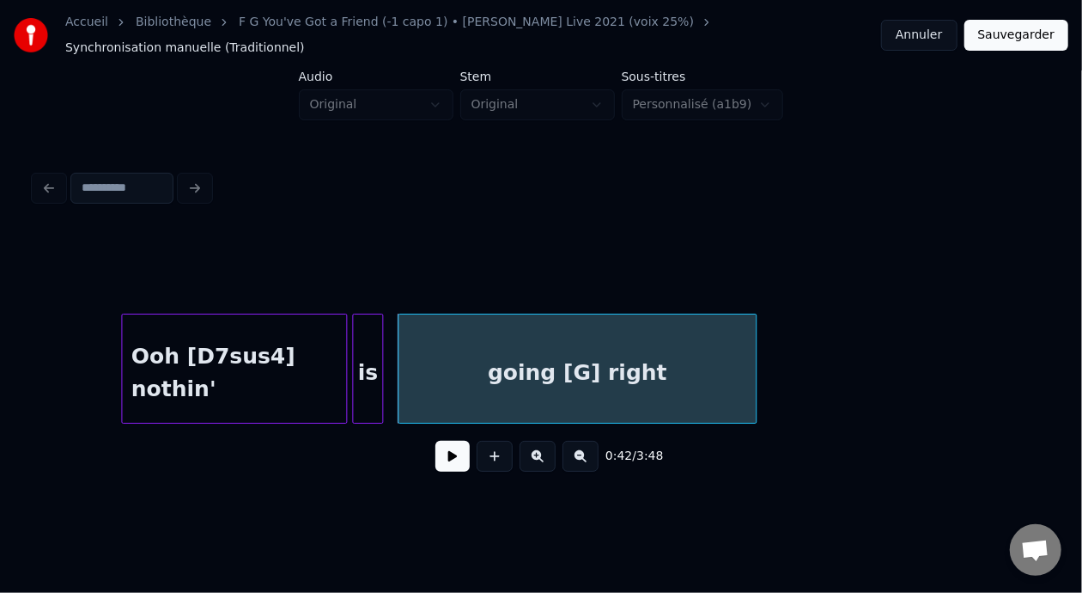
click at [363, 347] on div "is" at bounding box center [367, 372] width 29 height 117
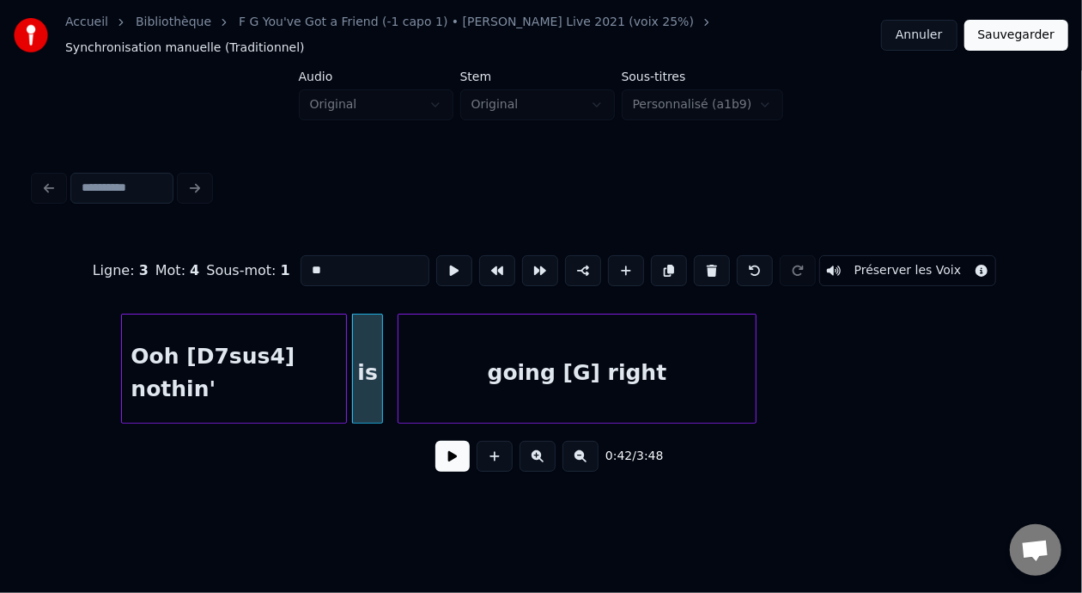
click at [442, 449] on button at bounding box center [453, 456] width 34 height 31
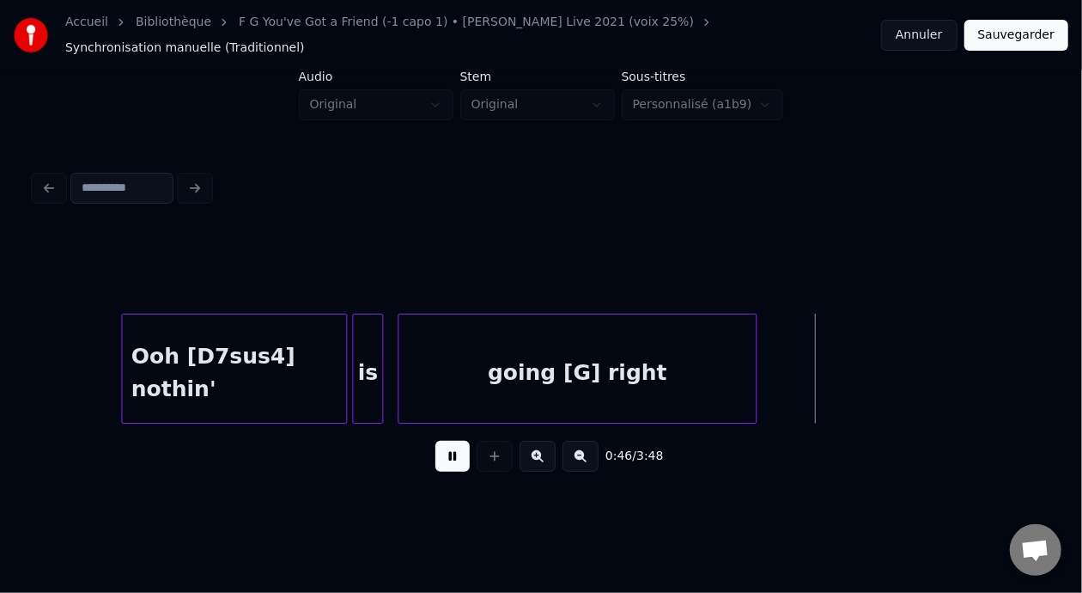
click at [440, 449] on button at bounding box center [453, 456] width 34 height 31
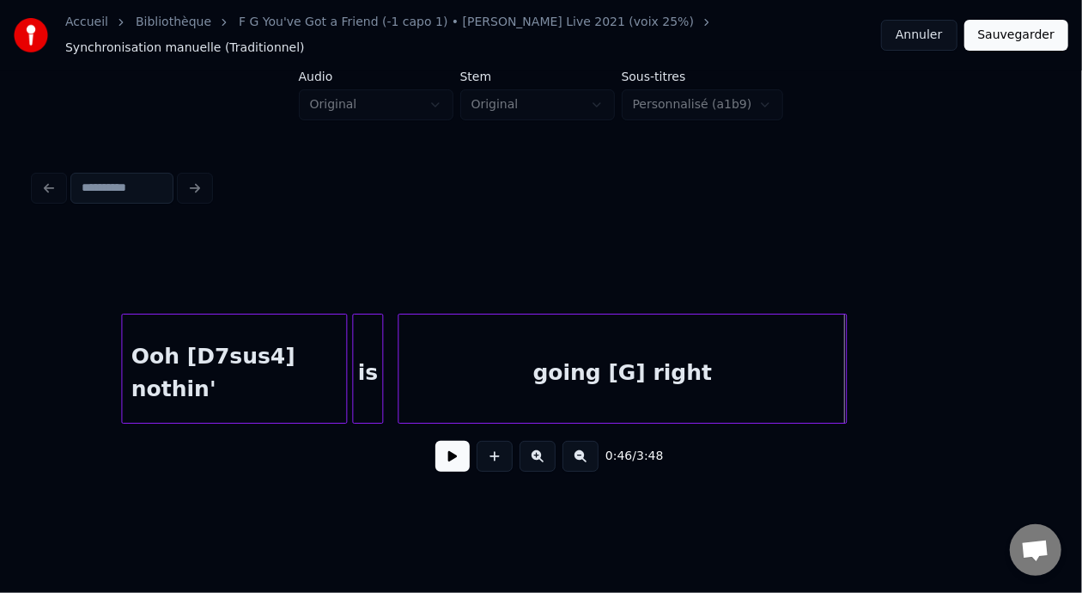
click at [845, 360] on div at bounding box center [843, 368] width 5 height 108
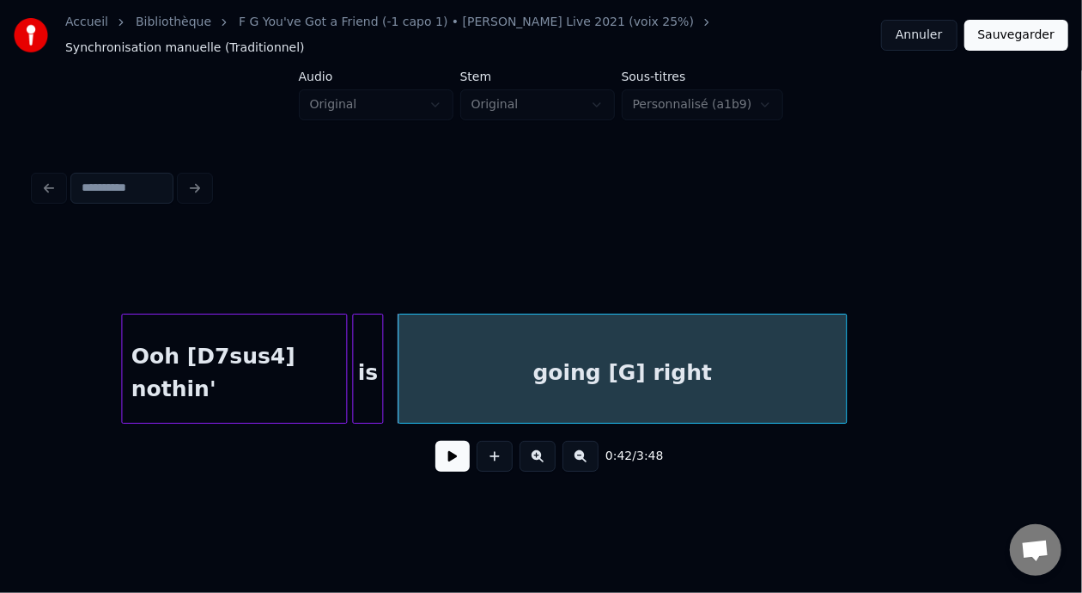
click at [443, 456] on button at bounding box center [453, 456] width 34 height 31
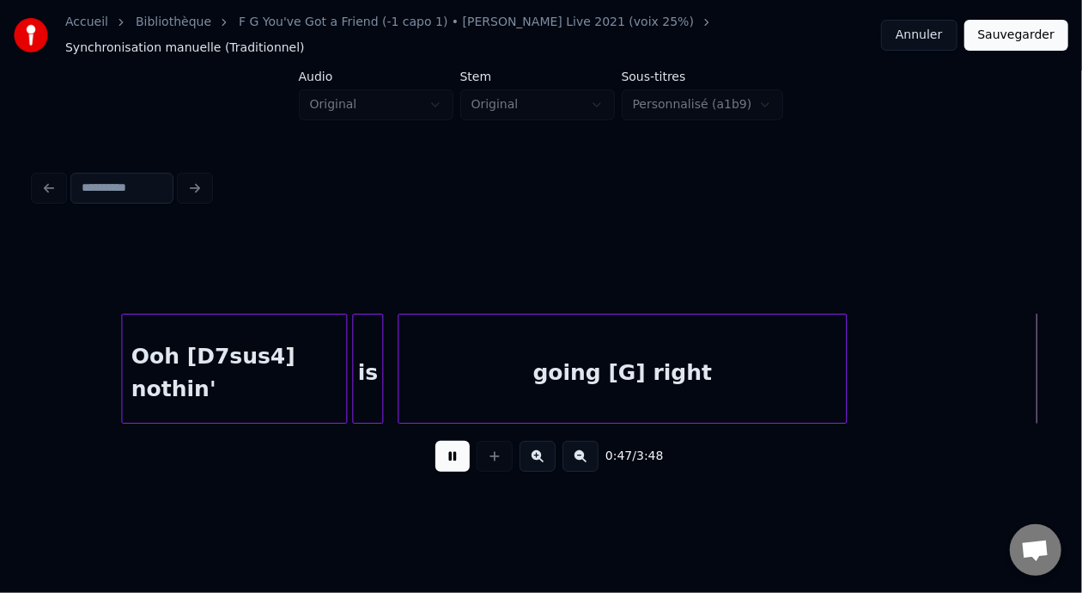
scroll to position [0, 6165]
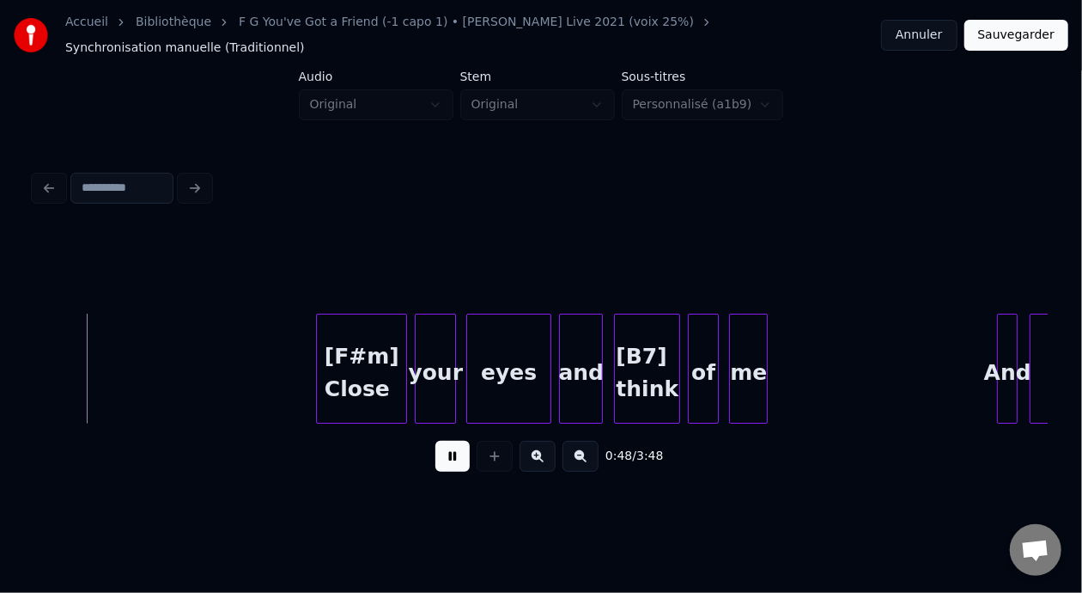
drag, startPoint x: 441, startPoint y: 454, endPoint x: 457, endPoint y: 463, distance: 18.9
click at [458, 464] on button at bounding box center [453, 456] width 34 height 31
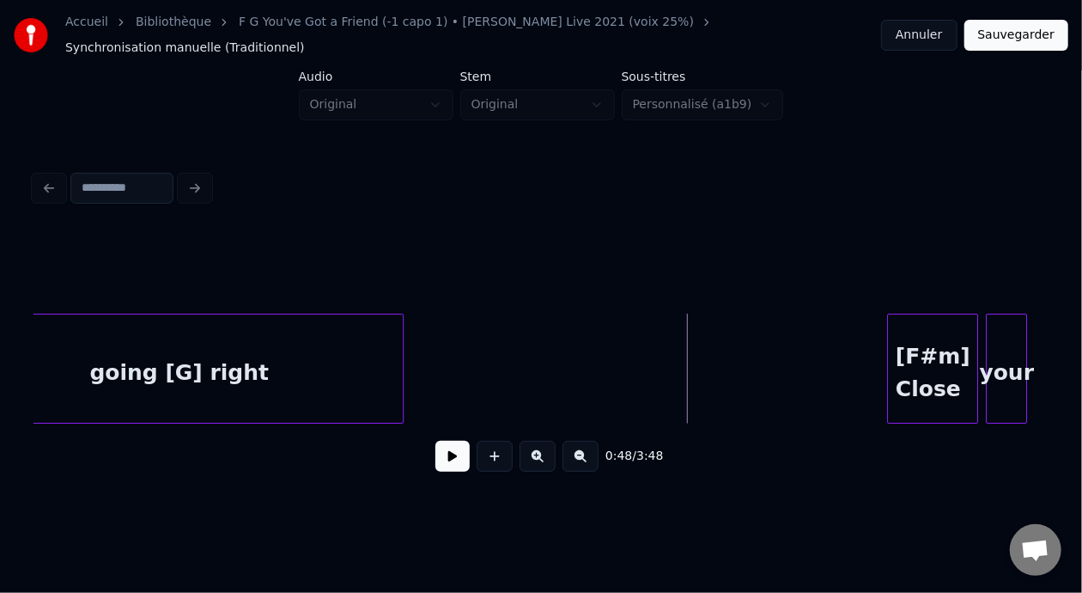
scroll to position [0, 5577]
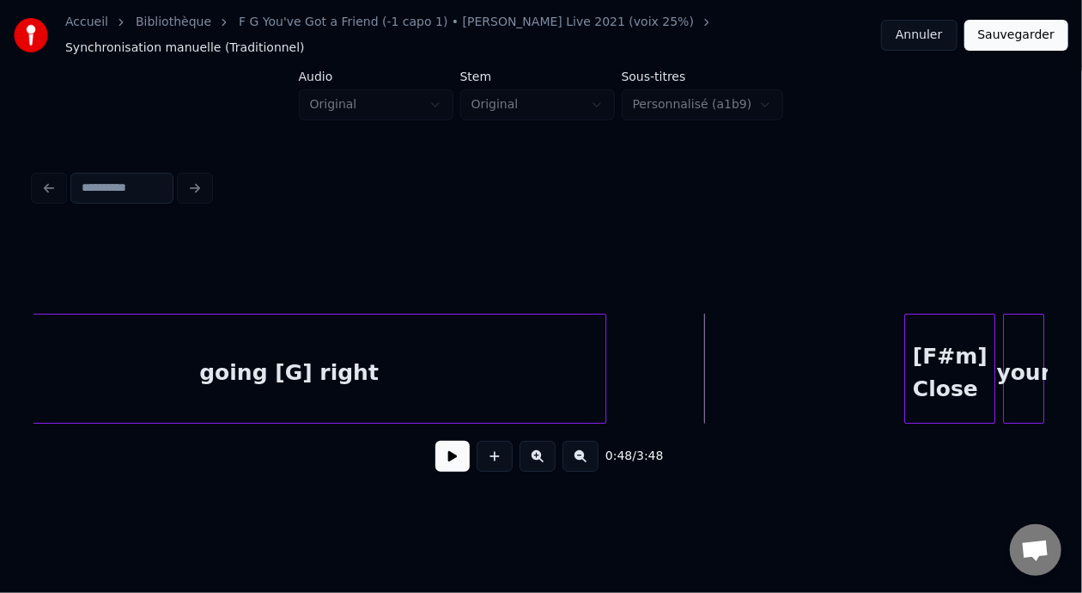
click at [600, 351] on div at bounding box center [602, 368] width 5 height 108
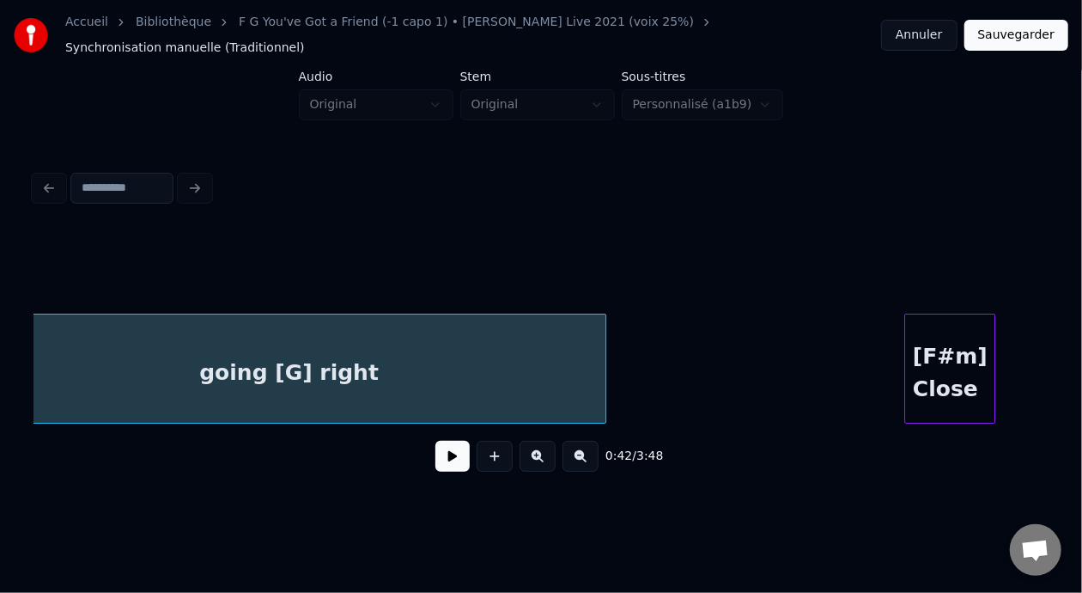
scroll to position [0, 5513]
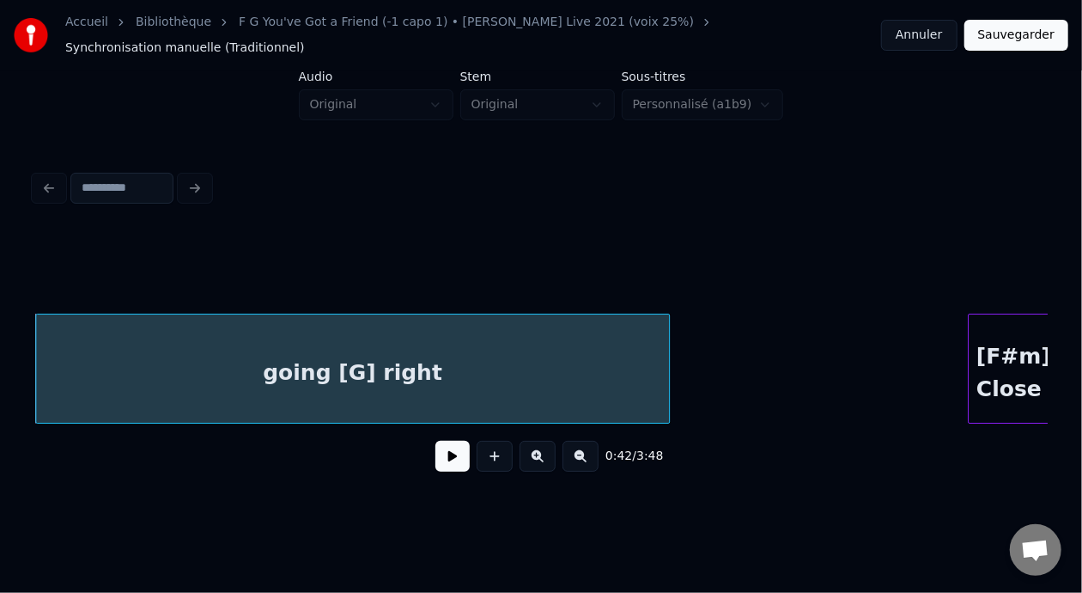
click at [436, 459] on button at bounding box center [453, 456] width 34 height 31
click at [436, 451] on button at bounding box center [453, 456] width 34 height 31
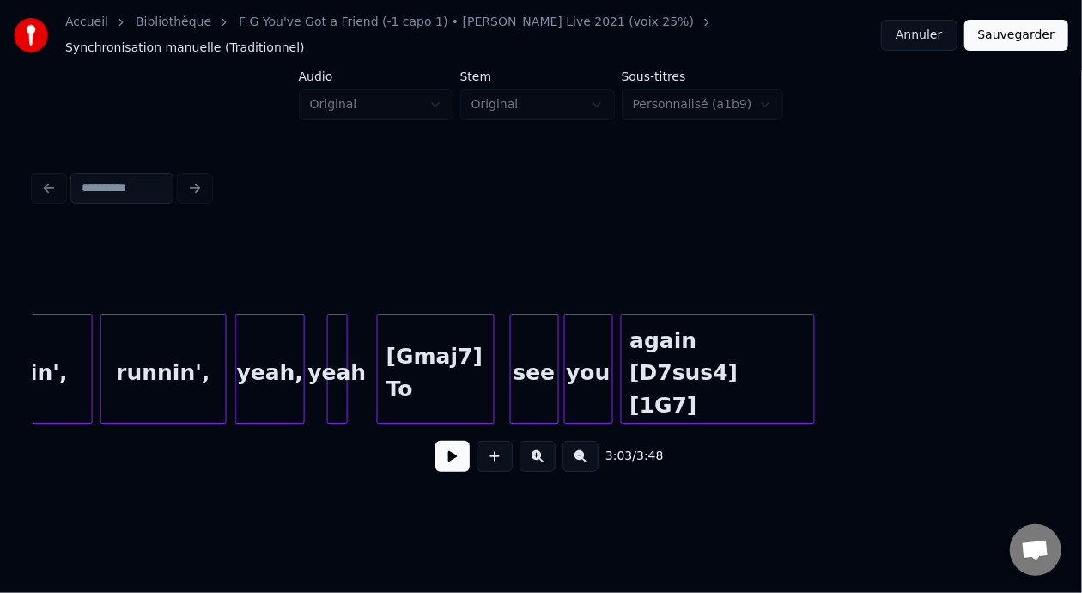
scroll to position [0, 20954]
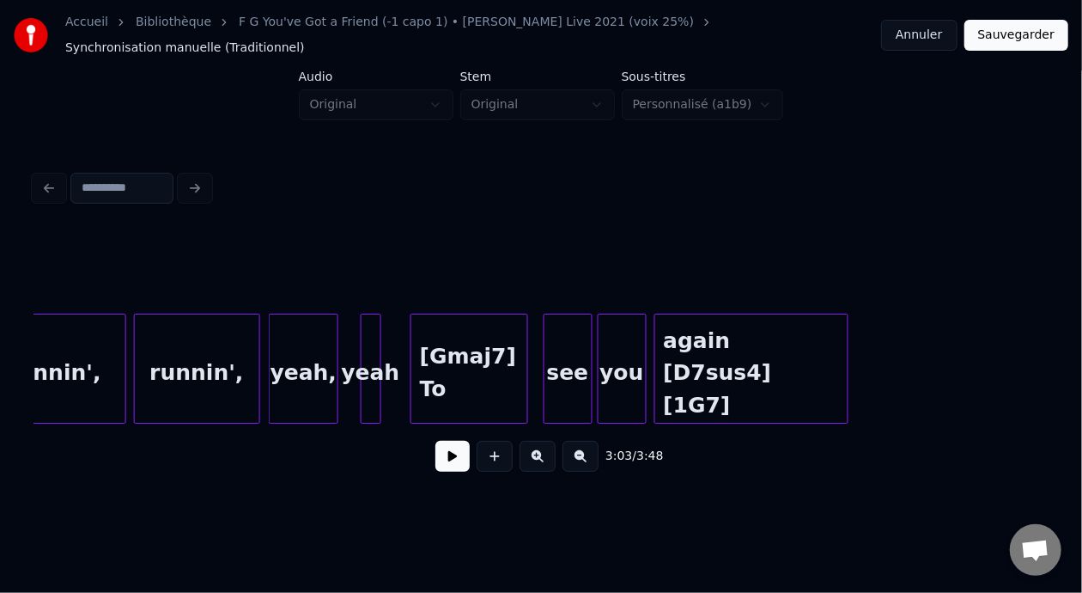
click at [729, 357] on div "again [D7sus4] [1G7]" at bounding box center [751, 372] width 193 height 117
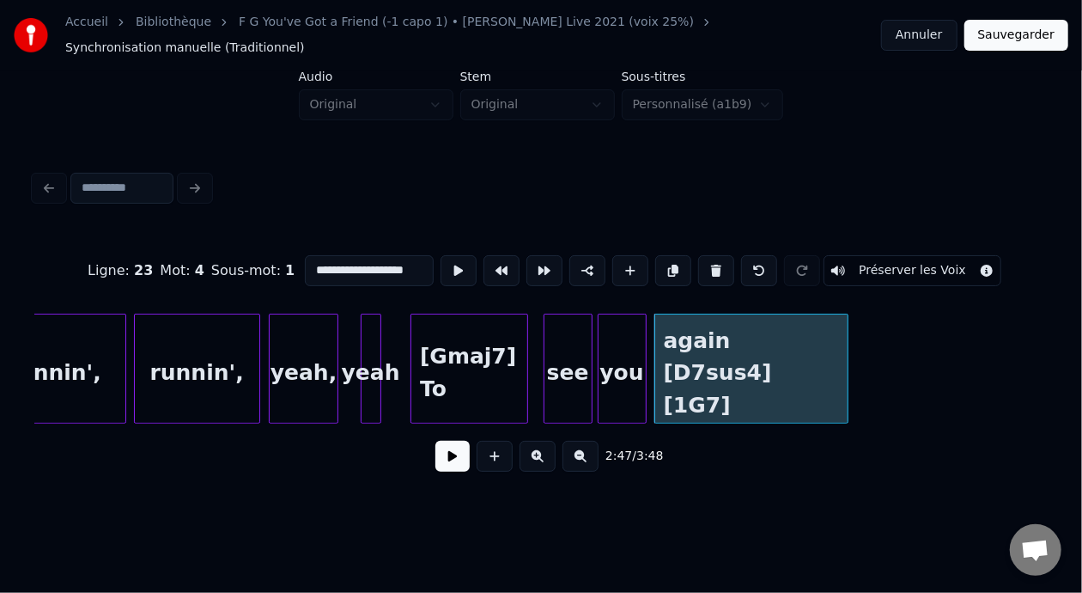
click at [460, 446] on div "2:47 / 3:48" at bounding box center [541, 456] width 986 height 38
click at [447, 451] on button at bounding box center [453, 456] width 34 height 31
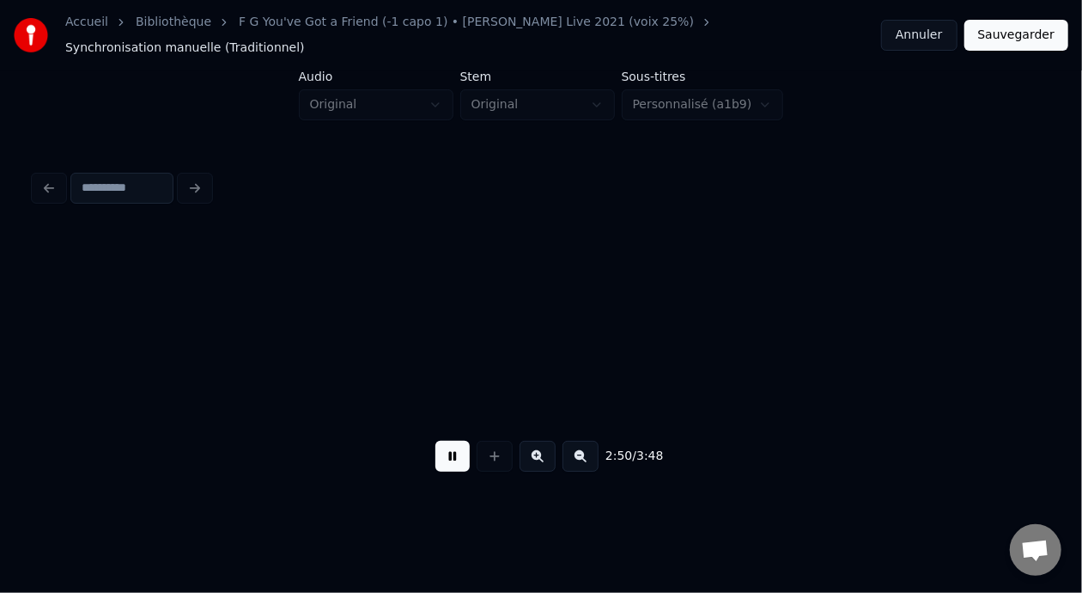
scroll to position [0, 21968]
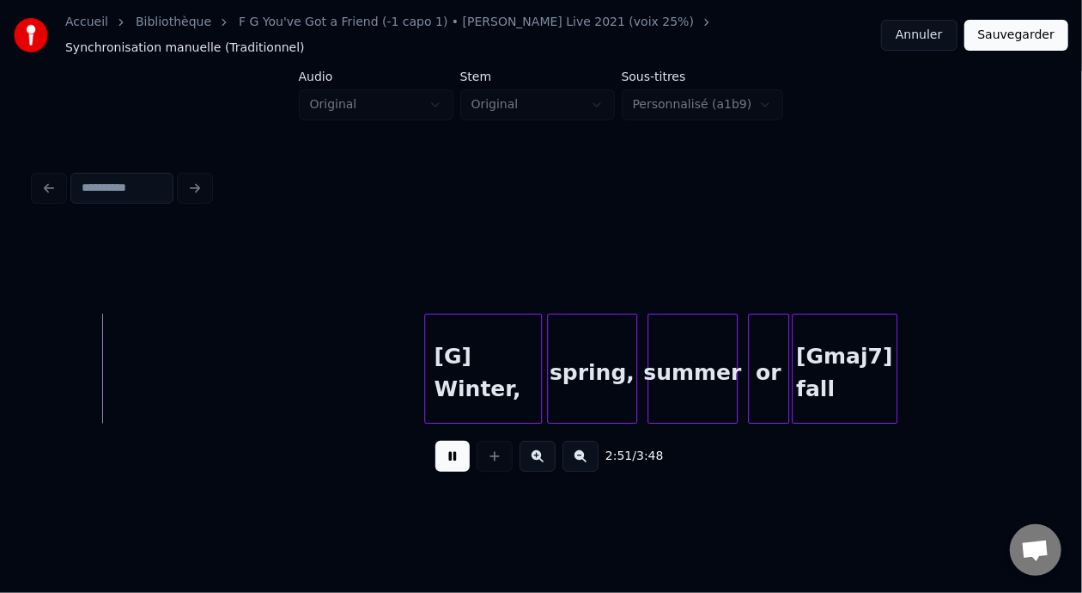
click at [447, 451] on button at bounding box center [453, 456] width 34 height 31
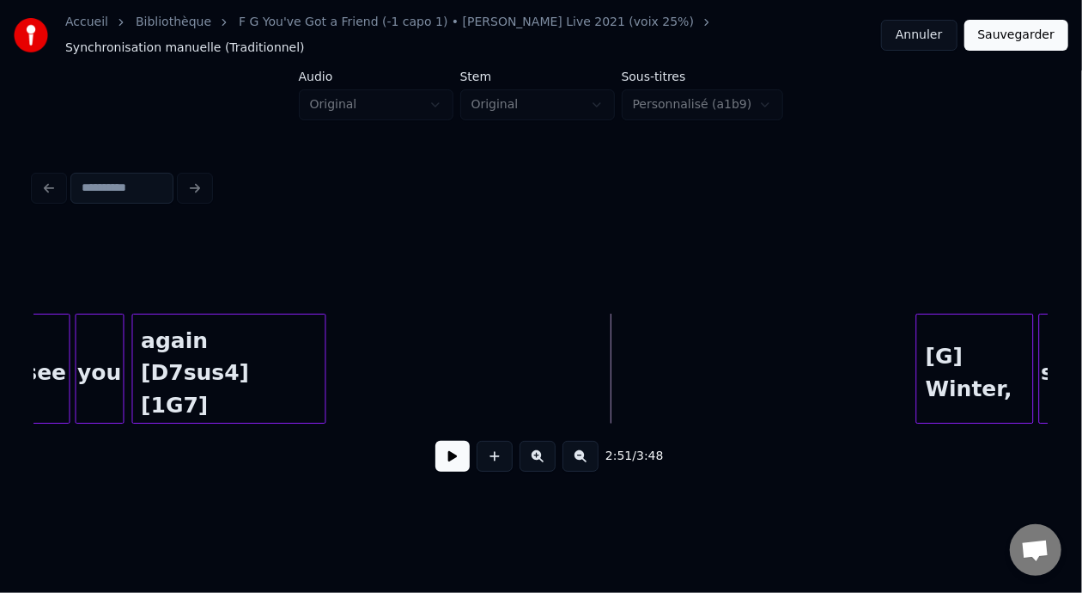
scroll to position [0, 21442]
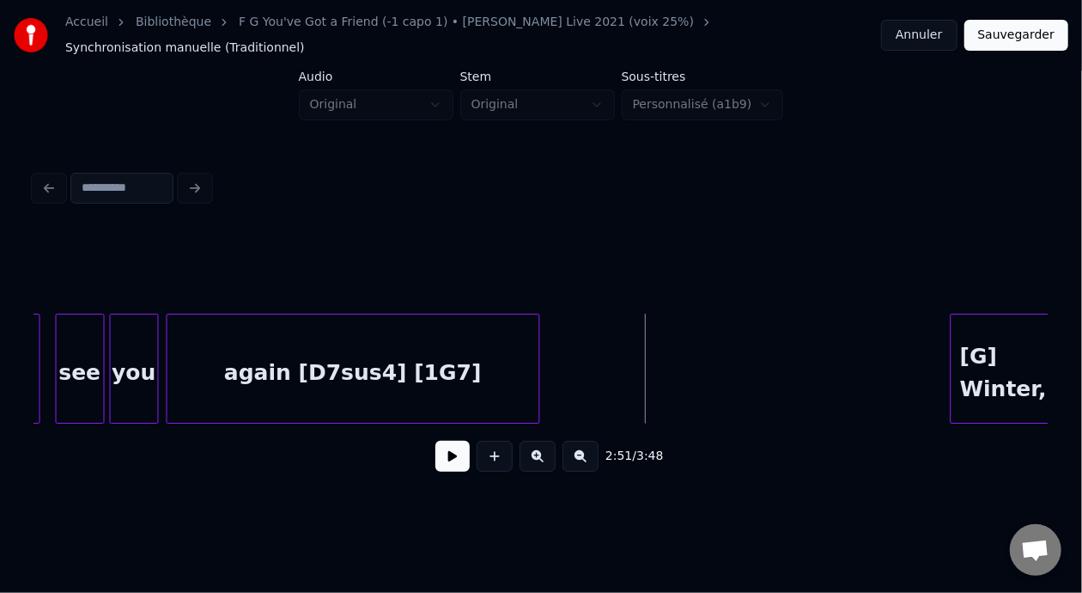
click at [537, 366] on div at bounding box center [536, 368] width 5 height 108
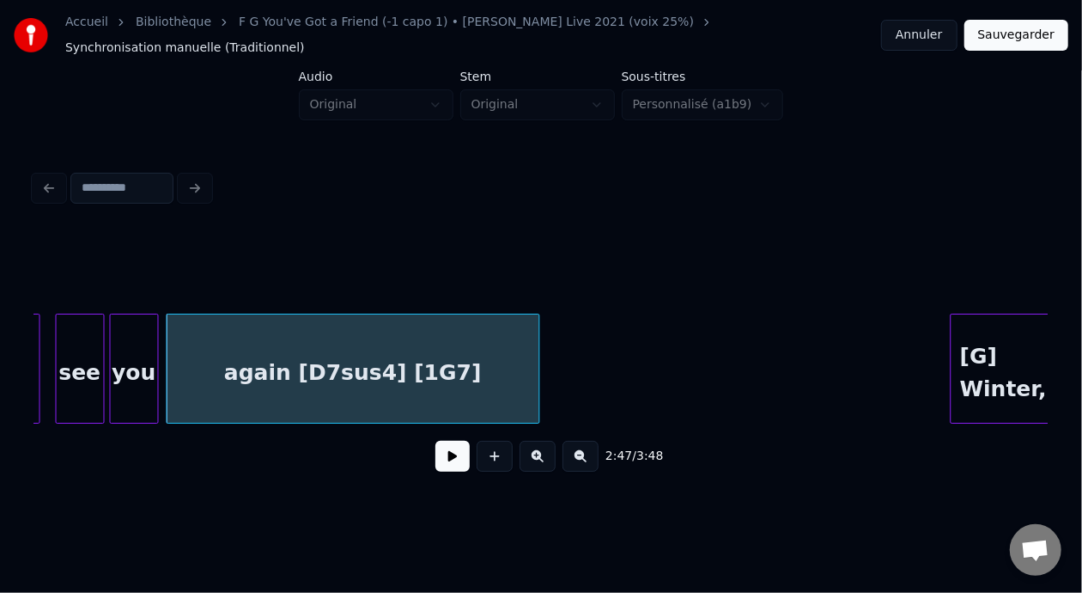
click at [319, 352] on div "again [D7sus4] [1G7]" at bounding box center [354, 372] width 372 height 117
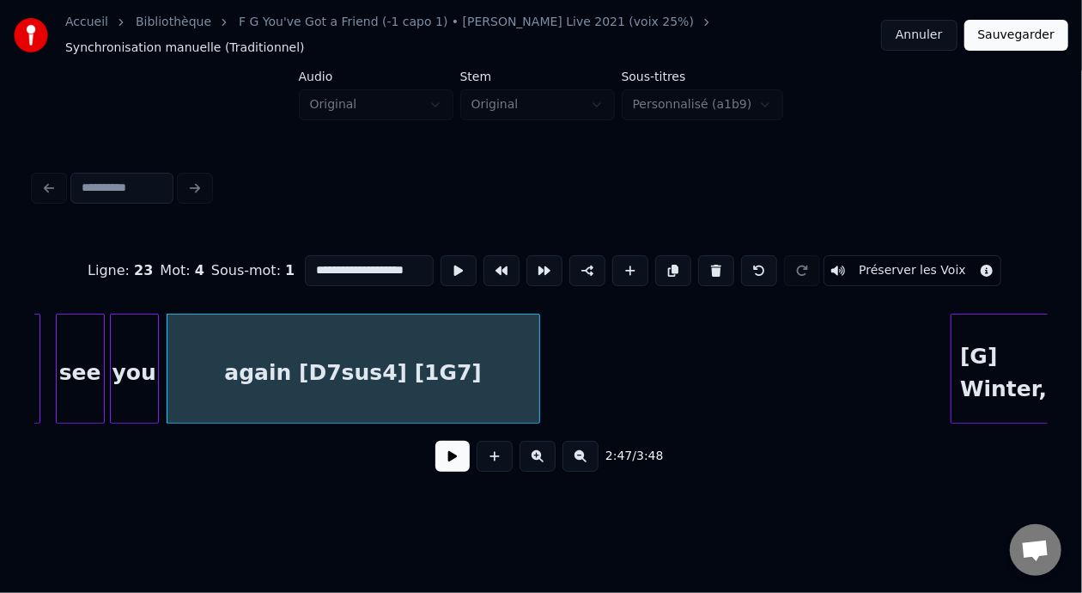
click at [448, 449] on button at bounding box center [453, 456] width 34 height 31
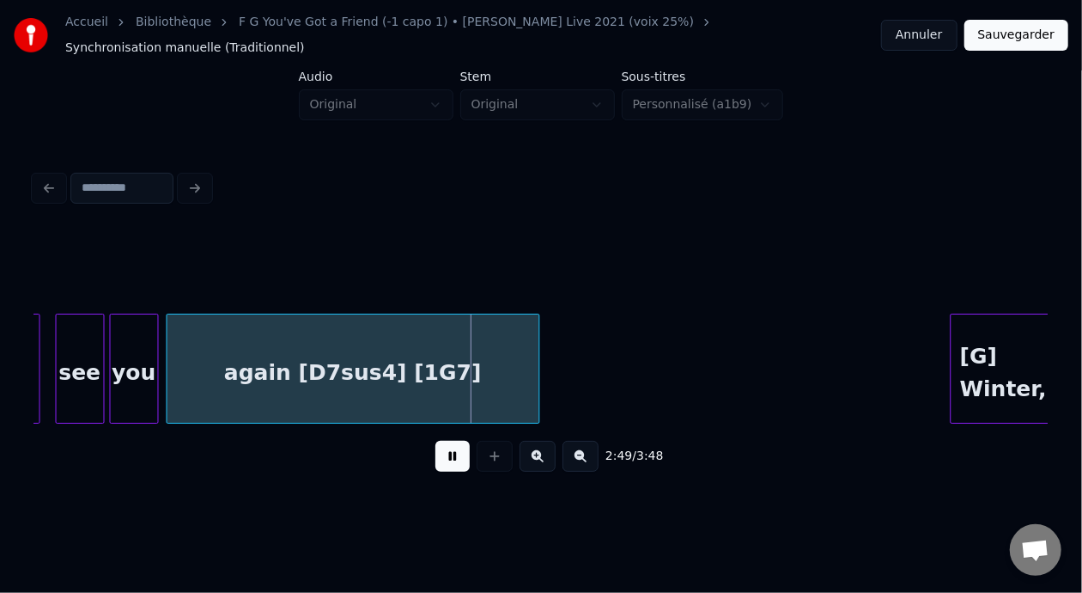
click at [445, 452] on button at bounding box center [453, 456] width 34 height 31
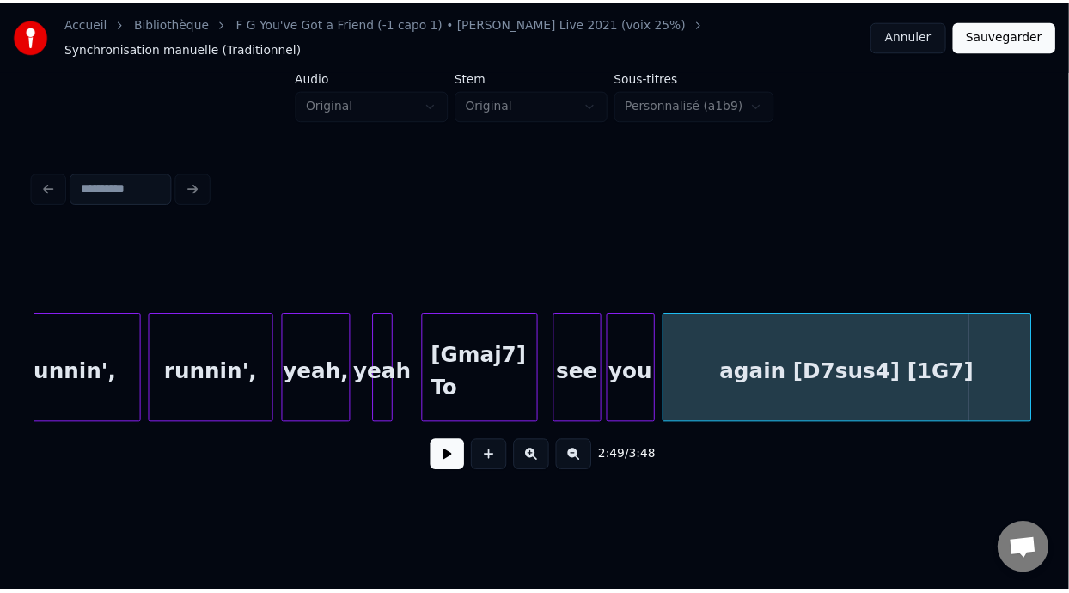
scroll to position [0, 20926]
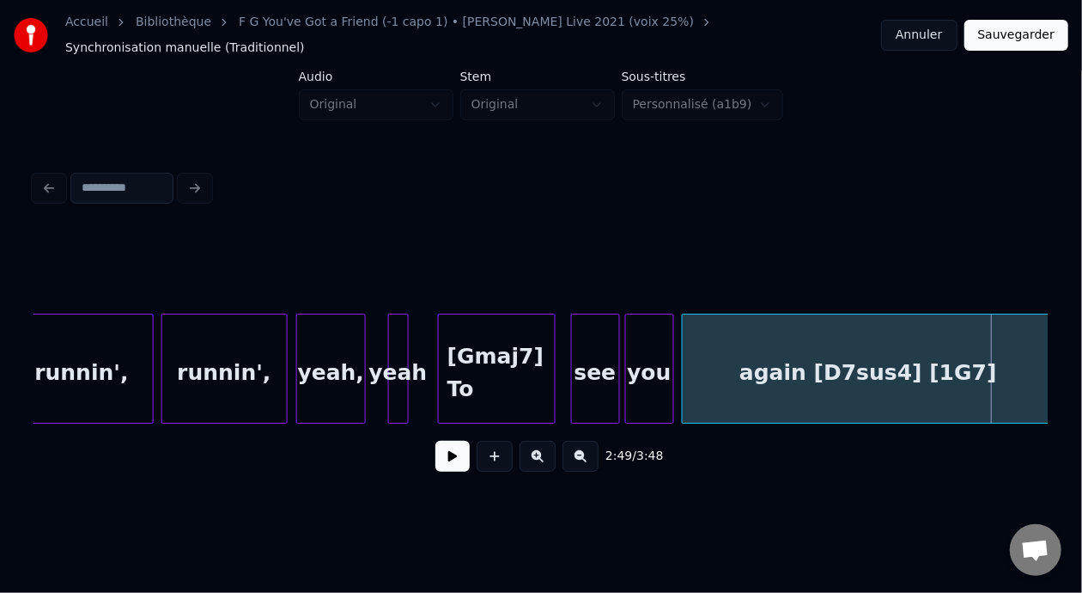
click at [212, 364] on div "runnin'," at bounding box center [224, 372] width 125 height 117
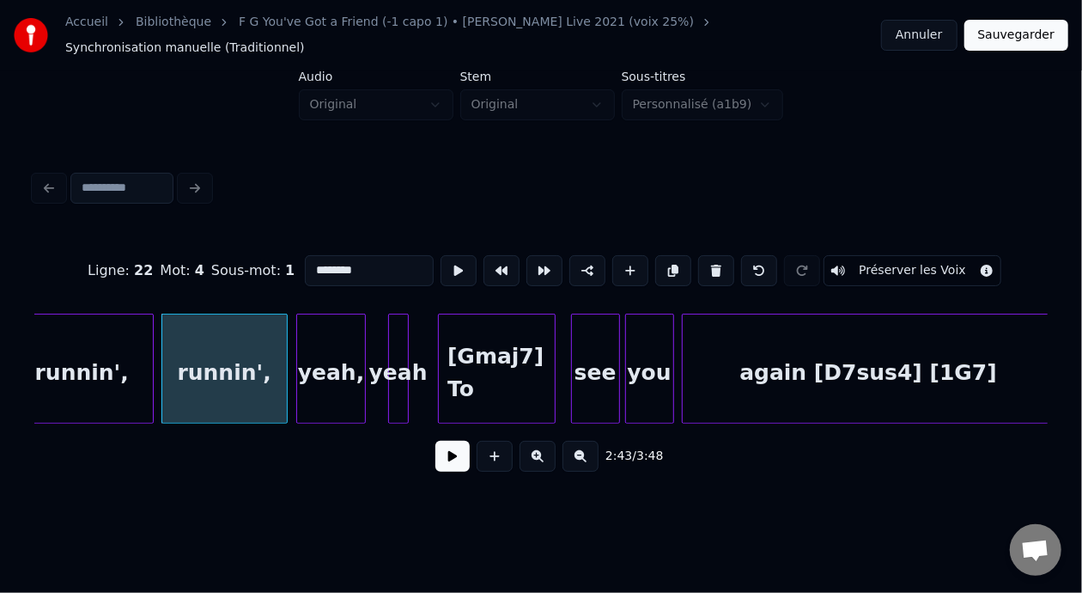
click at [1033, 29] on button "Sauvegarder" at bounding box center [1017, 35] width 104 height 31
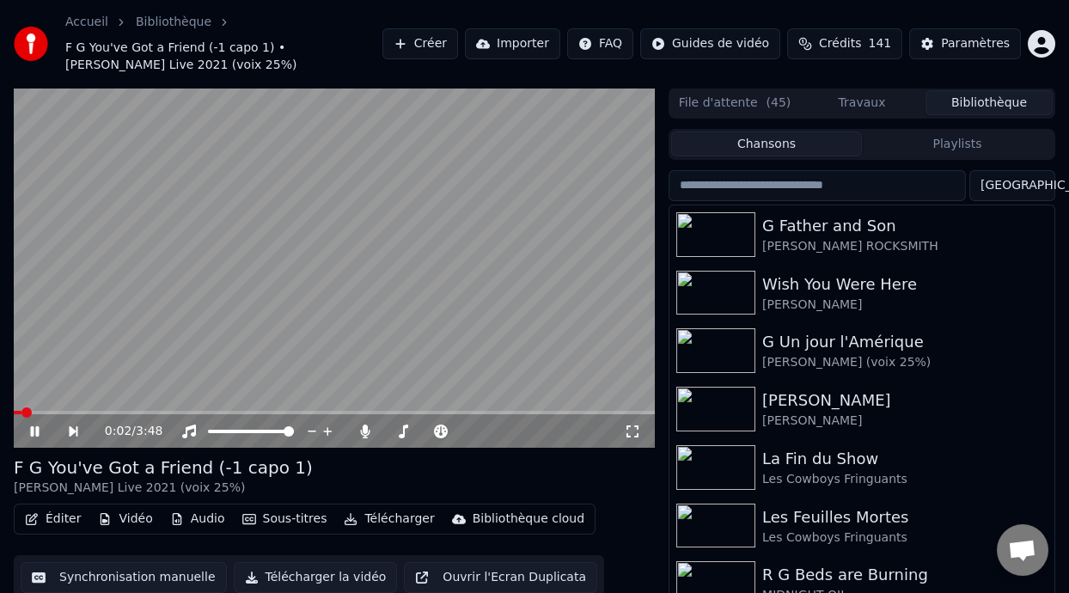
click at [633, 427] on icon at bounding box center [632, 431] width 17 height 14
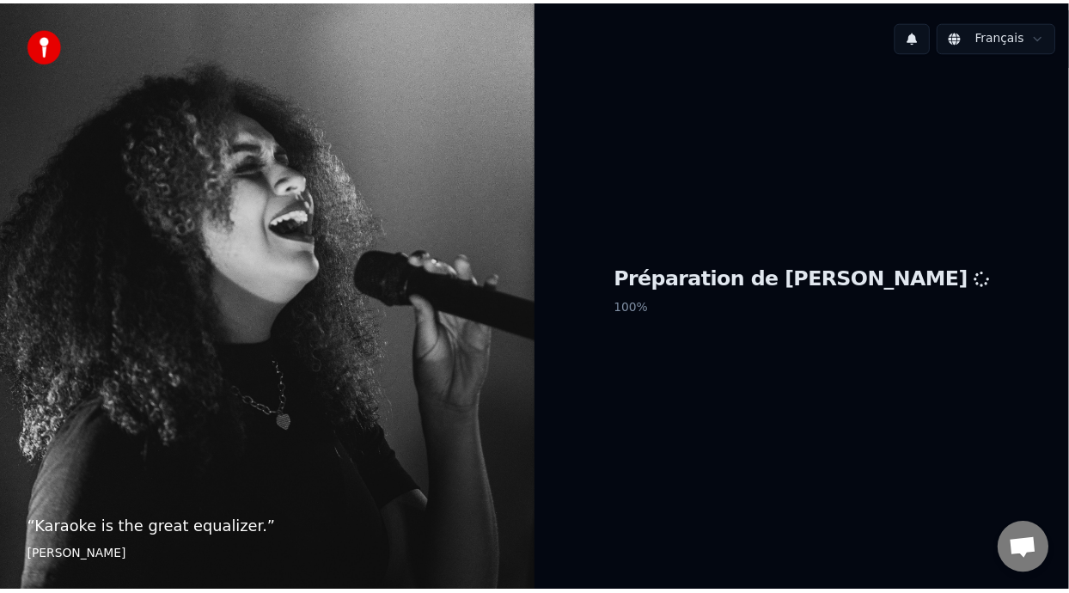
scroll to position [168, 0]
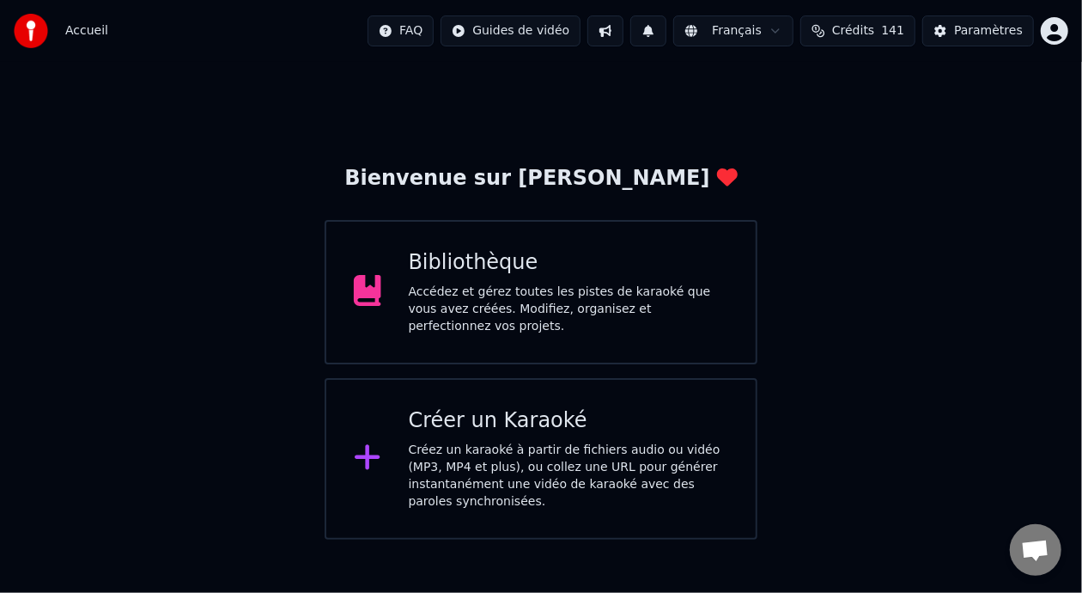
click at [610, 271] on div "Bibliothèque" at bounding box center [569, 262] width 320 height 27
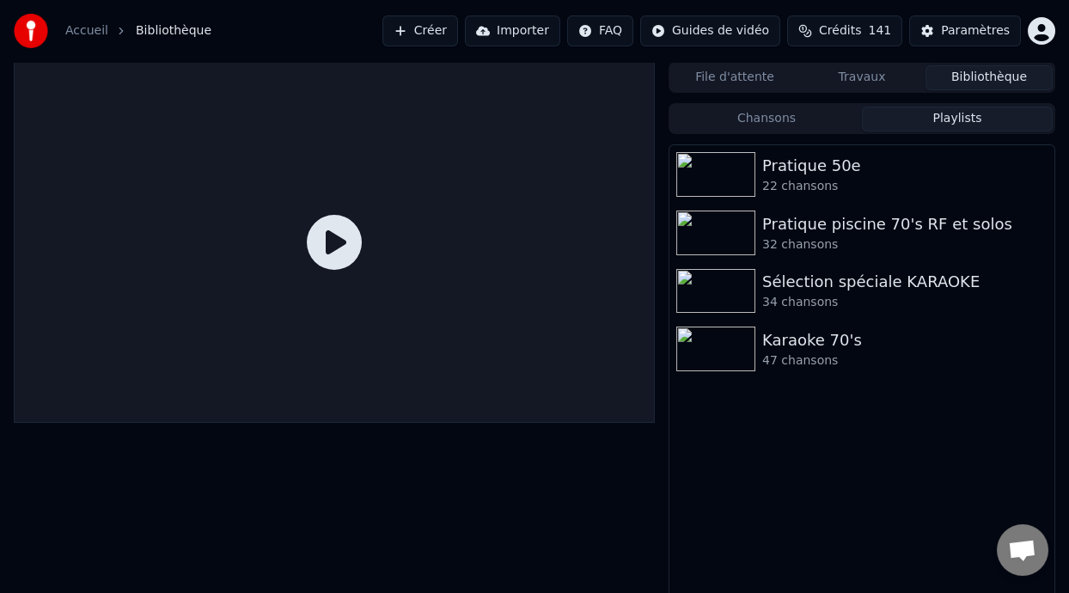
click at [985, 115] on button "Playlists" at bounding box center [957, 119] width 191 height 25
click at [883, 338] on div "Karaoke 70's" at bounding box center [896, 340] width 268 height 24
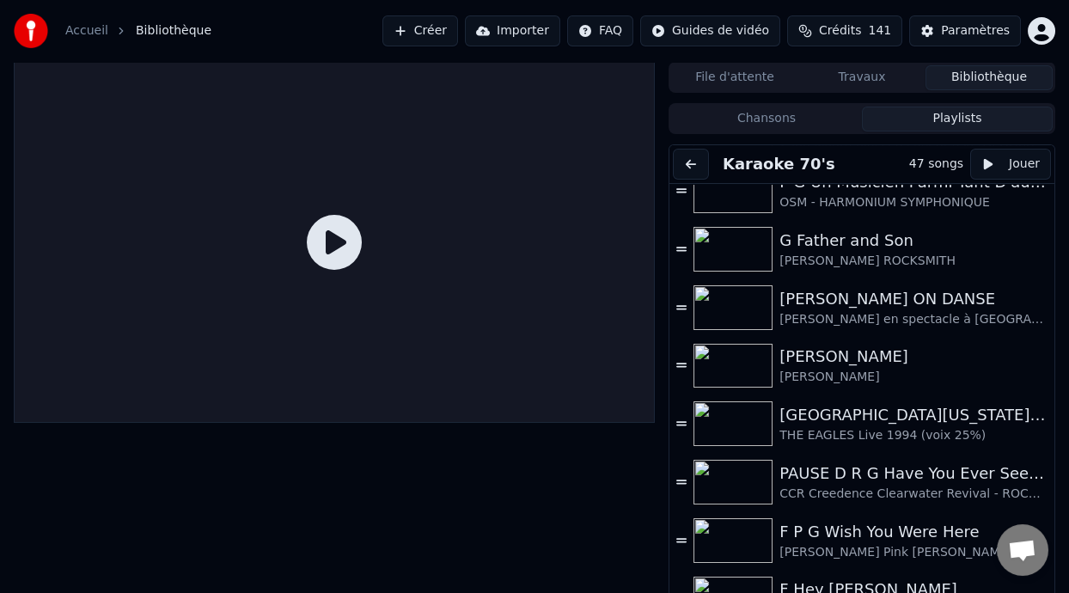
scroll to position [515, 0]
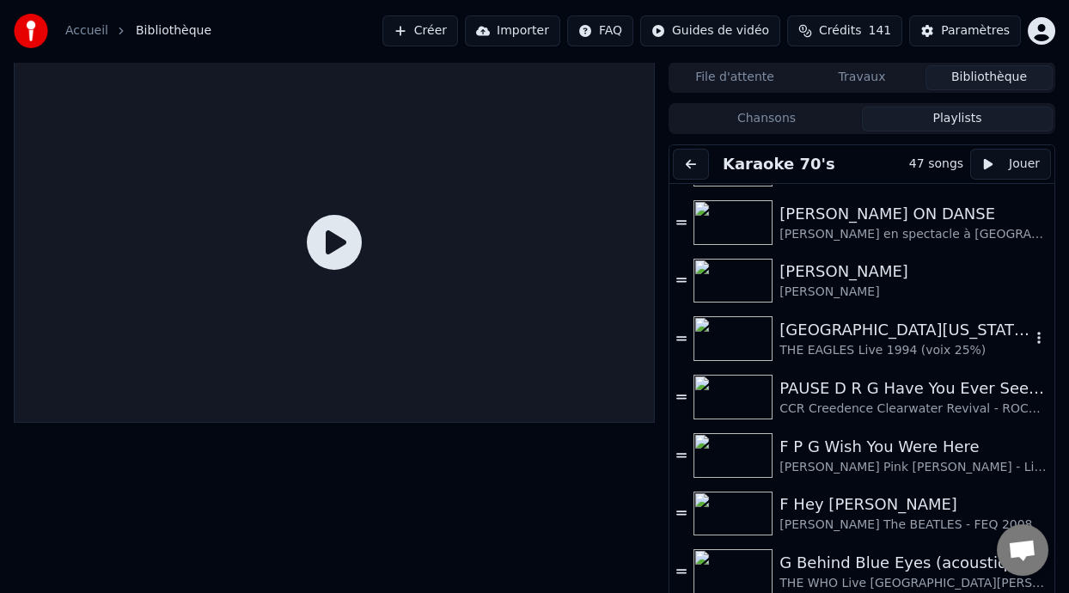
click at [863, 336] on div "[GEOGRAPHIC_DATA][US_STATE] (-2 clé Am)" at bounding box center [904, 330] width 251 height 24
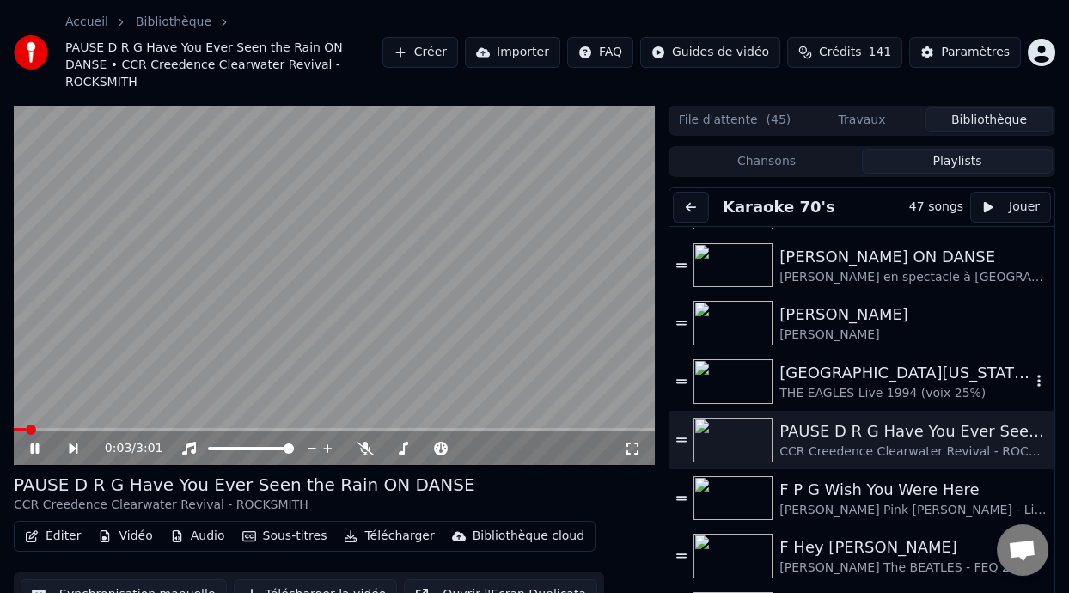
click at [882, 363] on div "[GEOGRAPHIC_DATA][US_STATE] (-2 clé Am)" at bounding box center [904, 373] width 251 height 24
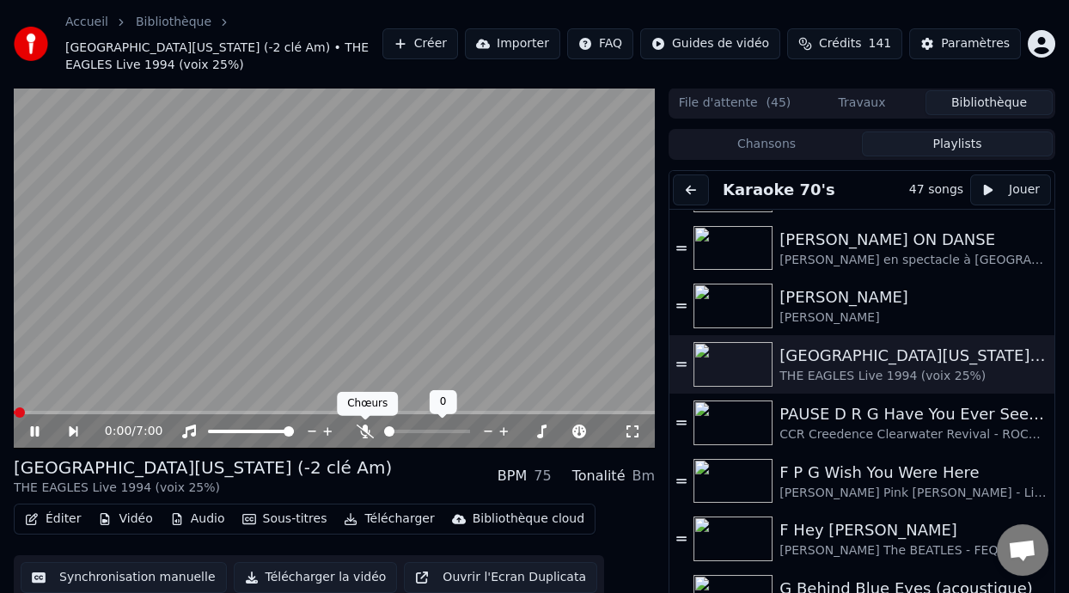
click at [366, 429] on icon at bounding box center [365, 431] width 17 height 14
click at [407, 430] on span at bounding box center [396, 431] width 24 height 3
click at [405, 431] on span at bounding box center [408, 431] width 10 height 10
click at [382, 481] on div "[GEOGRAPHIC_DATA][US_STATE] (-2 clé Am) THE EAGLES Live 1994 (voix 25%) BPM 75 …" at bounding box center [334, 475] width 641 height 41
click at [21, 411] on span at bounding box center [18, 412] width 8 height 3
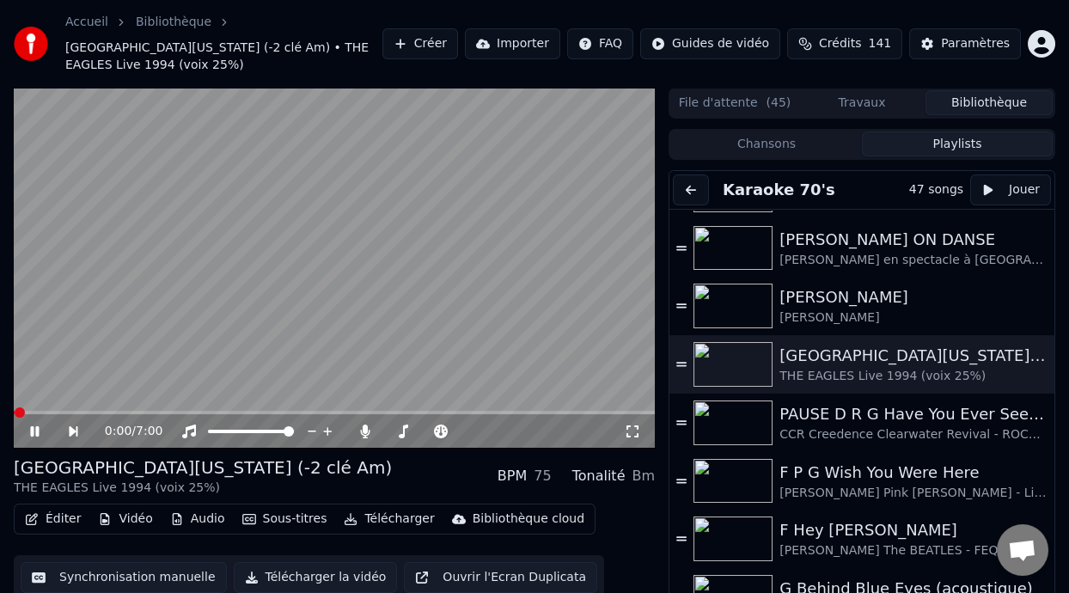
scroll to position [51, 0]
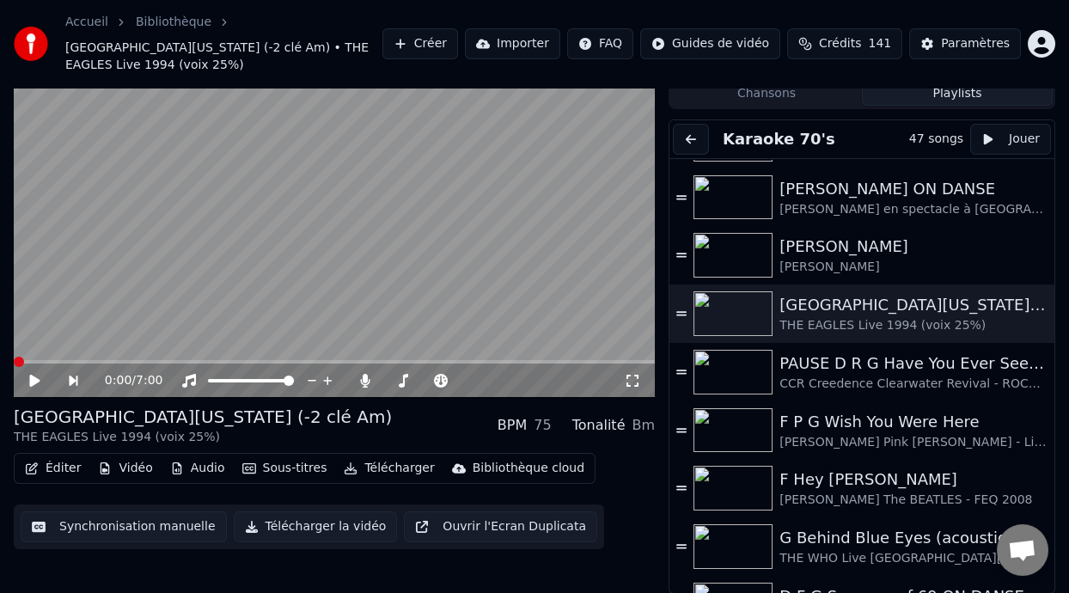
click at [34, 375] on icon at bounding box center [34, 381] width 10 height 12
click at [306, 358] on span at bounding box center [307, 362] width 10 height 10
click at [287, 358] on video at bounding box center [334, 217] width 641 height 361
click at [293, 360] on span at bounding box center [334, 361] width 641 height 3
click at [470, 386] on span at bounding box center [465, 380] width 10 height 10
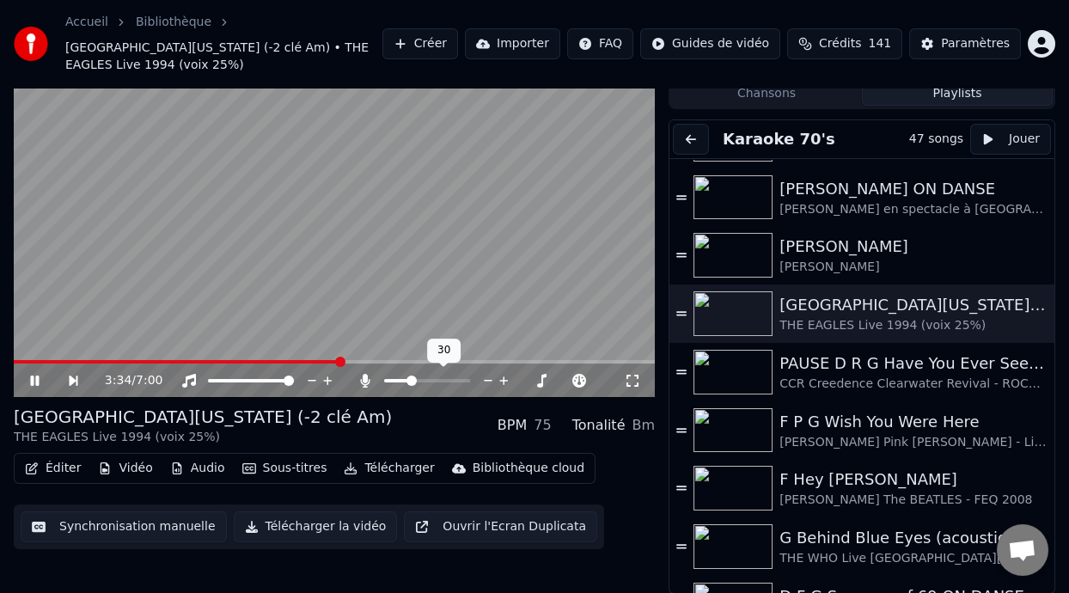
click at [409, 376] on span at bounding box center [411, 380] width 10 height 10
click at [405, 377] on span at bounding box center [408, 380] width 10 height 10
click at [27, 360] on span at bounding box center [21, 361] width 14 height 3
click at [33, 379] on icon at bounding box center [34, 380] width 9 height 10
click at [38, 376] on icon at bounding box center [46, 381] width 39 height 14
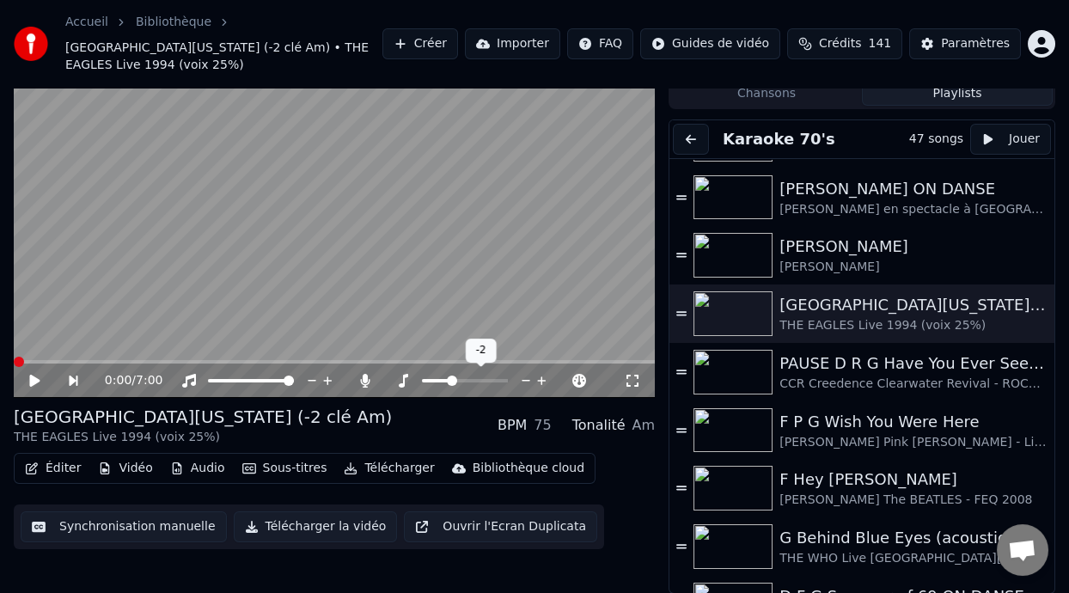
click at [453, 376] on span at bounding box center [452, 380] width 10 height 10
click at [422, 405] on div "[GEOGRAPHIC_DATA][US_STATE] (-2 clé Am) THE EAGLES Live 1994 (voix 25%) BPM 75 …" at bounding box center [334, 425] width 641 height 41
click at [29, 379] on icon at bounding box center [34, 381] width 10 height 12
click at [32, 375] on icon at bounding box center [46, 381] width 39 height 14
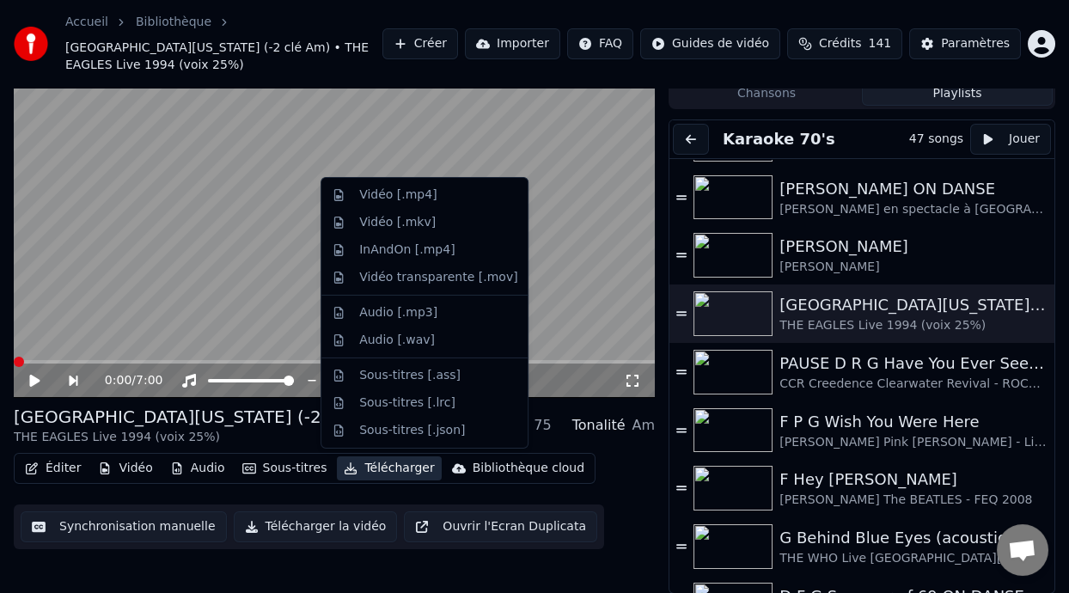
click at [376, 469] on button "Télécharger" at bounding box center [389, 468] width 104 height 24
click at [442, 194] on div "Vidéo [.mp4]" at bounding box center [438, 194] width 158 height 17
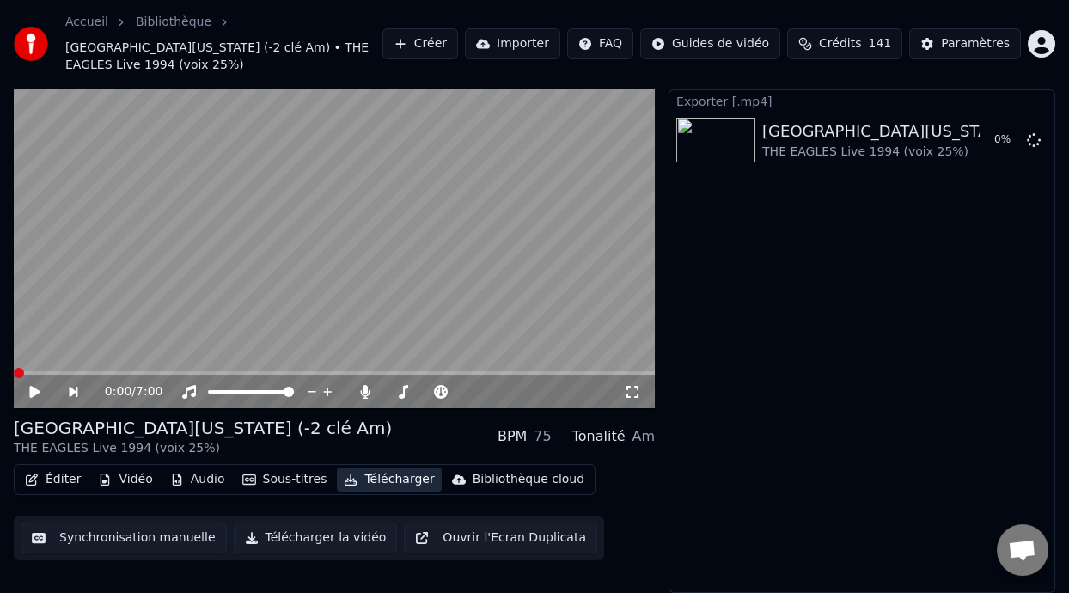
scroll to position [40, 0]
click at [188, 19] on link "Bibliothèque" at bounding box center [174, 22] width 76 height 17
click at [218, 20] on icon "breadcrumb" at bounding box center [224, 22] width 12 height 12
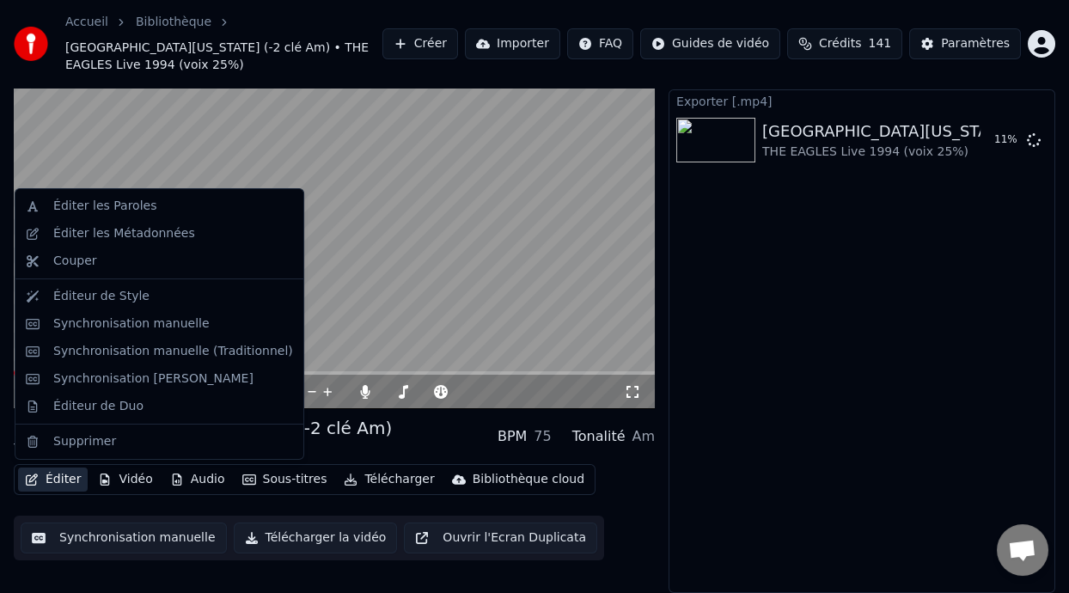
click at [64, 475] on button "Éditer" at bounding box center [53, 479] width 70 height 24
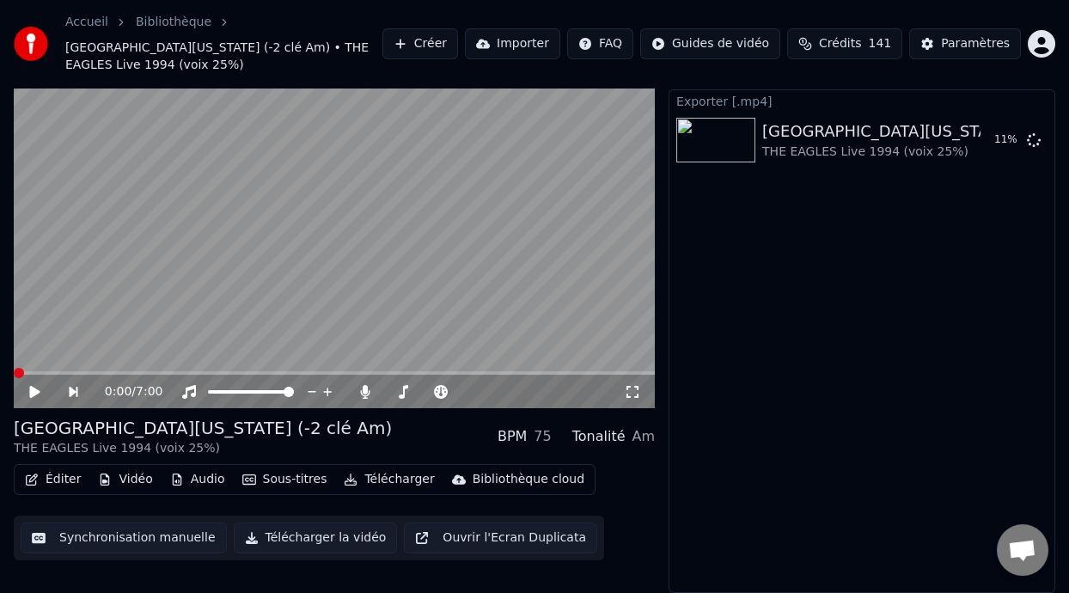
click at [947, 283] on div "Exporter [.mp4] [GEOGRAPHIC_DATA][US_STATE] (-2 clé Am) THE EAGLES Live 1994 (v…" at bounding box center [861, 341] width 387 height 504
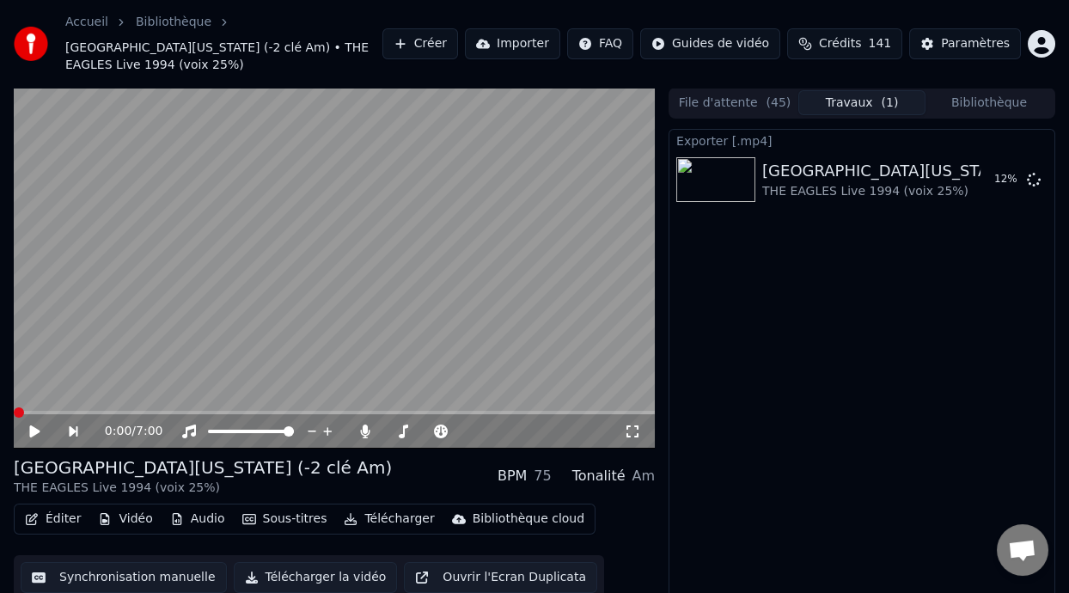
click at [1006, 96] on button "Bibliothèque" at bounding box center [988, 102] width 127 height 25
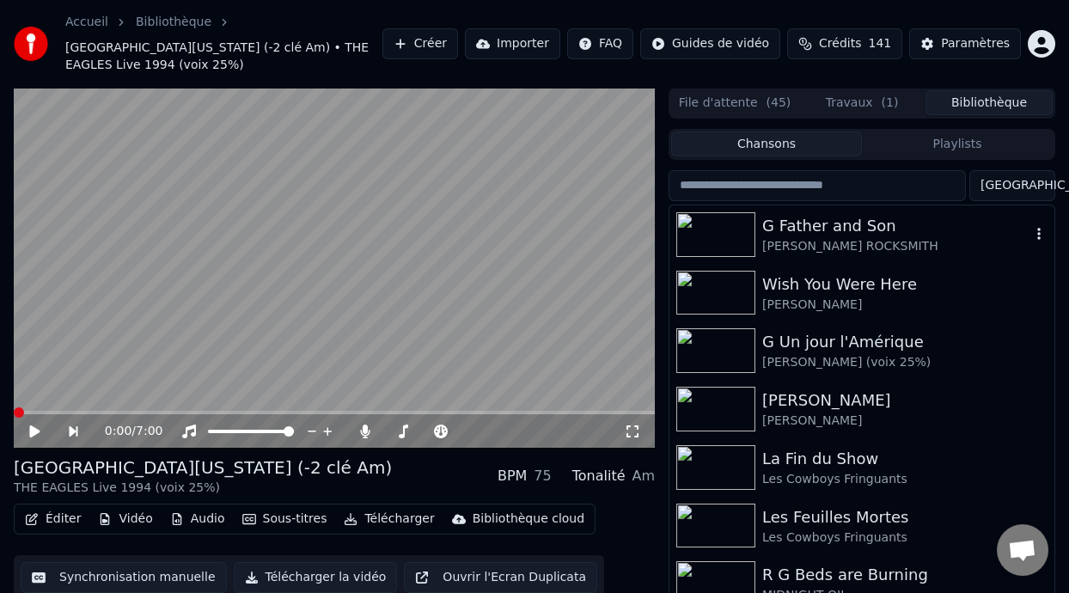
click at [868, 243] on div "[PERSON_NAME] ROCKSMITH" at bounding box center [896, 246] width 268 height 17
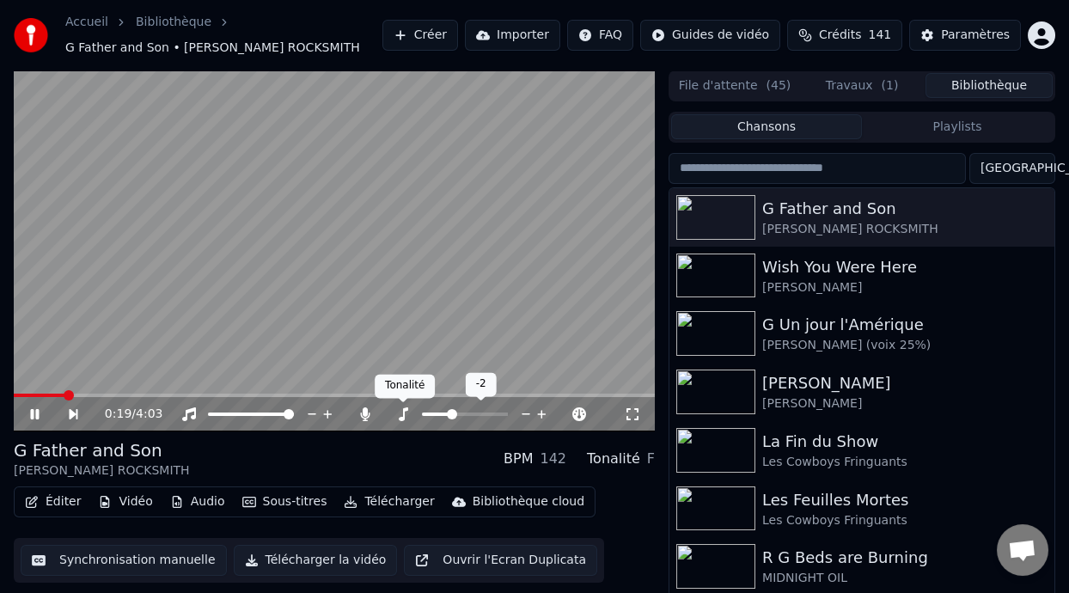
click at [400, 412] on icon at bounding box center [402, 414] width 17 height 14
click at [34, 411] on icon at bounding box center [34, 414] width 9 height 10
click at [878, 82] on button "Travaux ( 1 )" at bounding box center [861, 85] width 127 height 25
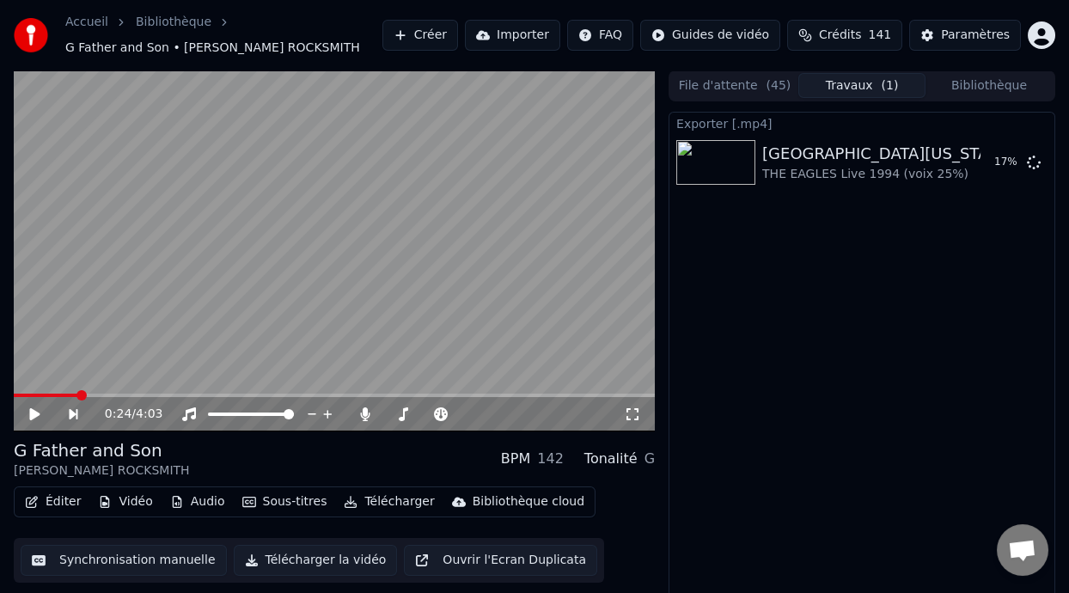
click at [870, 77] on button "Travaux ( 1 )" at bounding box center [861, 85] width 127 height 25
click at [37, 413] on icon at bounding box center [34, 414] width 10 height 12
click at [37, 407] on icon at bounding box center [46, 414] width 39 height 14
click at [22, 397] on div "0:29 / 4:03" at bounding box center [334, 414] width 641 height 34
click at [27, 393] on span at bounding box center [20, 394] width 13 height 3
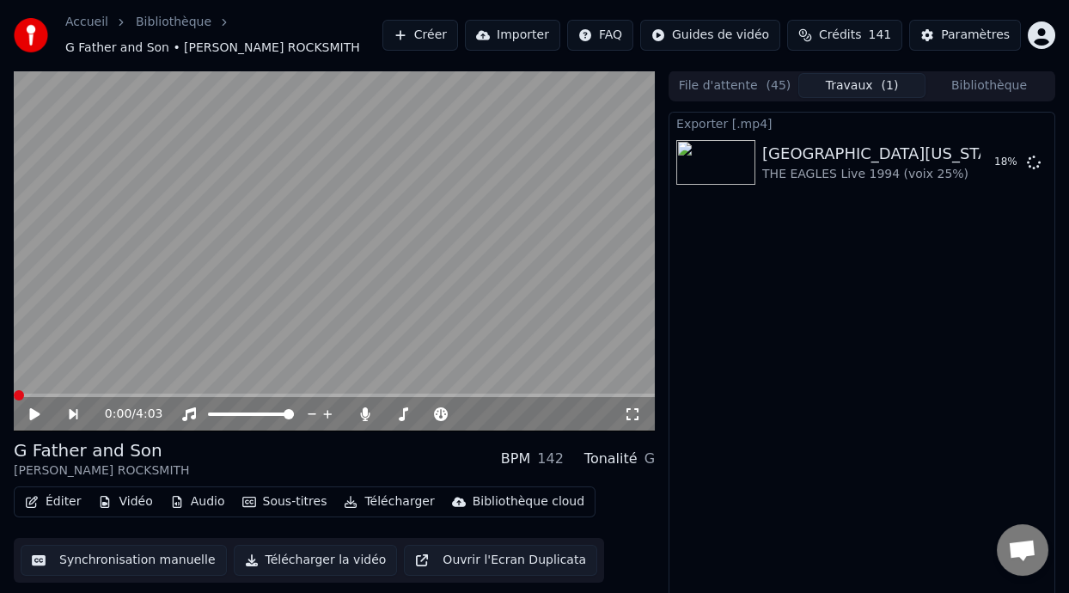
click at [27, 411] on icon at bounding box center [46, 414] width 39 height 14
click at [34, 407] on icon at bounding box center [46, 414] width 39 height 14
click at [364, 409] on icon at bounding box center [364, 414] width 9 height 14
click at [364, 411] on icon at bounding box center [365, 414] width 17 height 14
click at [364, 411] on icon at bounding box center [364, 414] width 9 height 14
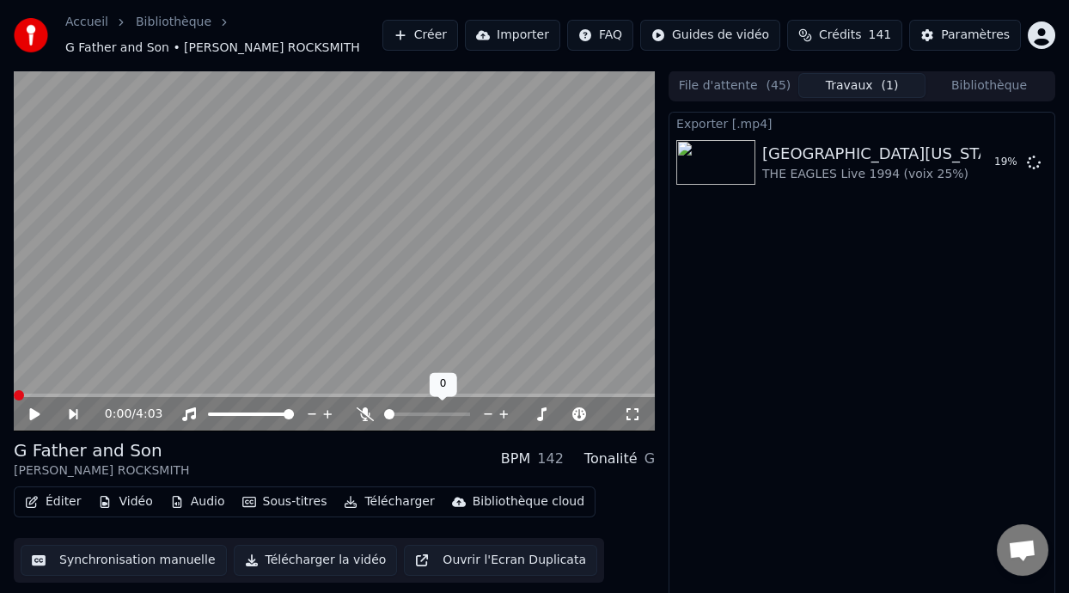
click at [364, 411] on icon at bounding box center [365, 414] width 17 height 14
click at [364, 411] on icon at bounding box center [364, 414] width 9 height 14
click at [35, 402] on div "0:00 / 4:03" at bounding box center [334, 414] width 641 height 34
click at [27, 416] on icon at bounding box center [46, 414] width 39 height 14
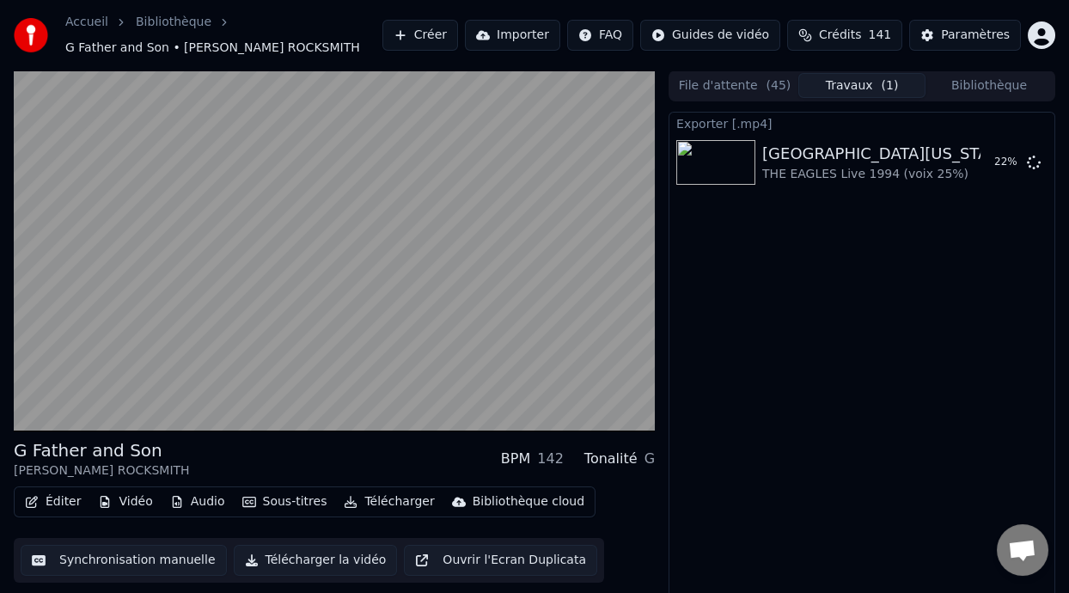
click at [983, 81] on button "Bibliothèque" at bounding box center [988, 85] width 127 height 25
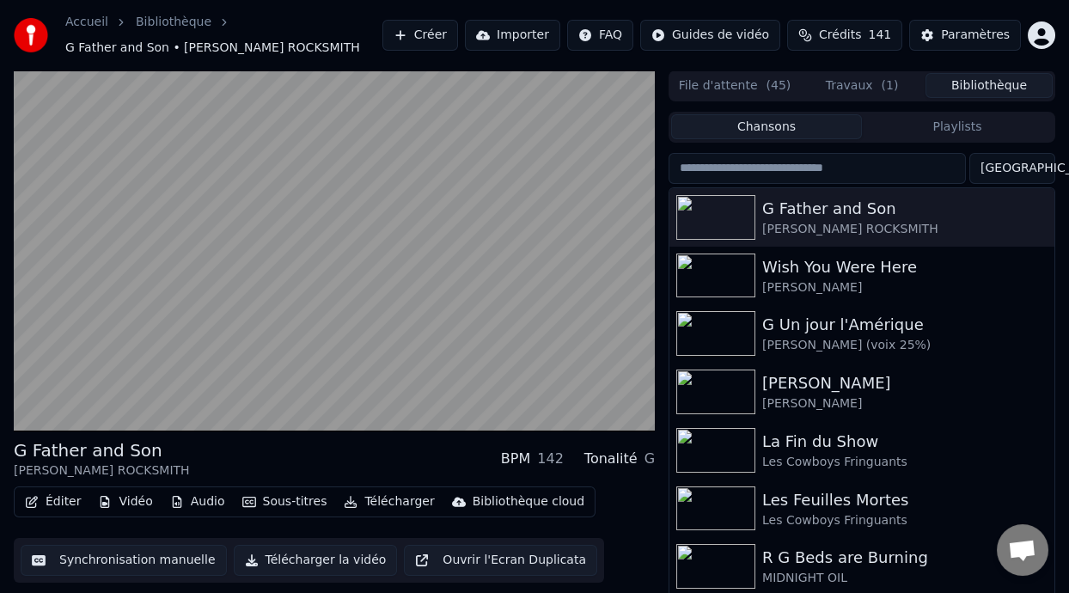
click at [980, 122] on button "Playlists" at bounding box center [957, 126] width 191 height 25
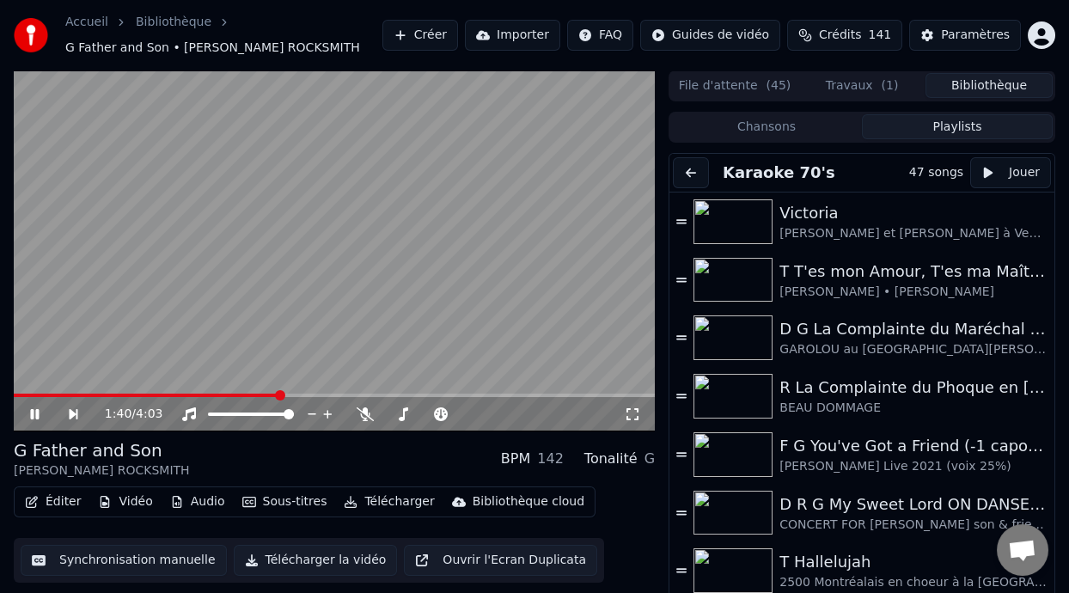
click at [30, 409] on icon at bounding box center [46, 414] width 39 height 14
click at [844, 83] on button "Travaux ( 1 )" at bounding box center [861, 85] width 127 height 25
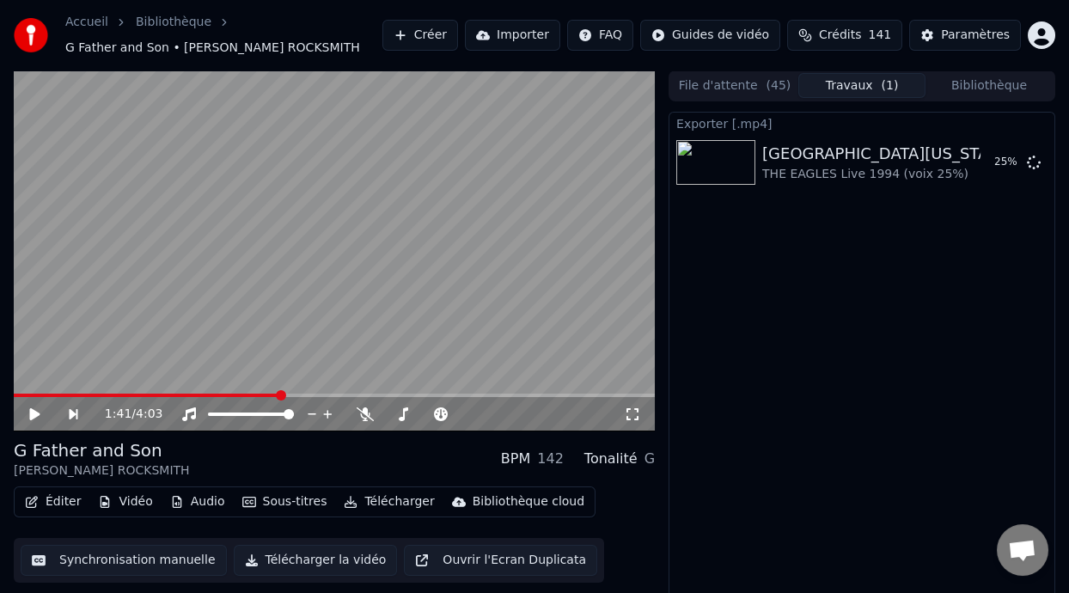
click at [332, 464] on div "G Father and Son [PERSON_NAME] ROCKSMITH BPM 142 Tonalité G" at bounding box center [334, 458] width 641 height 41
click at [381, 502] on button "Télécharger" at bounding box center [389, 502] width 104 height 24
click at [19, 393] on span at bounding box center [16, 394] width 5 height 3
click at [384, 500] on button "Télécharger" at bounding box center [389, 502] width 104 height 24
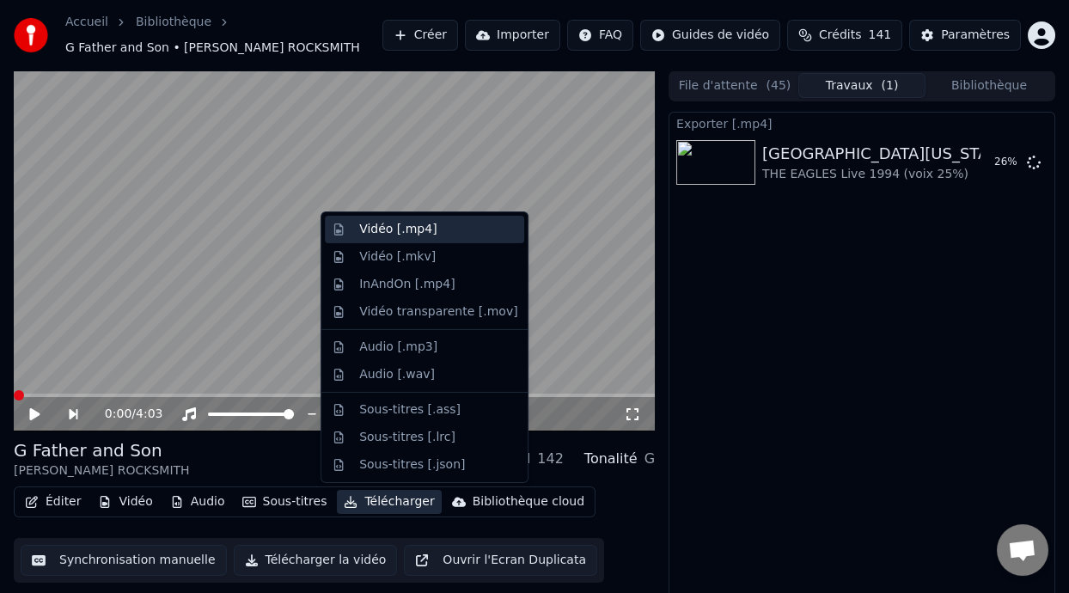
click at [443, 228] on div "Vidéo [.mp4]" at bounding box center [438, 229] width 158 height 17
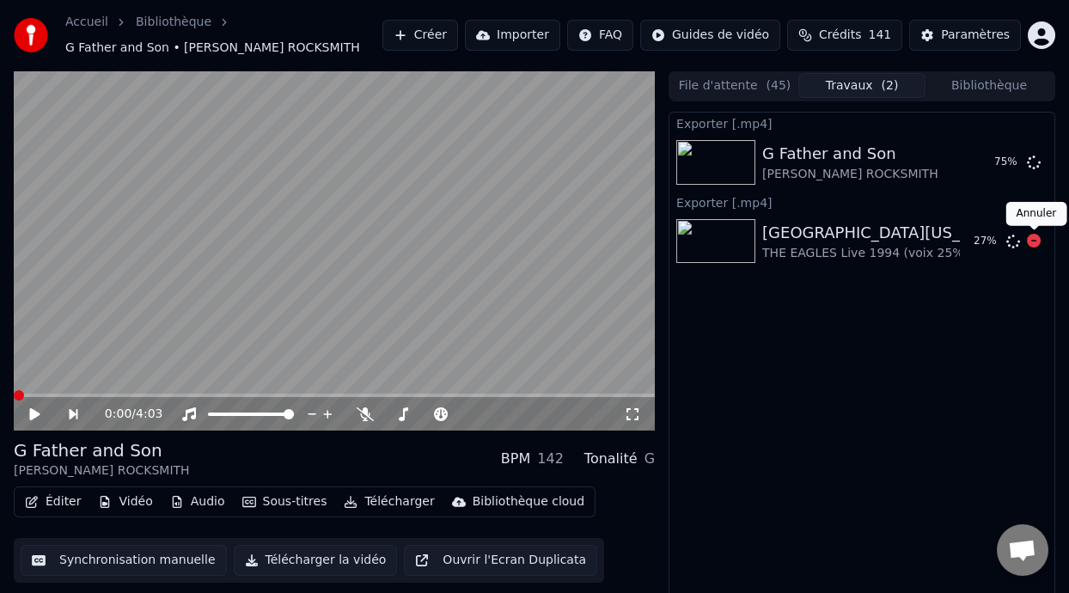
click at [1029, 239] on icon at bounding box center [1034, 241] width 14 height 14
click at [1033, 240] on icon at bounding box center [1034, 241] width 14 height 14
click at [990, 163] on button "Afficher" at bounding box center [982, 162] width 76 height 31
click at [881, 237] on div "[GEOGRAPHIC_DATA][US_STATE] (-2 clé Am)" at bounding box center [932, 233] width 340 height 24
click at [981, 85] on button "Bibliothèque" at bounding box center [988, 85] width 127 height 25
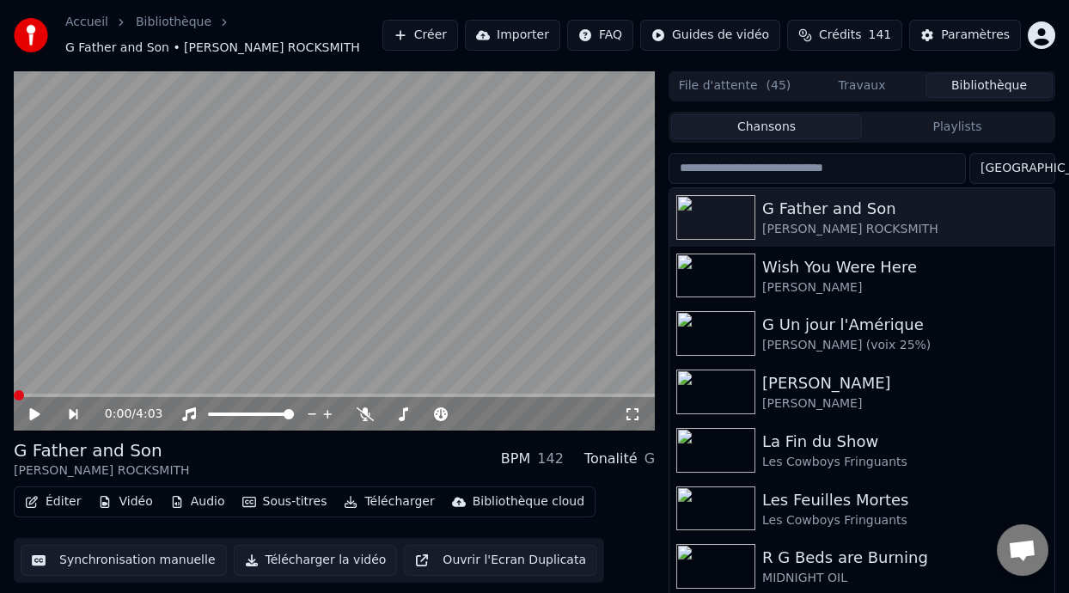
click at [972, 129] on button "Playlists" at bounding box center [957, 126] width 191 height 25
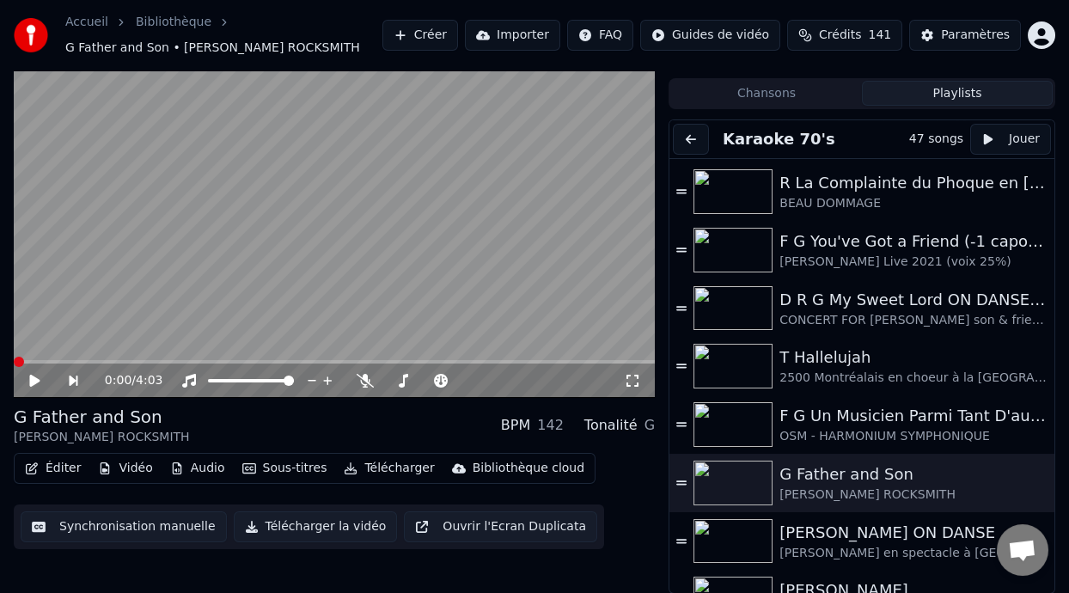
scroll to position [258, 0]
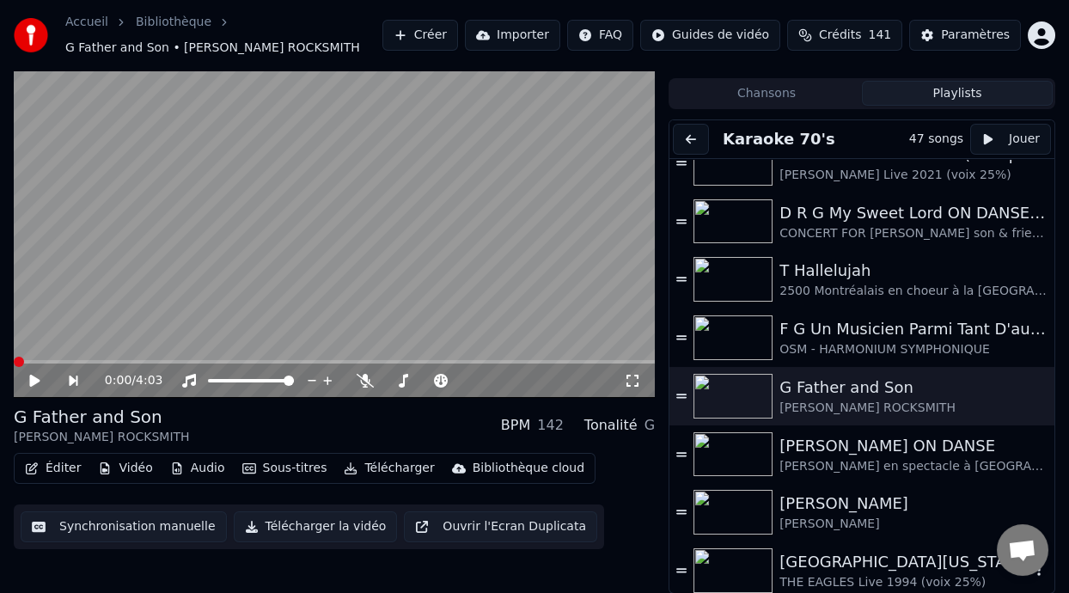
click at [878, 569] on div "[GEOGRAPHIC_DATA][US_STATE] (-2 clé Am)" at bounding box center [904, 562] width 251 height 24
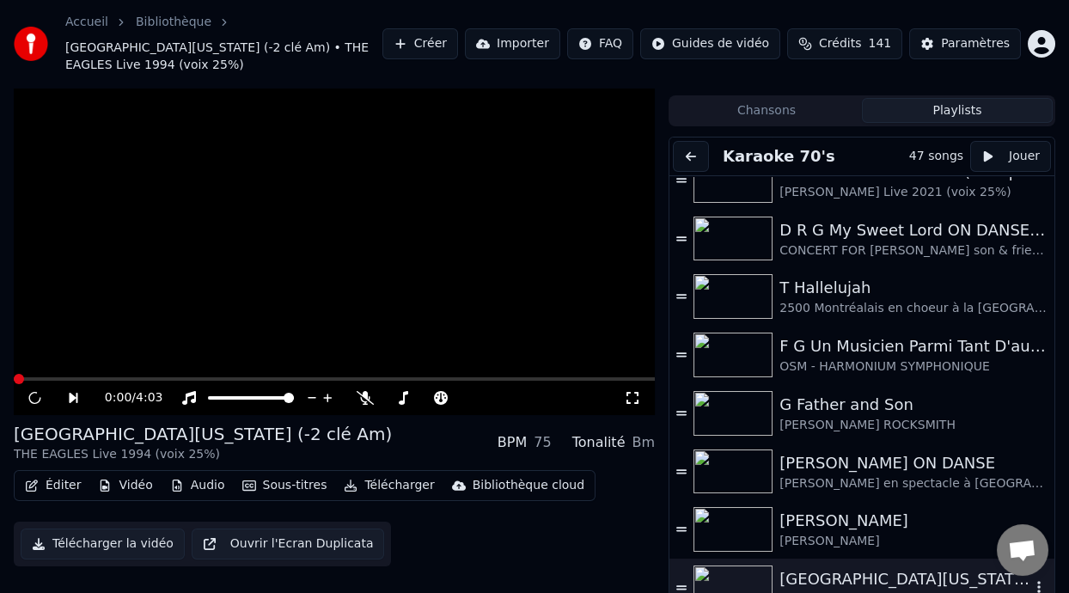
scroll to position [51, 0]
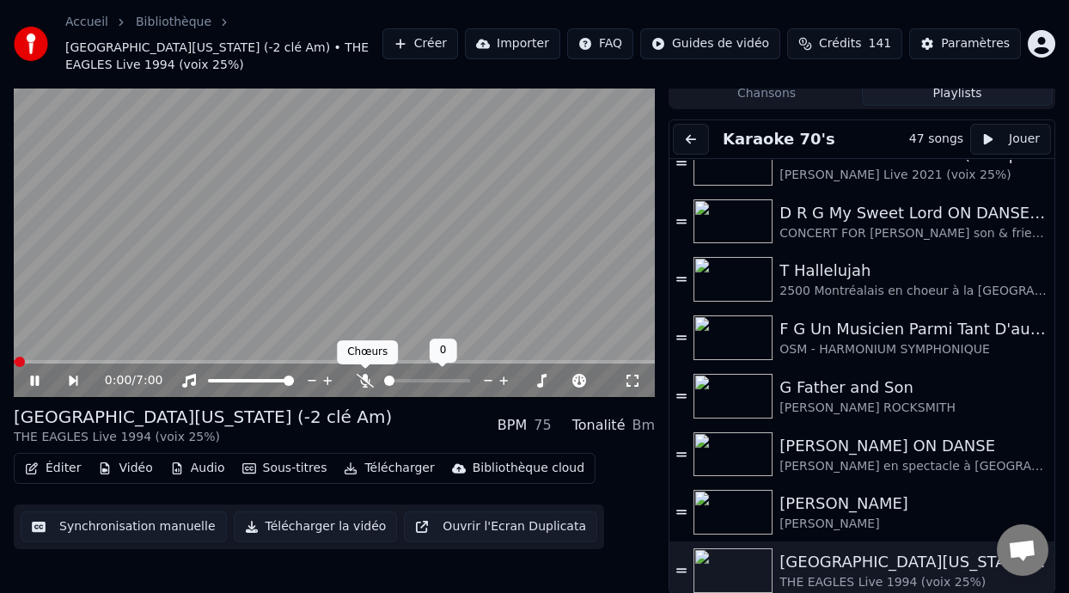
click at [363, 380] on icon at bounding box center [365, 381] width 17 height 14
click at [407, 379] on span at bounding box center [395, 380] width 23 height 3
click at [405, 382] on span at bounding box center [408, 380] width 10 height 10
click at [361, 414] on div "[GEOGRAPHIC_DATA][US_STATE] (-2 clé Am) THE EAGLES Live 1994 (voix 25%) BPM 75 …" at bounding box center [334, 425] width 641 height 41
click at [449, 377] on span at bounding box center [452, 380] width 10 height 10
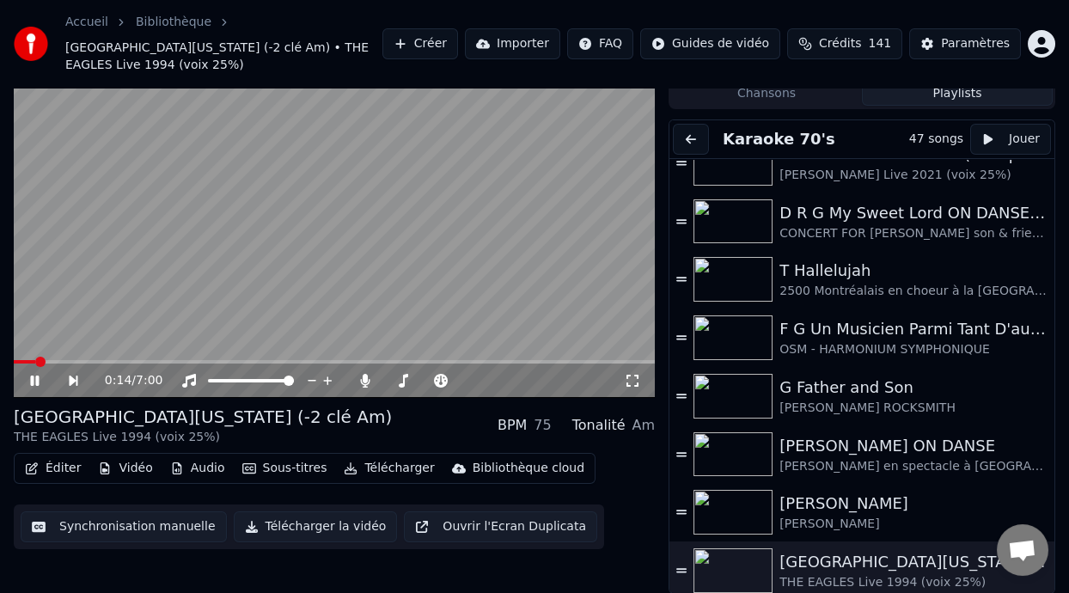
click at [389, 437] on div "[GEOGRAPHIC_DATA][US_STATE] (-2 clé Am) THE EAGLES Live 1994 (voix 25%) BPM 75 …" at bounding box center [334, 425] width 641 height 41
click at [33, 377] on icon at bounding box center [34, 380] width 9 height 10
click at [33, 377] on icon at bounding box center [34, 381] width 10 height 12
click at [33, 377] on icon at bounding box center [34, 380] width 9 height 10
click at [387, 466] on button "Télécharger" at bounding box center [389, 468] width 104 height 24
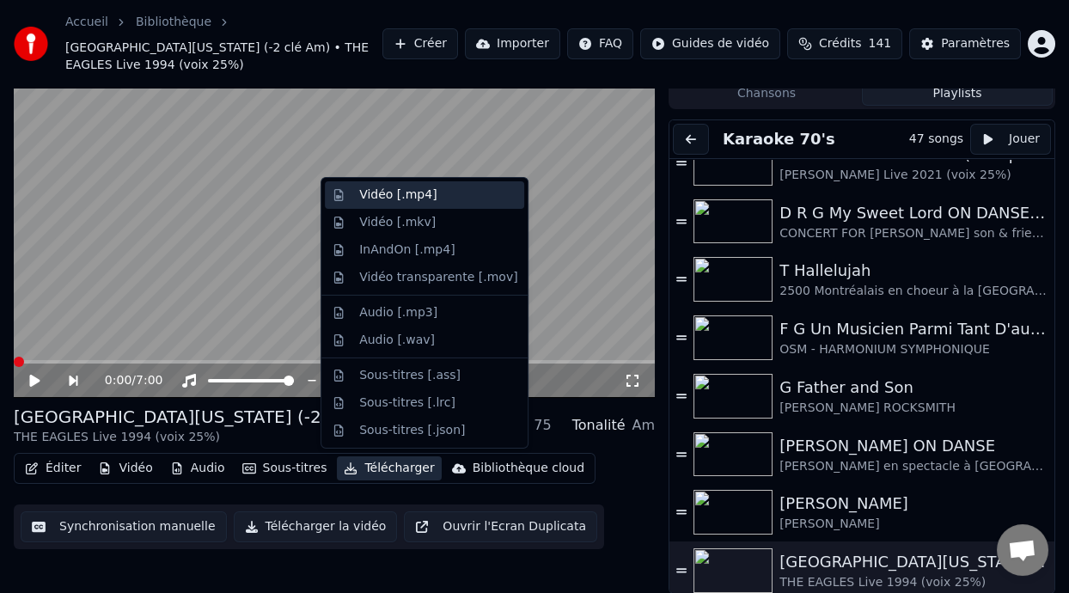
click at [460, 196] on div "Vidéo [.mp4]" at bounding box center [438, 194] width 158 height 17
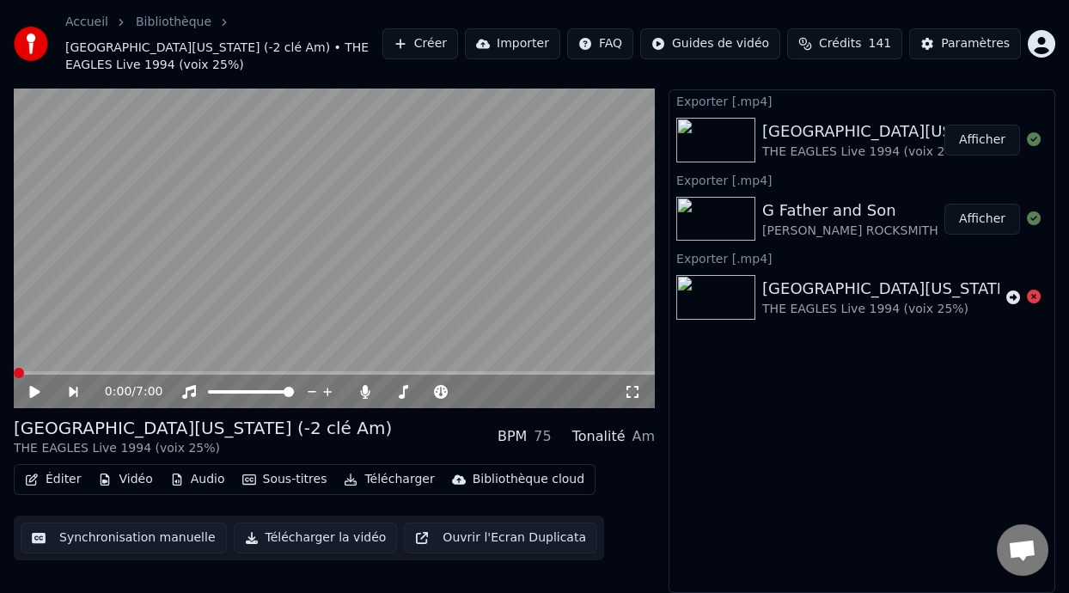
click at [990, 136] on button "Afficher" at bounding box center [982, 140] width 76 height 31
